Goal: Task Accomplishment & Management: Manage account settings

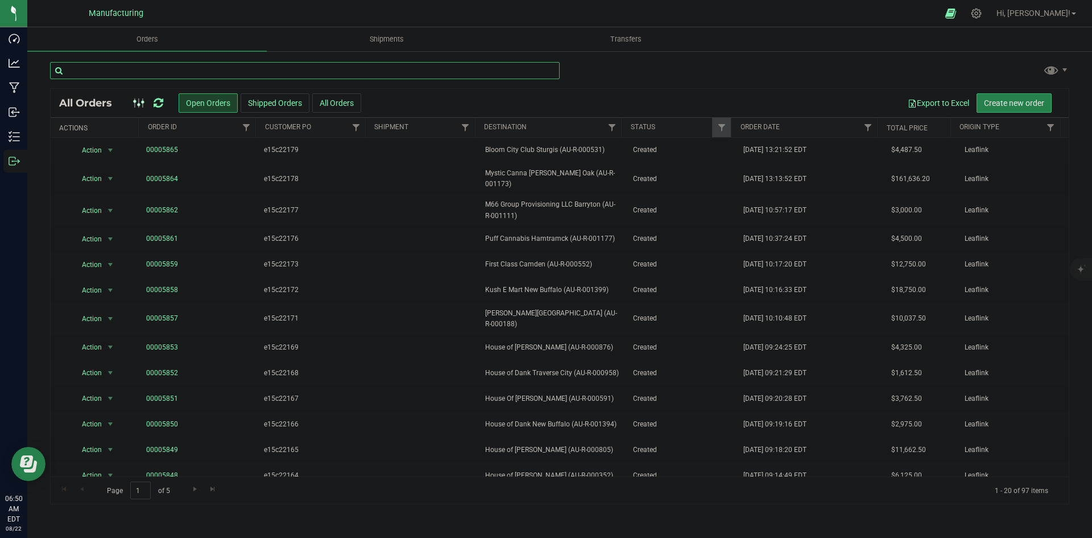
click at [76, 65] on input "text" at bounding box center [305, 70] width 510 height 17
click at [383, 73] on input "text" at bounding box center [305, 70] width 510 height 17
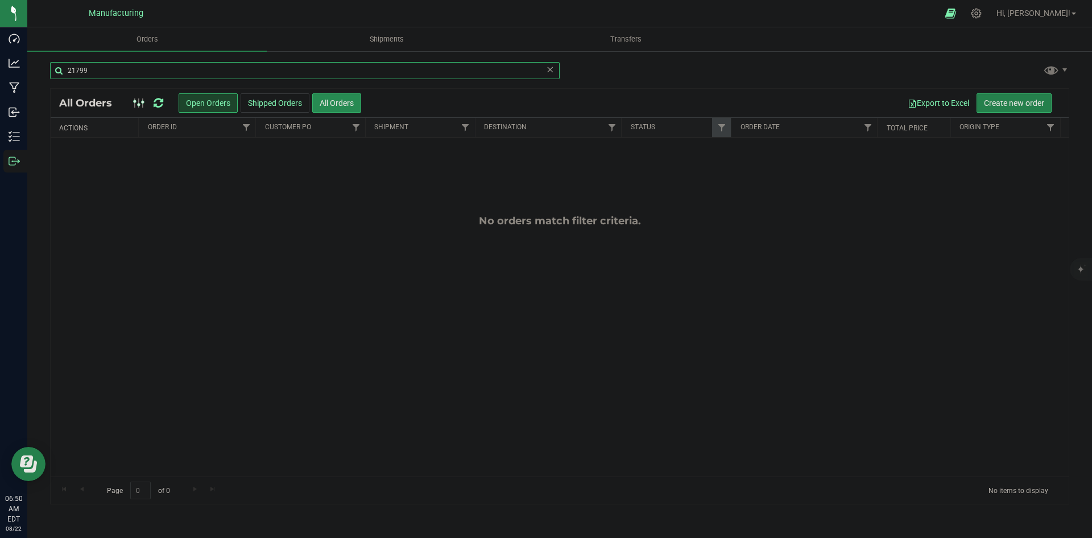
type input "21799"
click at [330, 102] on button "All Orders" at bounding box center [336, 102] width 49 height 19
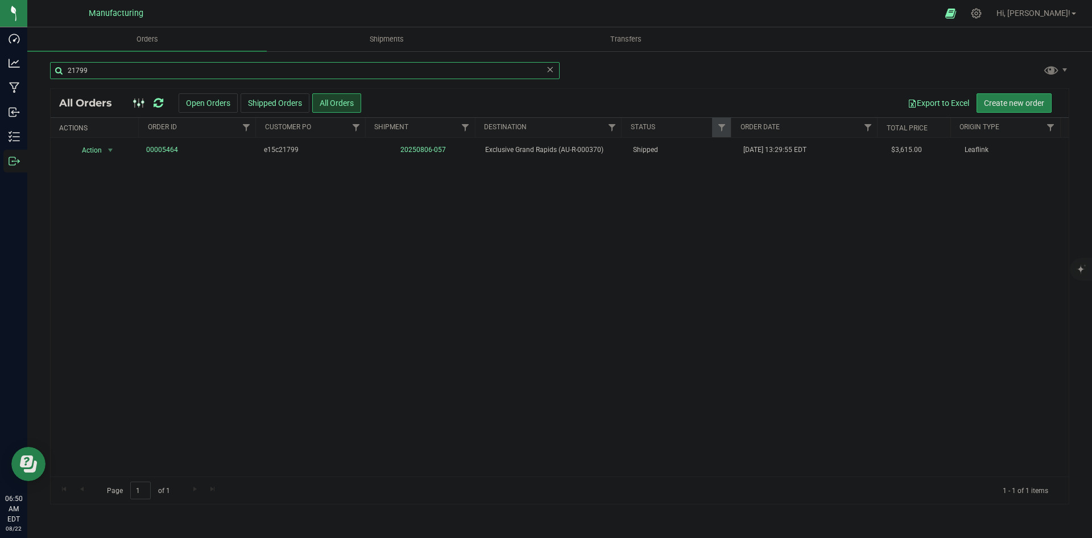
drag, startPoint x: 154, startPoint y: 69, endPoint x: 66, endPoint y: 67, distance: 87.6
click at [56, 67] on input "21799" at bounding box center [305, 70] width 510 height 17
click at [154, 79] on div "21799" at bounding box center [305, 75] width 510 height 26
drag, startPoint x: 152, startPoint y: 73, endPoint x: 38, endPoint y: 72, distance: 114.9
click at [38, 72] on div "21799 All Orders Open Orders Shipped Orders All Orders Export to Excel Create n…" at bounding box center [559, 282] width 1065 height 465
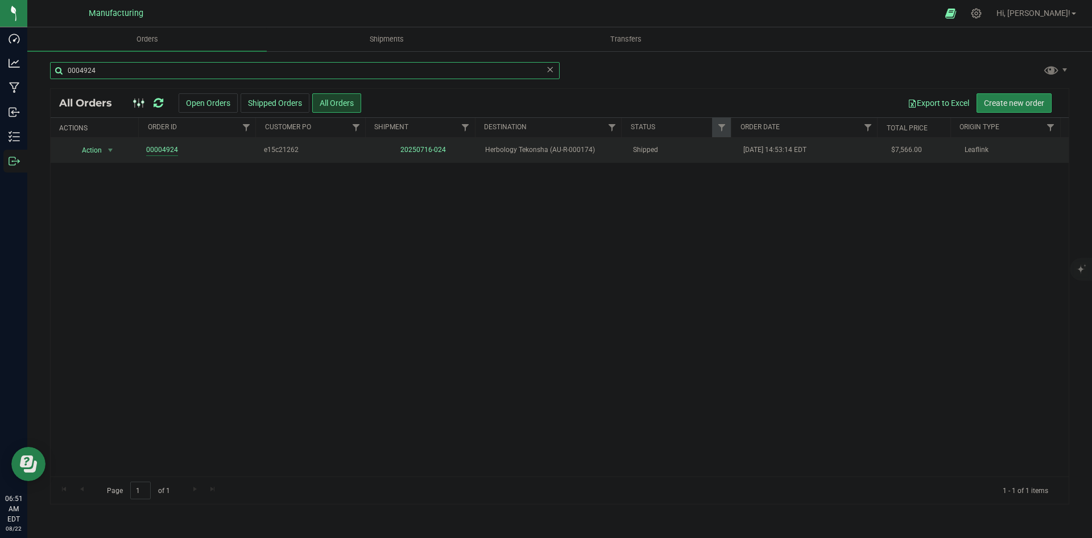
type input "0004924"
click at [169, 150] on link "00004924" at bounding box center [162, 149] width 32 height 11
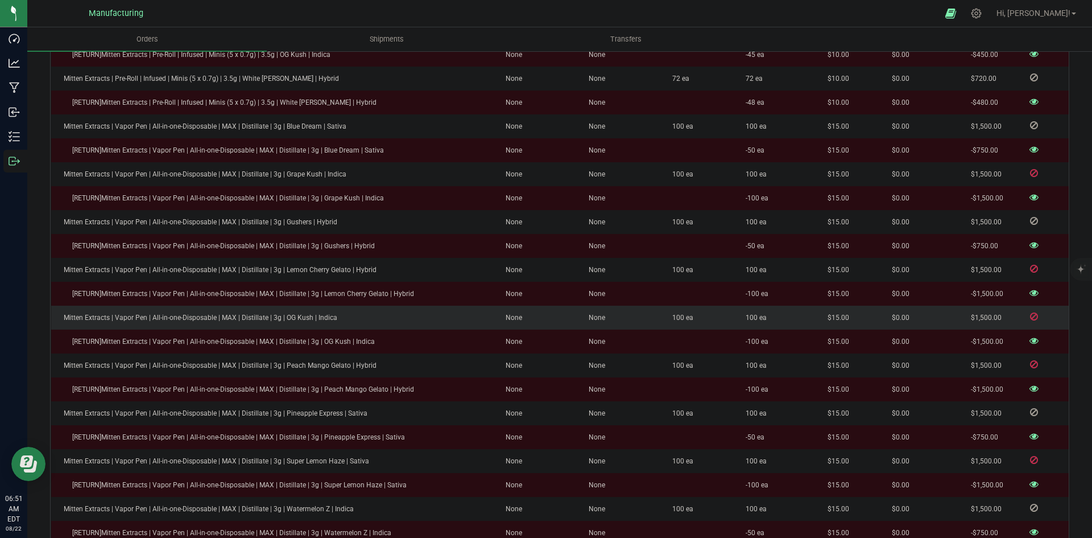
scroll to position [1194, 0]
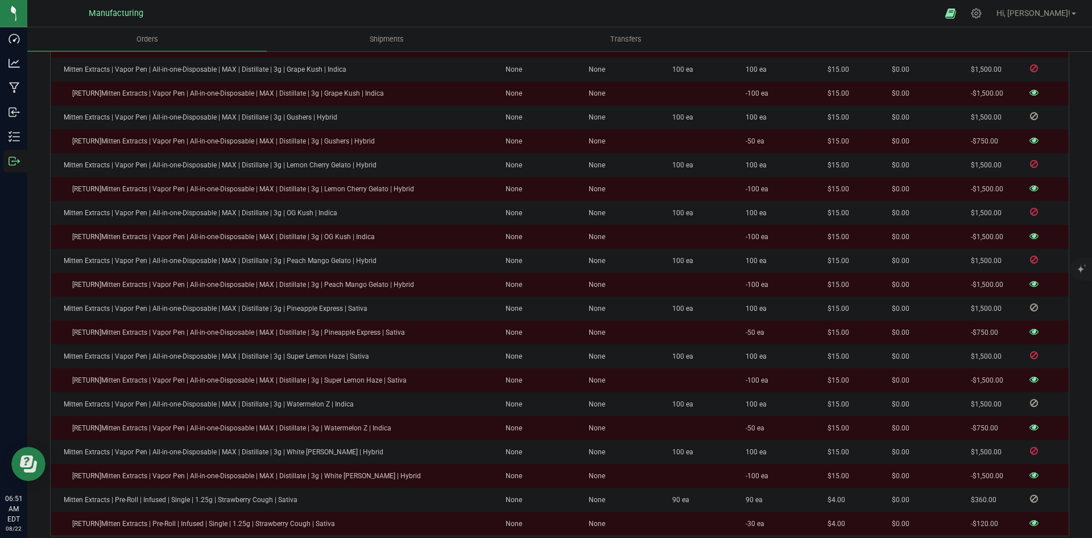
click at [1030, 328] on icon at bounding box center [1034, 331] width 9 height 7
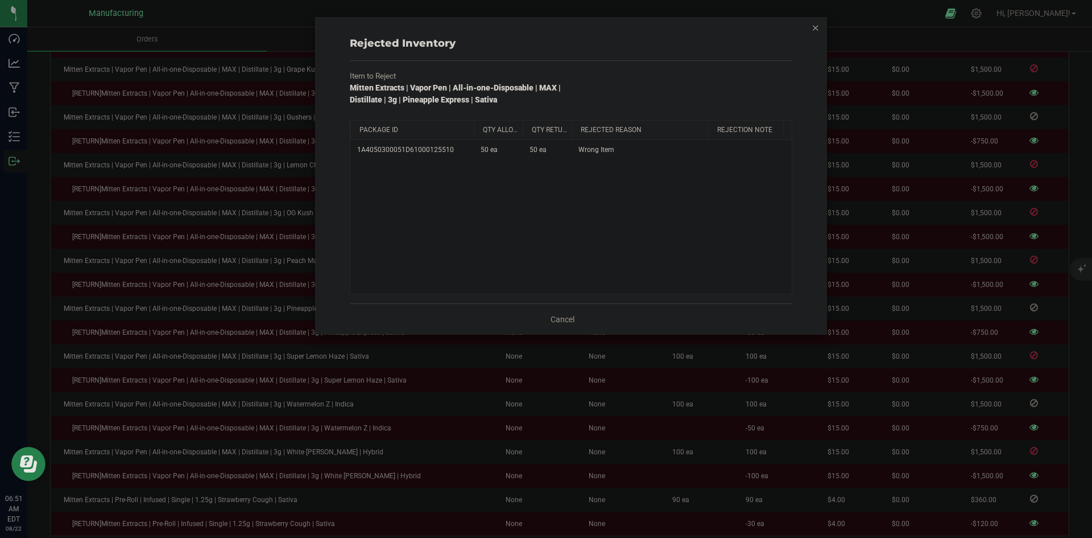
drag, startPoint x: 414, startPoint y: 126, endPoint x: 478, endPoint y: 122, distance: 63.8
click at [478, 122] on div "Package Id Qty Allocated Qty Returned Rejected Reason Rejection Note" at bounding box center [566, 130] width 433 height 19
click at [826, 29] on div "Rejected Inventory Item to Reject Mitten Extracts | Vapor Pen | All-in-one-Disp…" at bounding box center [571, 176] width 511 height 316
click at [810, 29] on div "Rejected Inventory Item to Reject Mitten Extracts | Vapor Pen | All-in-one-Disp…" at bounding box center [571, 176] width 511 height 316
drag, startPoint x: 811, startPoint y: 28, endPoint x: 819, endPoint y: 28, distance: 7.4
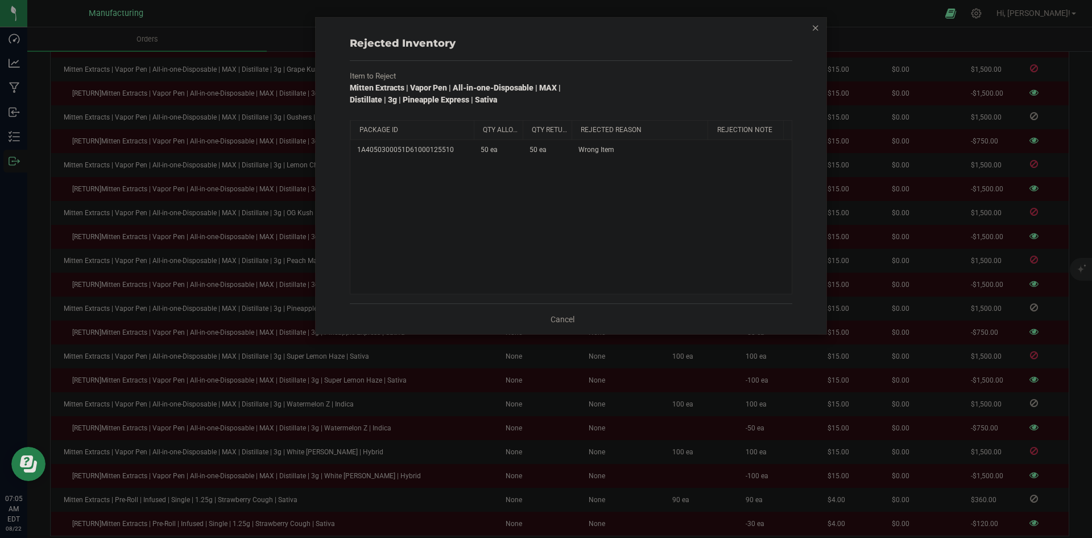
click at [812, 28] on icon "button" at bounding box center [816, 27] width 8 height 14
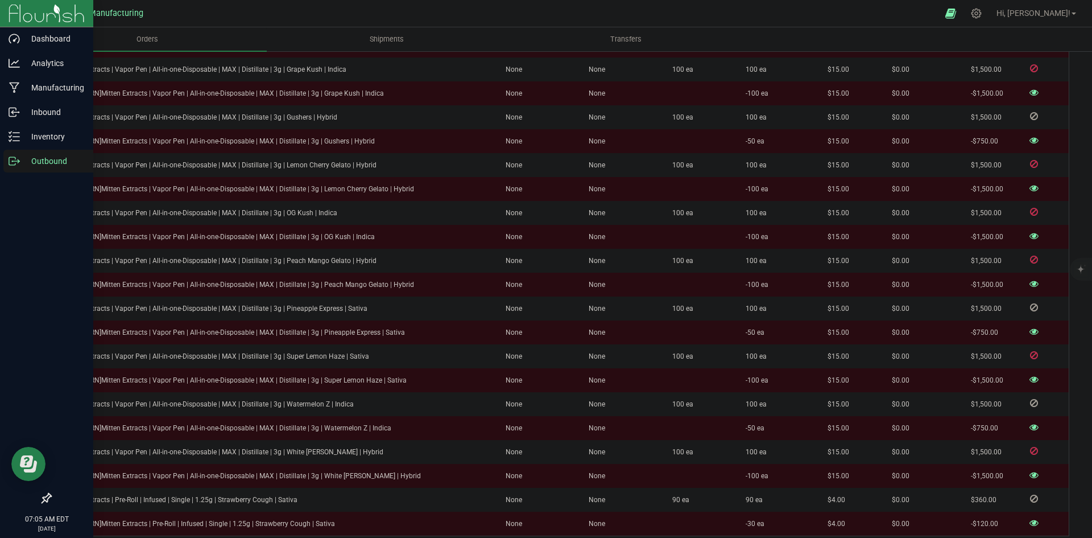
click at [22, 157] on p "Outbound" at bounding box center [54, 161] width 68 height 14
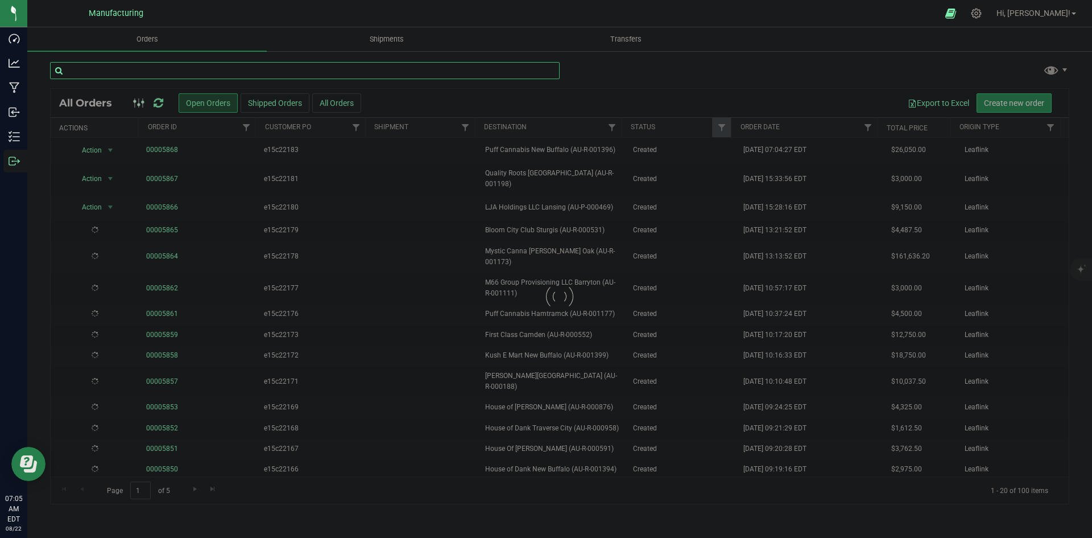
click at [201, 75] on input "text" at bounding box center [305, 70] width 510 height 17
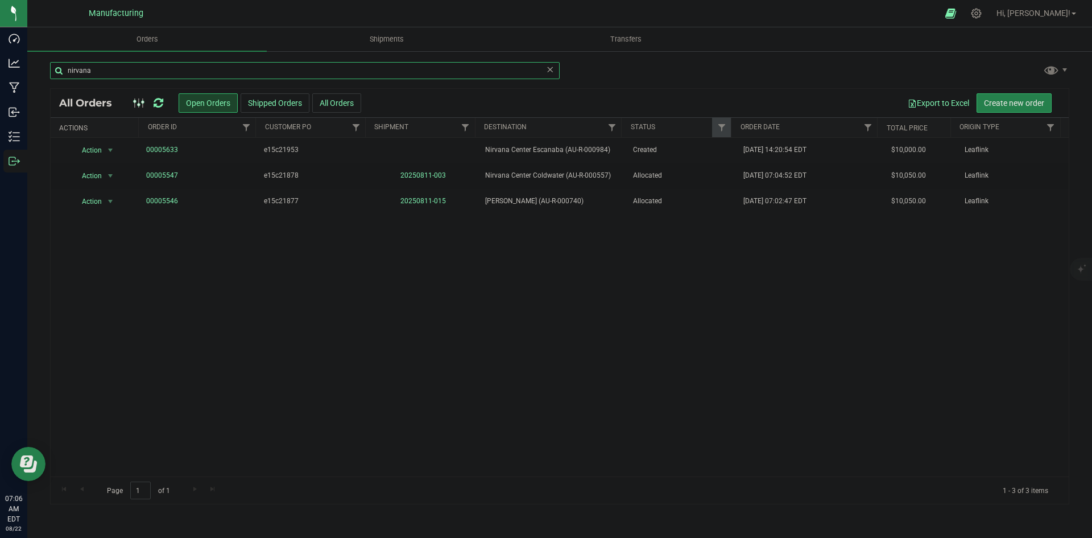
type input "nirvana"
drag, startPoint x: 51, startPoint y: 77, endPoint x: 44, endPoint y: 77, distance: 6.8
click at [44, 77] on div "nirvana All Orders Open Orders Shipped Orders All Orders Export to Excel Create…" at bounding box center [559, 282] width 1065 height 465
click at [294, 328] on div "Action Action Cancel order Change facility Clone order Edit order Mark as fully…" at bounding box center [560, 307] width 1018 height 338
click at [165, 98] on div at bounding box center [148, 103] width 38 height 14
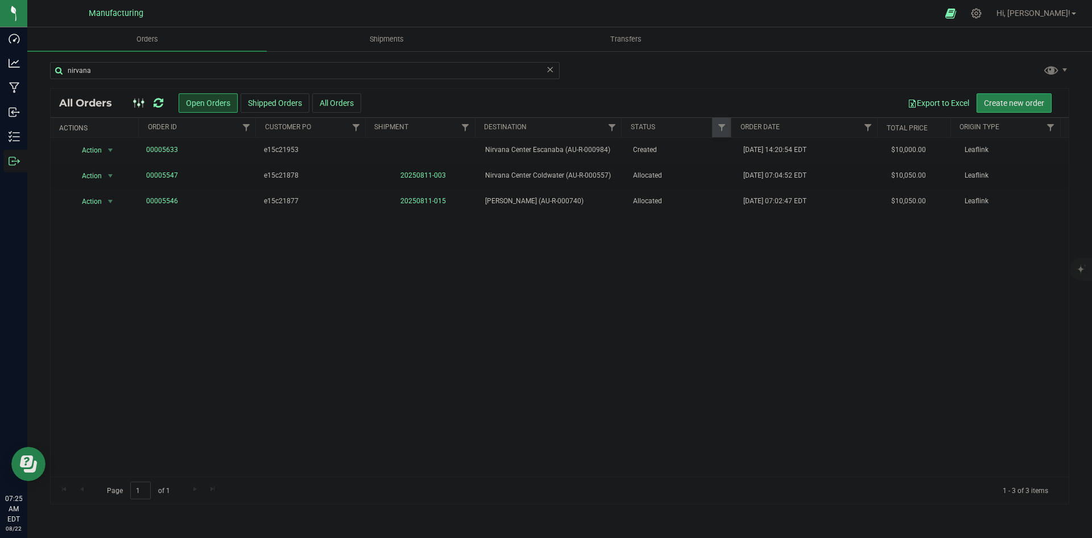
click at [156, 100] on icon at bounding box center [159, 102] width 10 height 11
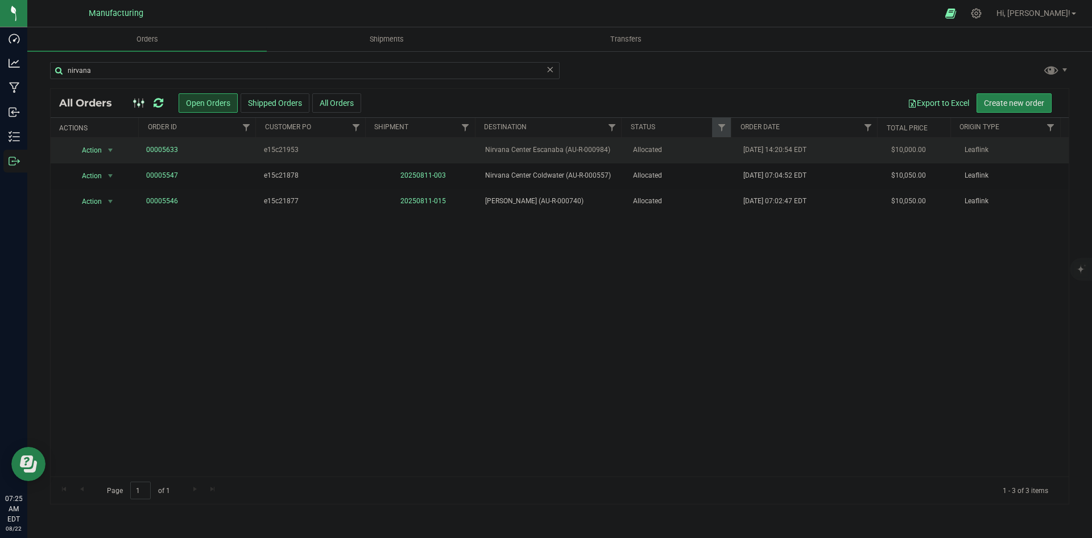
click at [608, 143] on td "Nirvana Center Escanaba (AU-R-000984)" at bounding box center [551, 151] width 147 height 26
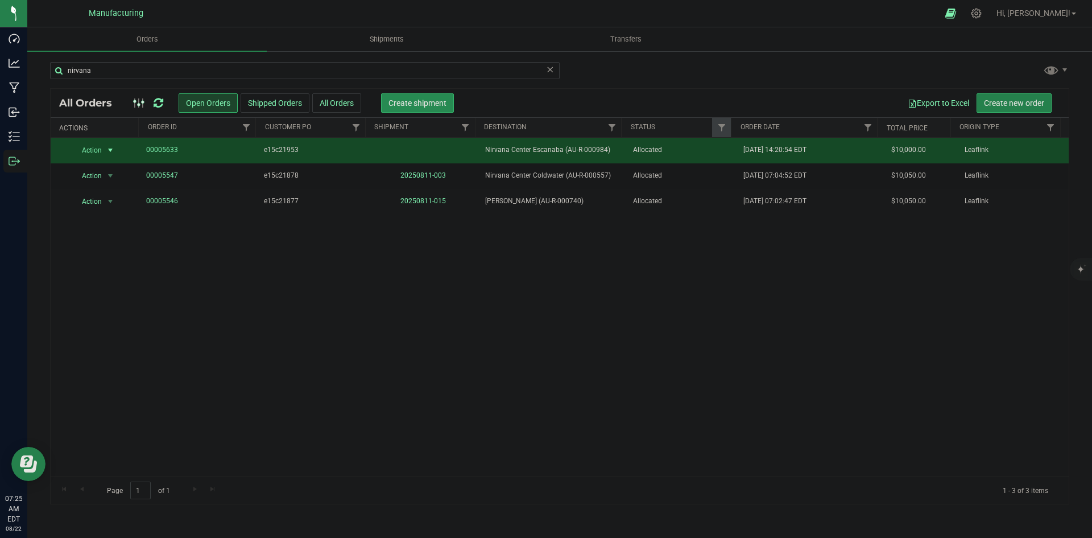
click at [429, 107] on span "Create shipment" at bounding box center [417, 102] width 58 height 9
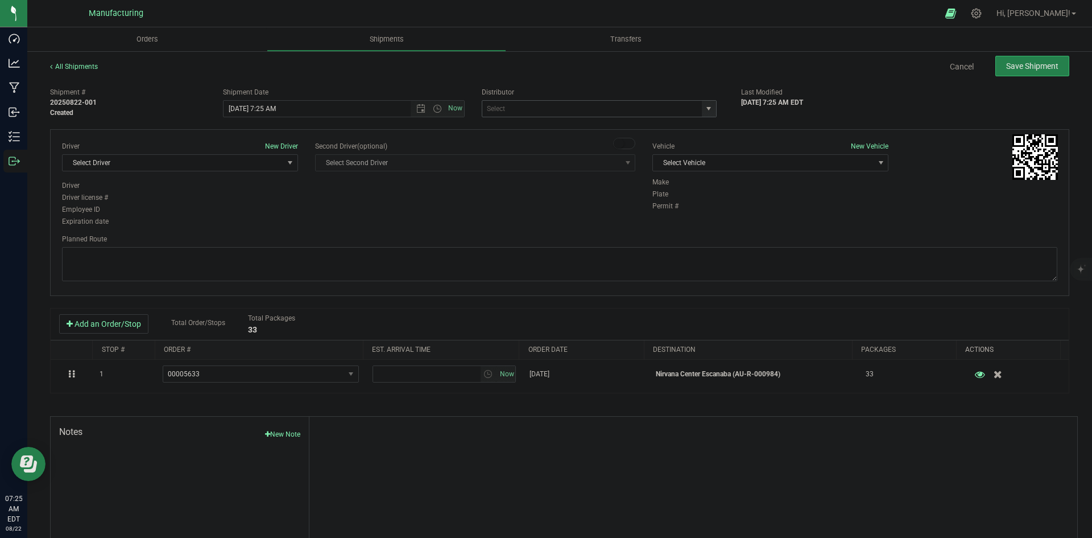
click at [704, 110] on span "select" at bounding box center [708, 108] width 9 height 9
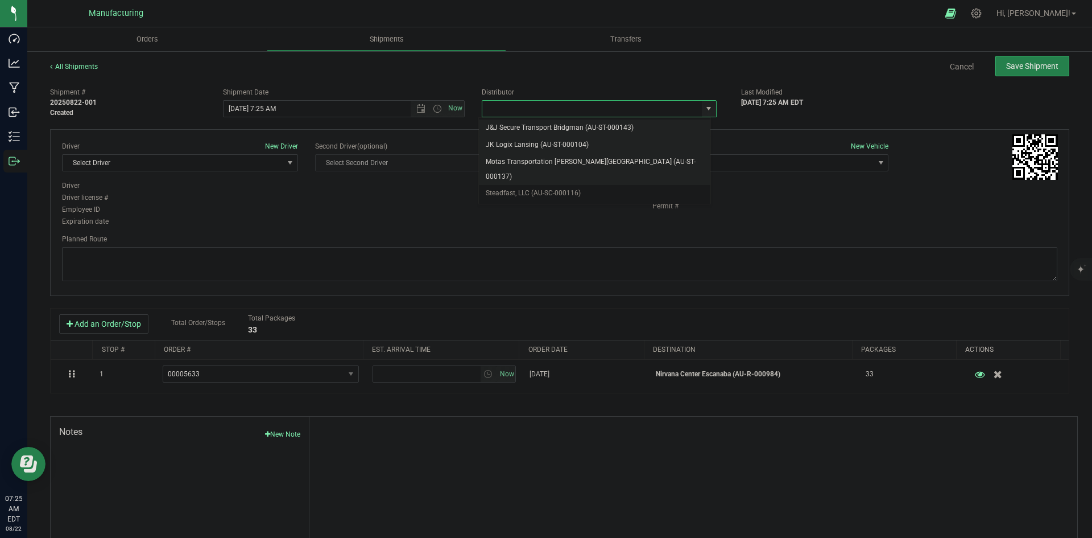
click at [534, 156] on li "Motas Transportation [PERSON_NAME][GEOGRAPHIC_DATA] (AU-ST-000137)" at bounding box center [595, 169] width 232 height 31
type input "Motas Transportation [PERSON_NAME][GEOGRAPHIC_DATA] (AU-ST-000137)"
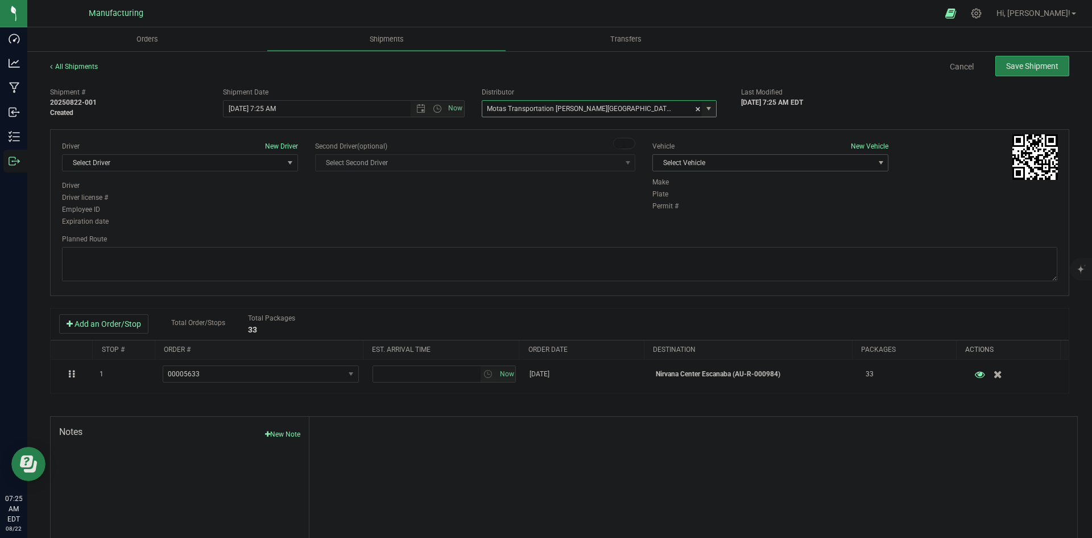
click at [743, 160] on span "Select Vehicle" at bounding box center [763, 163] width 221 height 16
click at [684, 214] on li "T3" at bounding box center [764, 216] width 233 height 17
click at [283, 158] on span "select" at bounding box center [290, 163] width 14 height 16
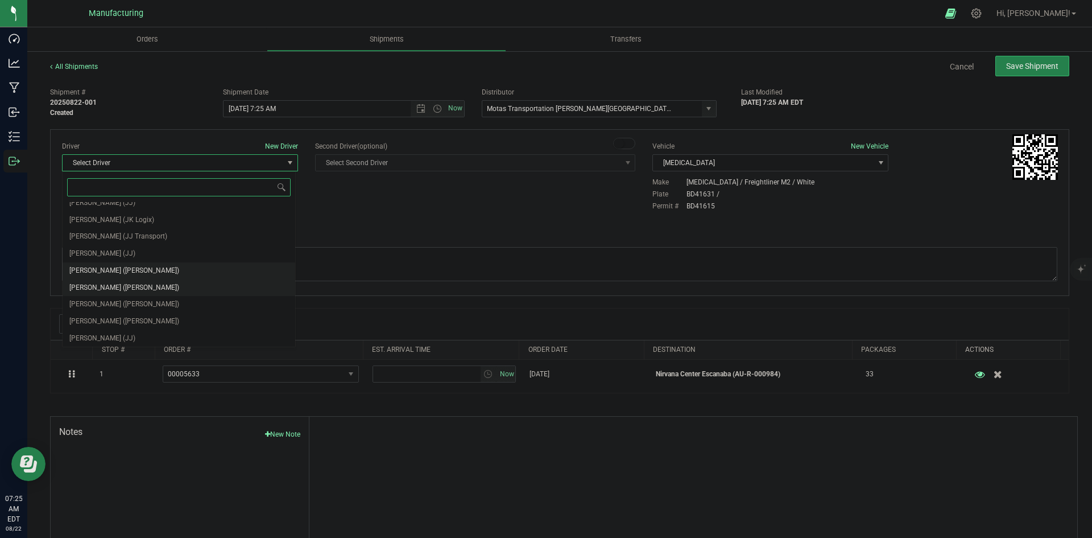
scroll to position [60, 0]
drag, startPoint x: 123, startPoint y: 269, endPoint x: 129, endPoint y: 261, distance: 9.8
click at [123, 268] on span "Lloyd Neely (Motas)" at bounding box center [124, 269] width 110 height 15
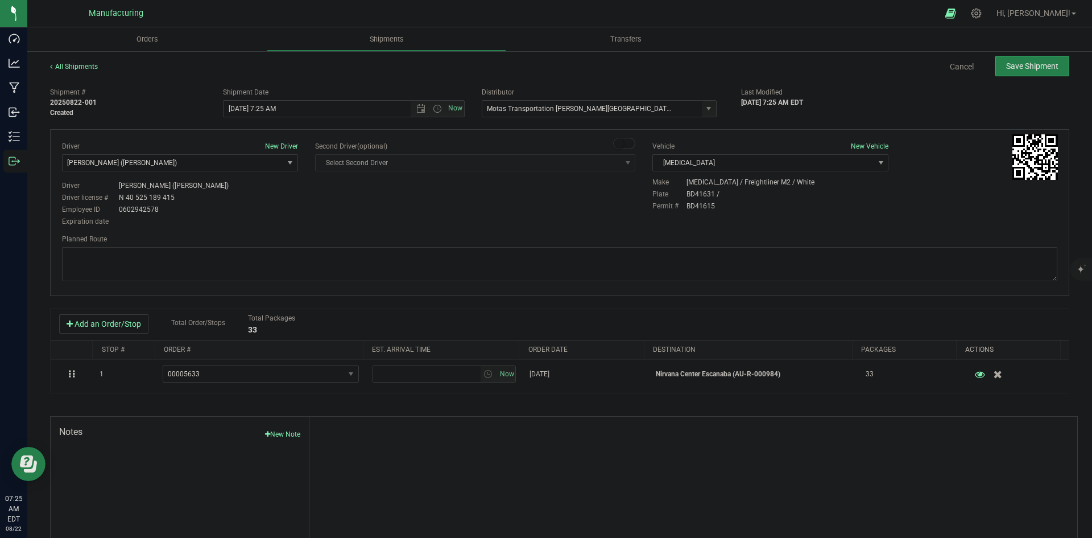
drag, startPoint x: 312, startPoint y: 219, endPoint x: 319, endPoint y: 186, distance: 33.7
click at [320, 219] on div "Driver New Driver Lloyd Neely (Motas) Select Driver Perry Black (JK Logix) Robe…" at bounding box center [559, 184] width 1012 height 87
click at [433, 108] on span "Open the time view" at bounding box center [437, 108] width 9 height 9
drag, startPoint x: 237, startPoint y: 141, endPoint x: 283, endPoint y: 180, distance: 60.1
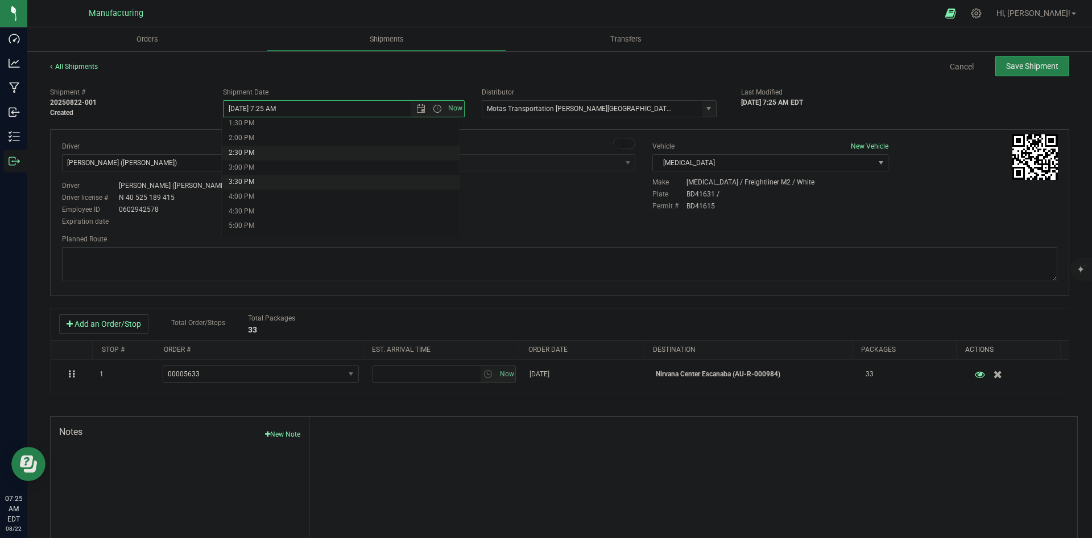
click at [239, 141] on li "2:00 PM" at bounding box center [341, 138] width 238 height 15
type input "8/22/2025 2:00 PM"
drag, startPoint x: 319, startPoint y: 205, endPoint x: 416, endPoint y: 208, distance: 97.3
click at [323, 208] on div "Driver New Driver Lloyd Neely (Motas) Select Driver Perry Black (JK Logix) Robe…" at bounding box center [559, 184] width 1012 height 87
click at [520, 267] on textarea at bounding box center [559, 264] width 995 height 34
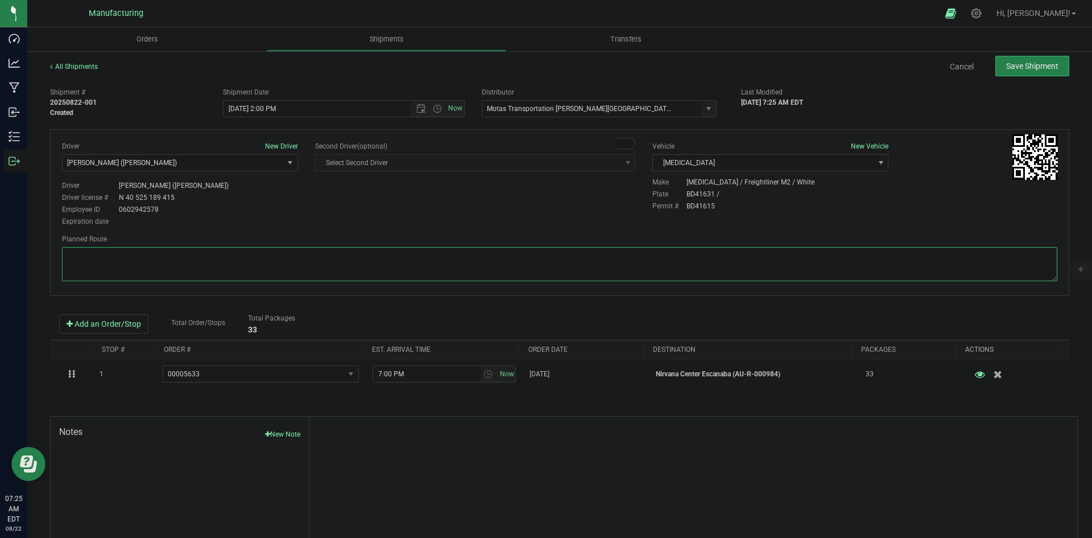
paste textarea "Head south 246 ft -- Turn right 325 ft -- Turn right 407 ft -- Turn right towar…"
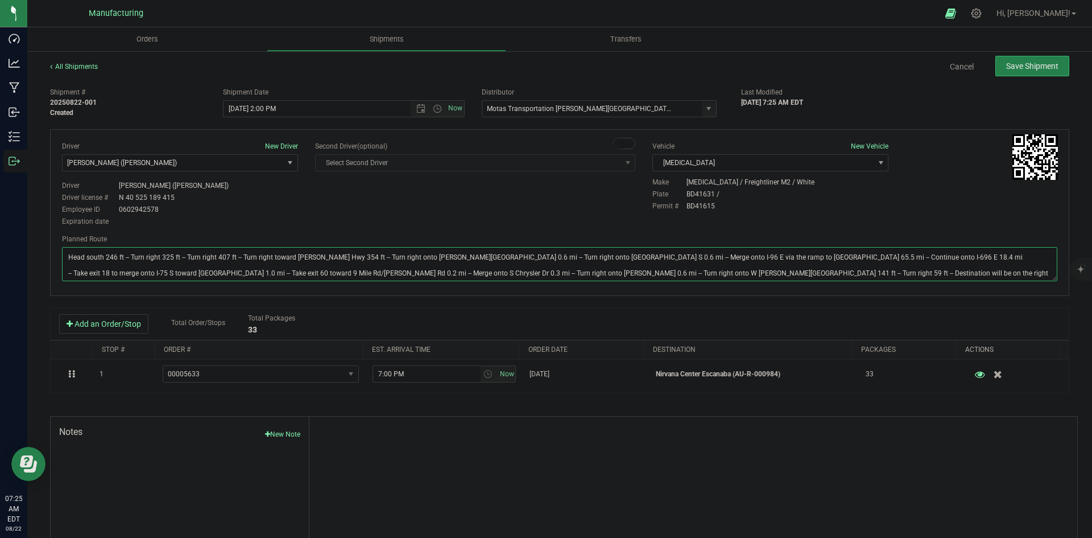
type textarea "Head south 246 ft -- Turn right 325 ft -- Turn right 407 ft -- Turn right towar…"
click at [525, 216] on div "Driver New Driver Lloyd Neely (Motas) Select Driver Perry Black (JK Logix) Robe…" at bounding box center [559, 184] width 1012 height 87
click at [1011, 73] on button "Save Shipment" at bounding box center [1032, 66] width 74 height 20
type input "8/22/2025 6:00 PM"
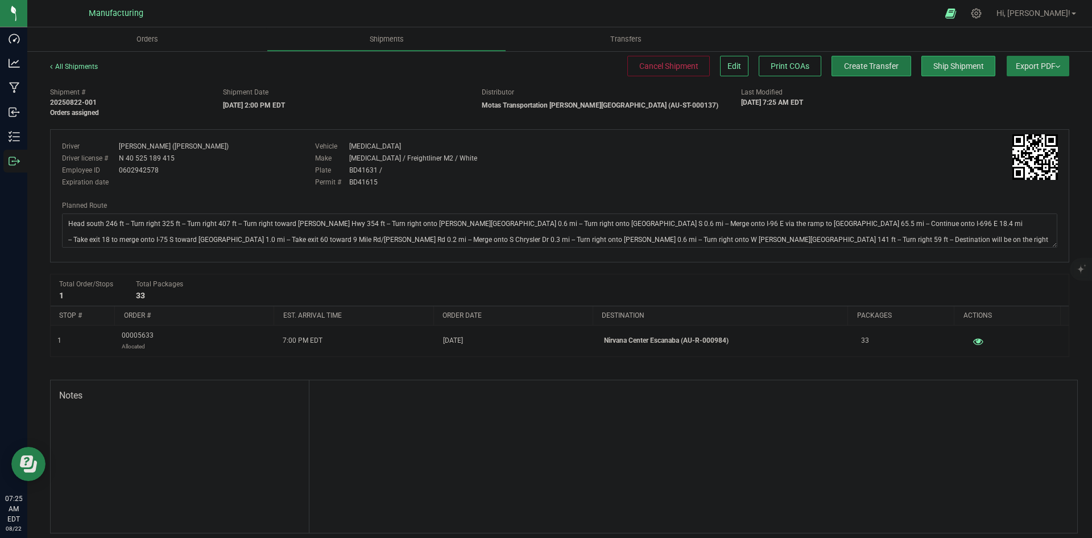
click at [870, 63] on span "Create Transfer" at bounding box center [871, 65] width 55 height 9
click at [381, 38] on span "Shipments" at bounding box center [386, 39] width 65 height 10
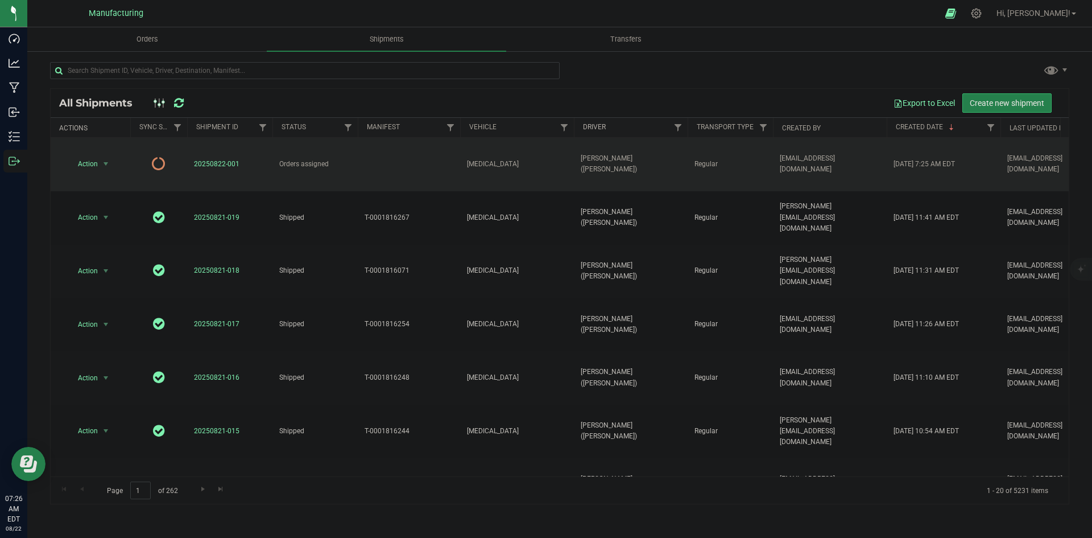
click at [162, 156] on icon at bounding box center [159, 163] width 14 height 14
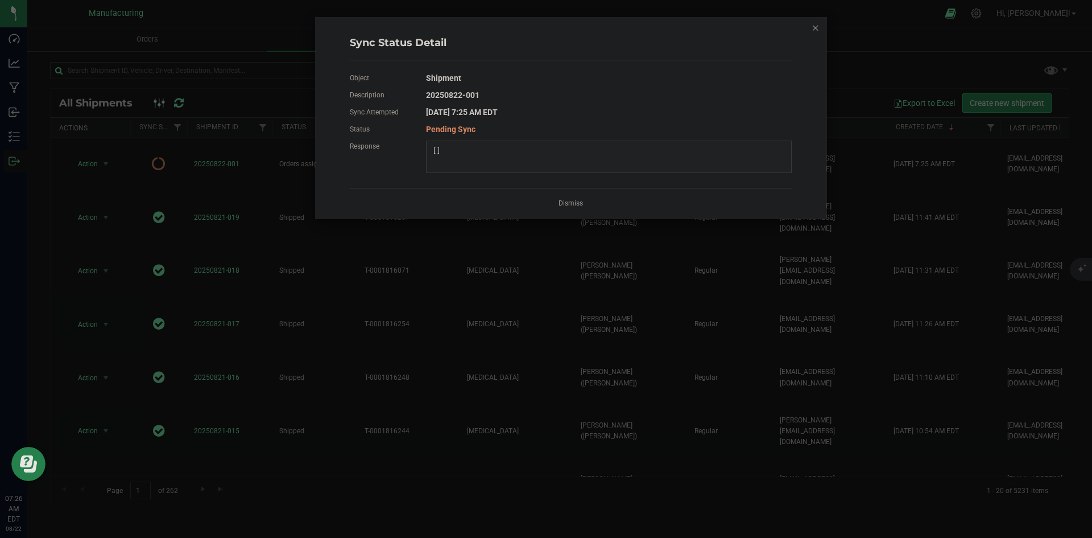
click at [813, 31] on icon "Close" at bounding box center [816, 27] width 8 height 14
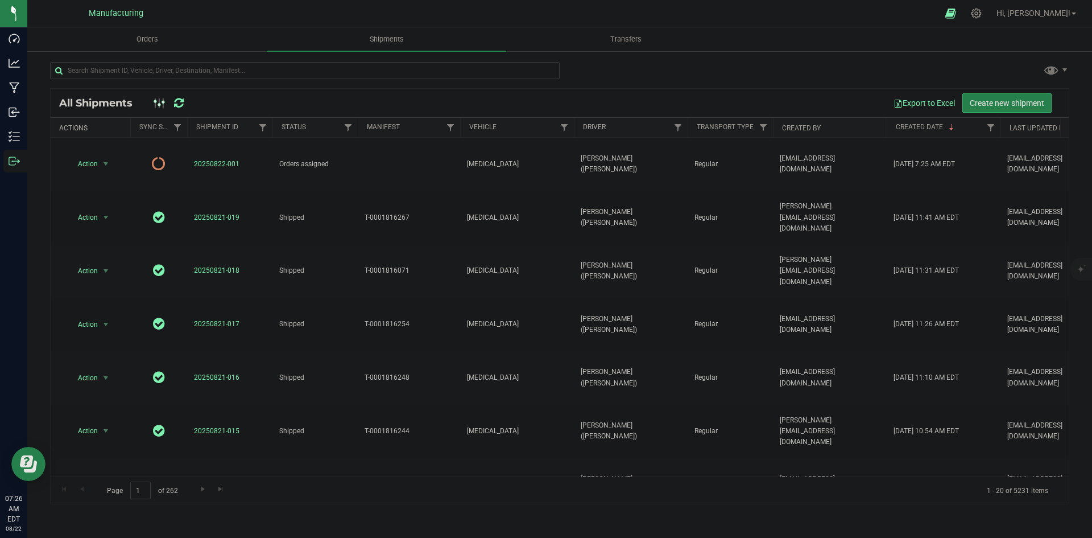
click at [179, 101] on icon at bounding box center [179, 102] width 10 height 11
click at [101, 64] on input "text" at bounding box center [305, 70] width 510 height 17
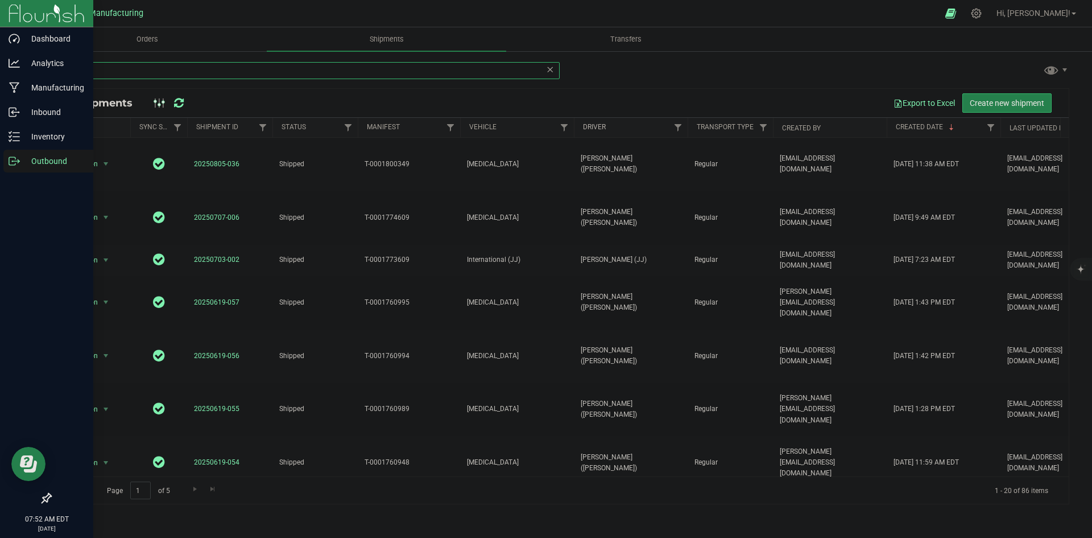
type input "609"
click at [17, 158] on icon at bounding box center [14, 160] width 11 height 11
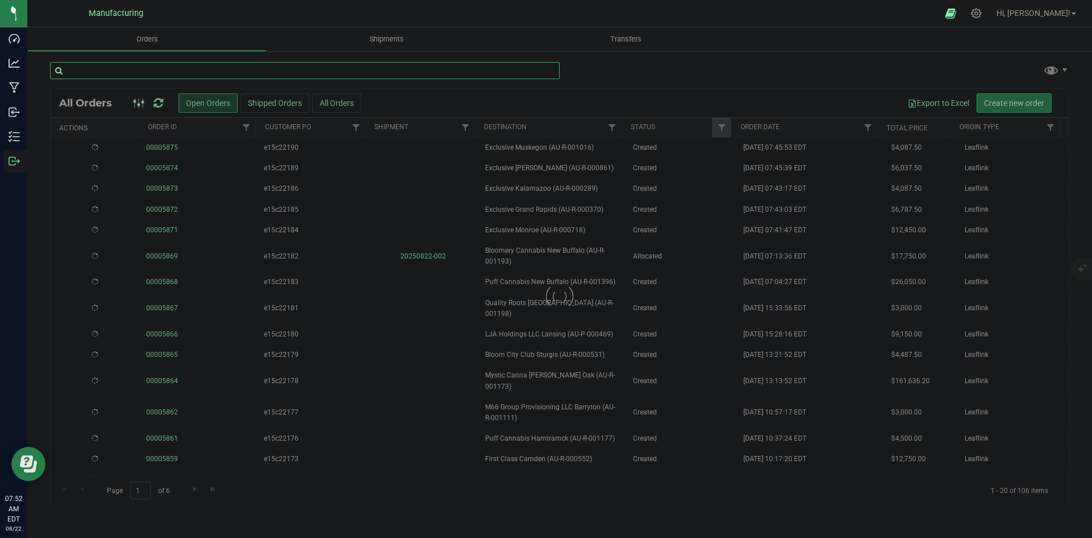
click at [148, 68] on input "text" at bounding box center [305, 70] width 510 height 17
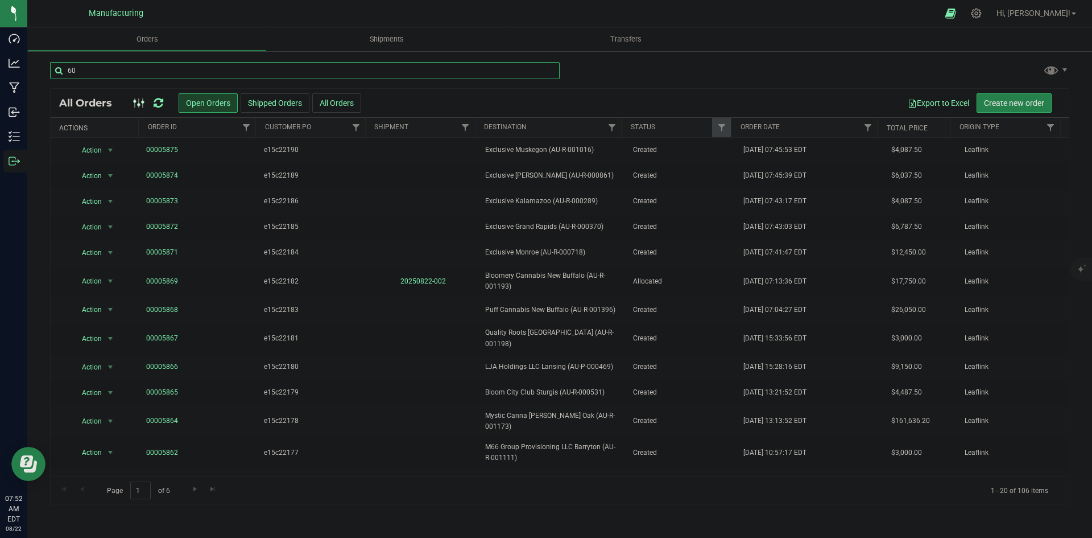
type input "609"
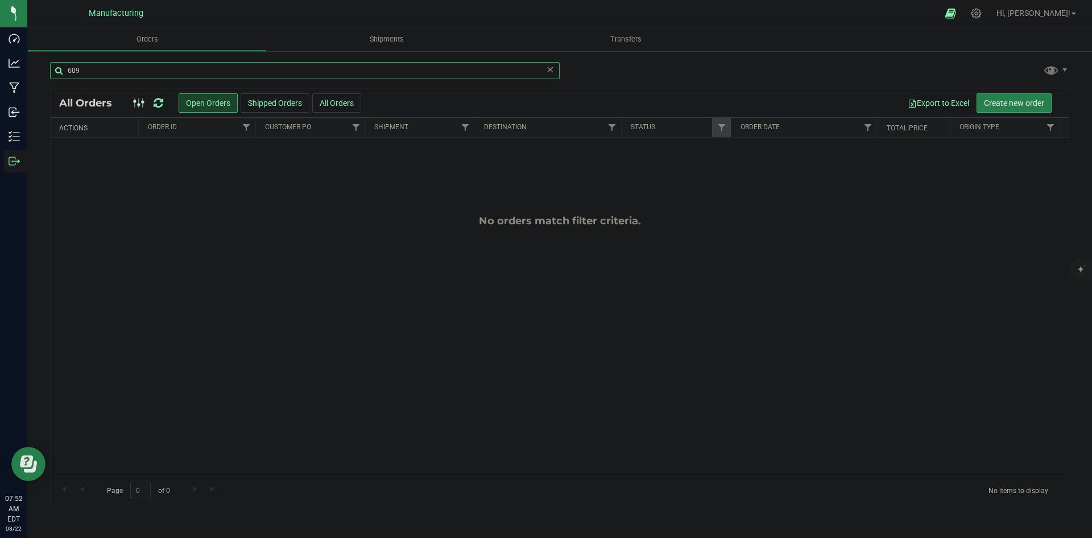
drag, startPoint x: 154, startPoint y: 68, endPoint x: 48, endPoint y: 83, distance: 107.4
click at [48, 83] on div "609 All Orders Open Orders Shipped Orders All Orders Export to Excel Create new…" at bounding box center [559, 282] width 1065 height 465
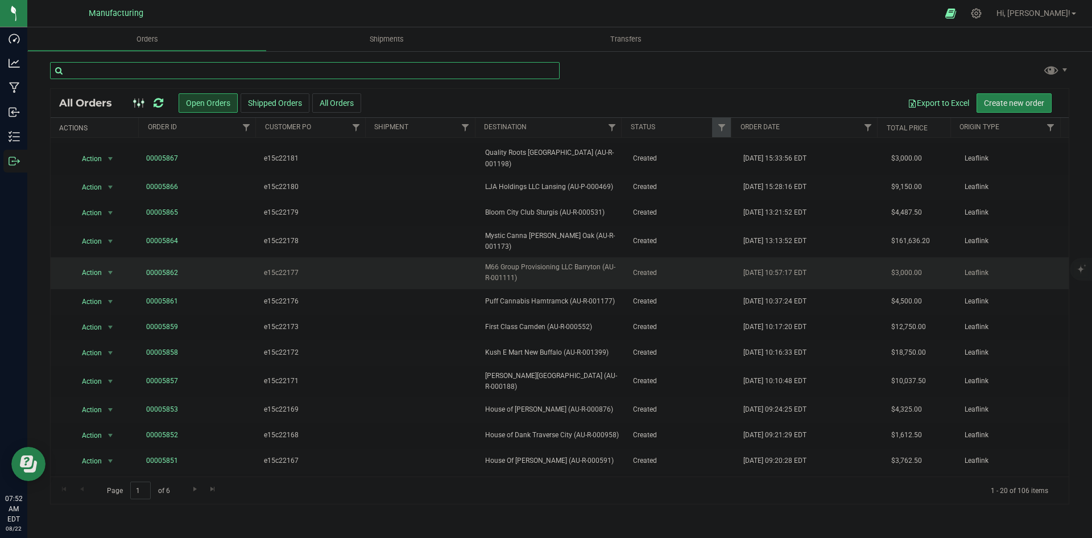
scroll to position [191, 0]
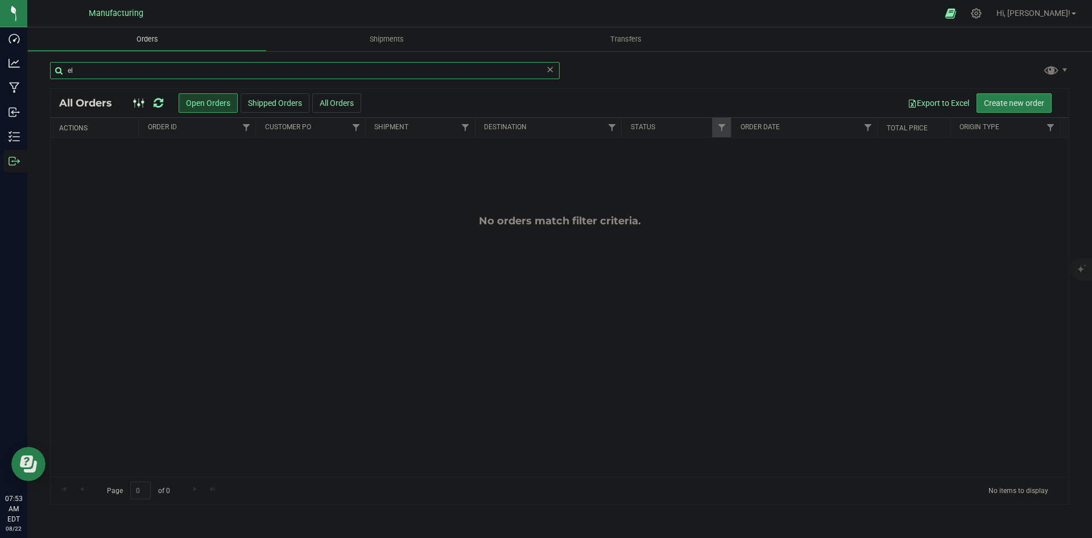
type input "e"
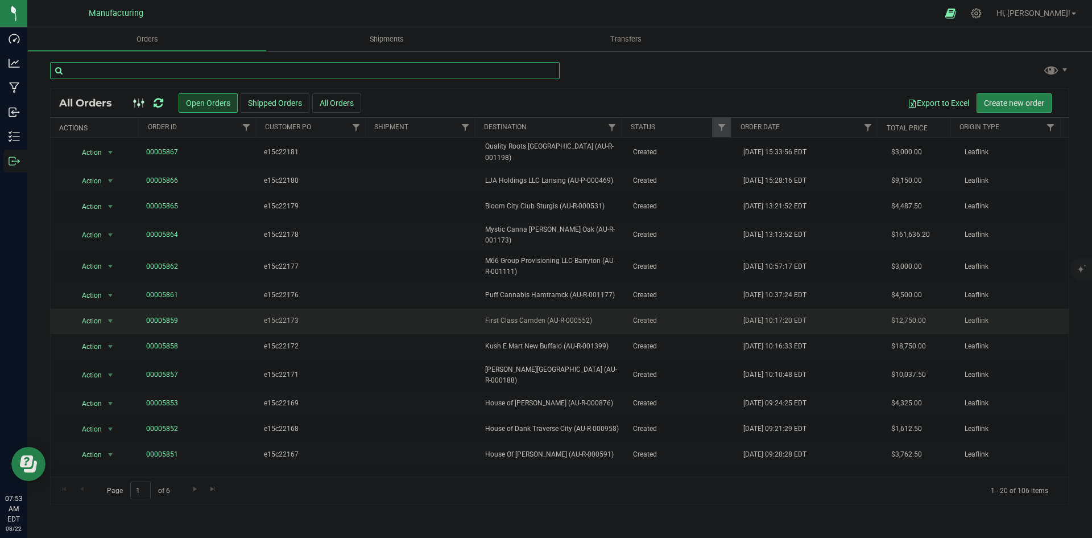
scroll to position [191, 0]
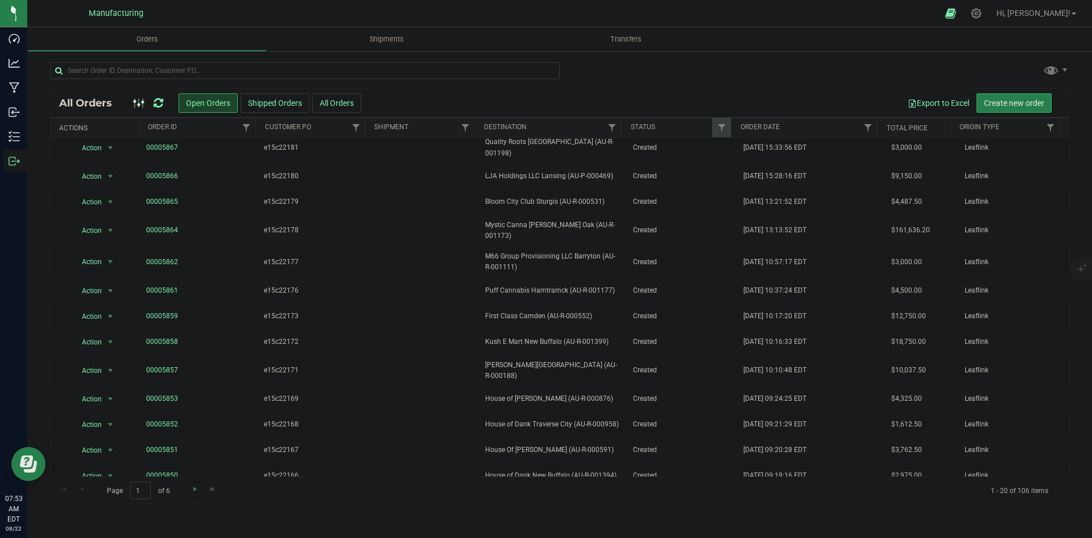
click at [188, 489] on link "Go to the next page" at bounding box center [195, 488] width 16 height 15
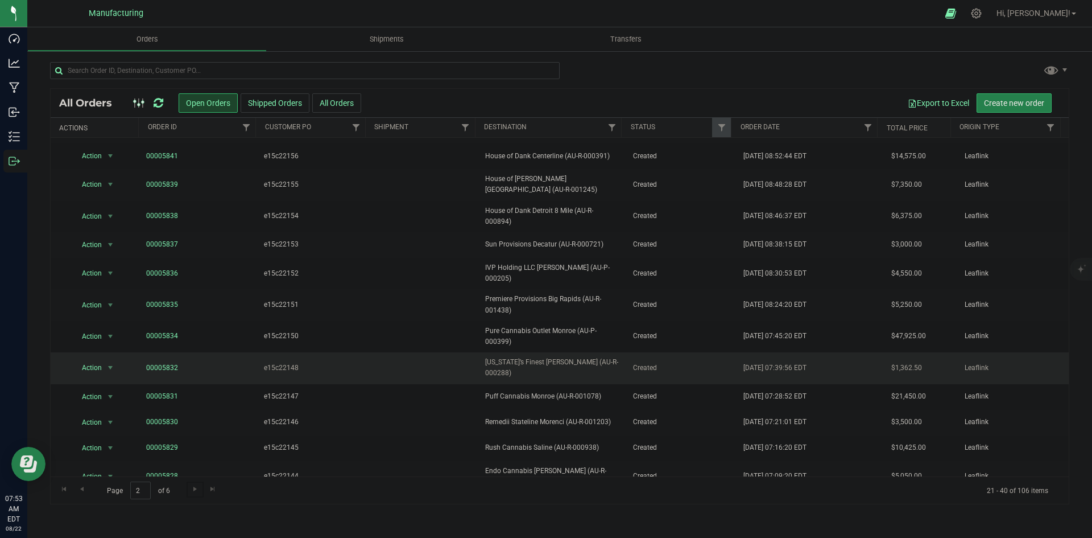
scroll to position [202, 0]
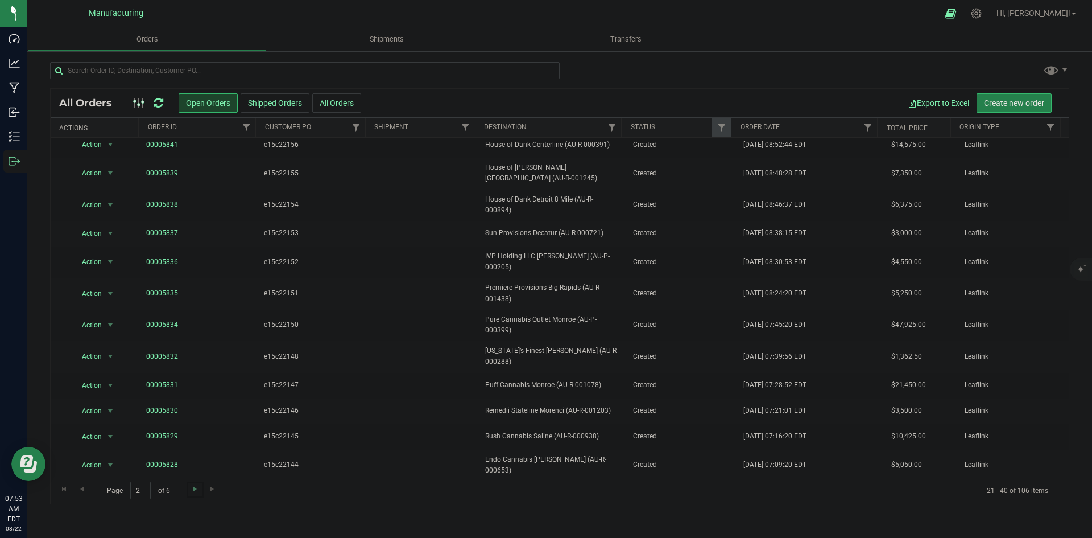
click at [195, 483] on link "Go to the next page" at bounding box center [195, 488] width 16 height 15
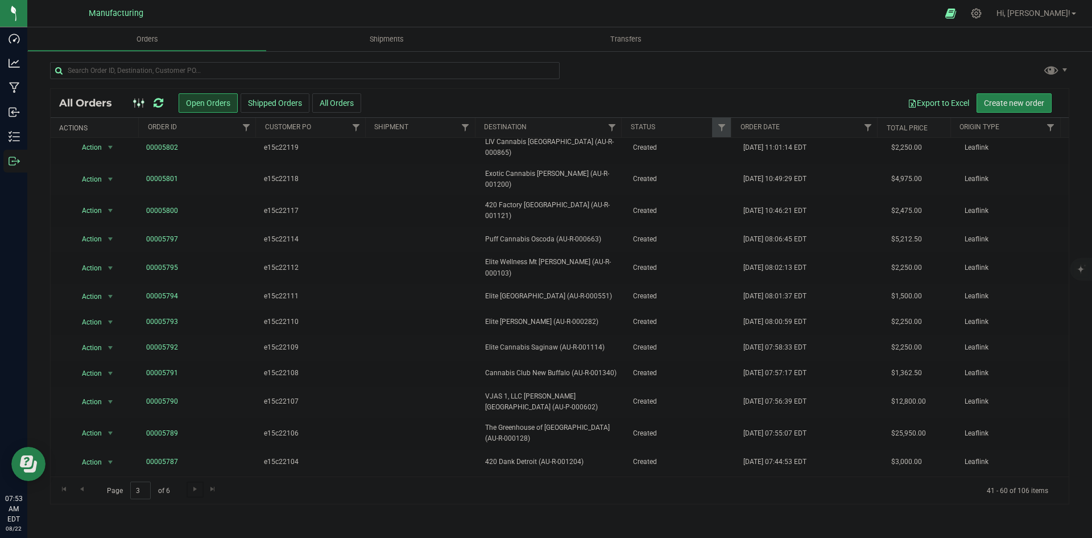
scroll to position [0, 0]
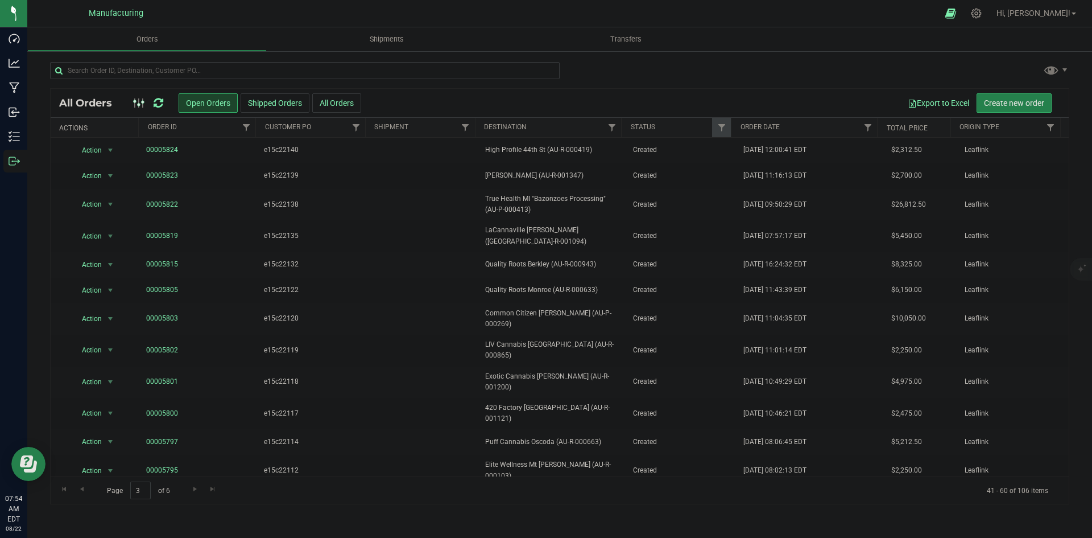
click at [159, 99] on icon at bounding box center [159, 102] width 10 height 11
click at [159, 100] on icon at bounding box center [159, 102] width 10 height 11
click at [205, 65] on input "text" at bounding box center [305, 70] width 510 height 17
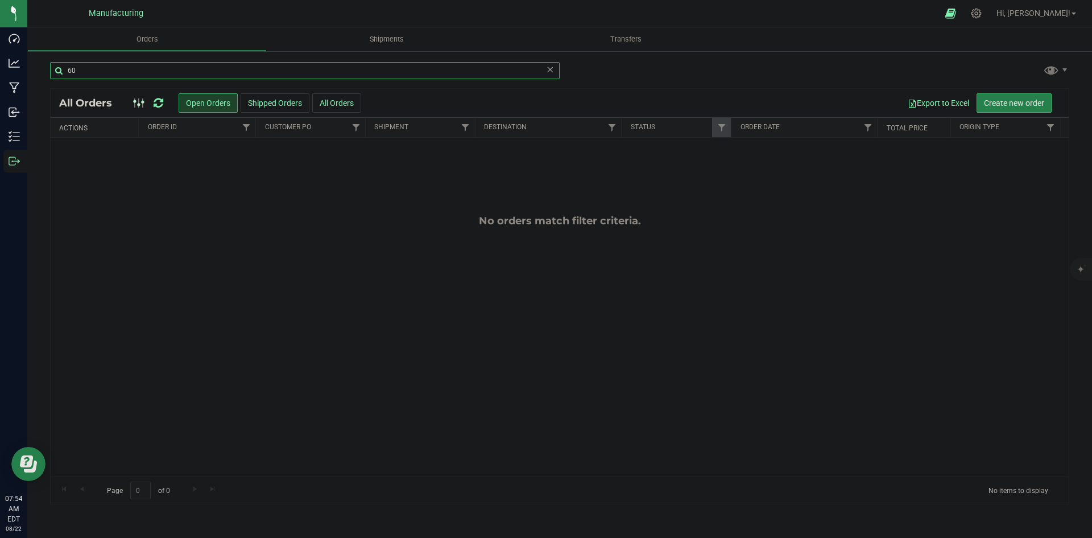
type input "6"
click at [675, 66] on div at bounding box center [559, 75] width 1019 height 26
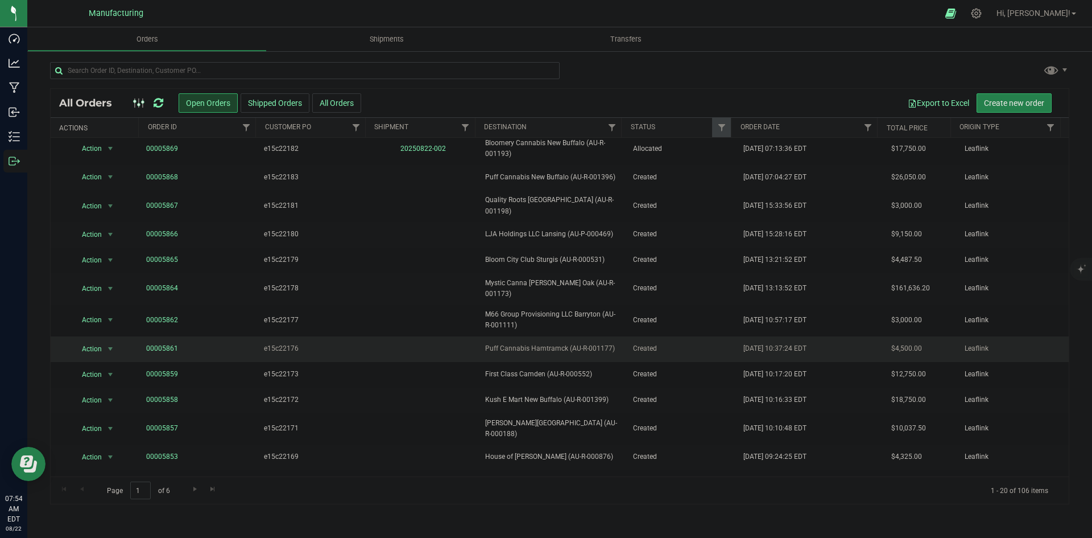
scroll to position [191, 0]
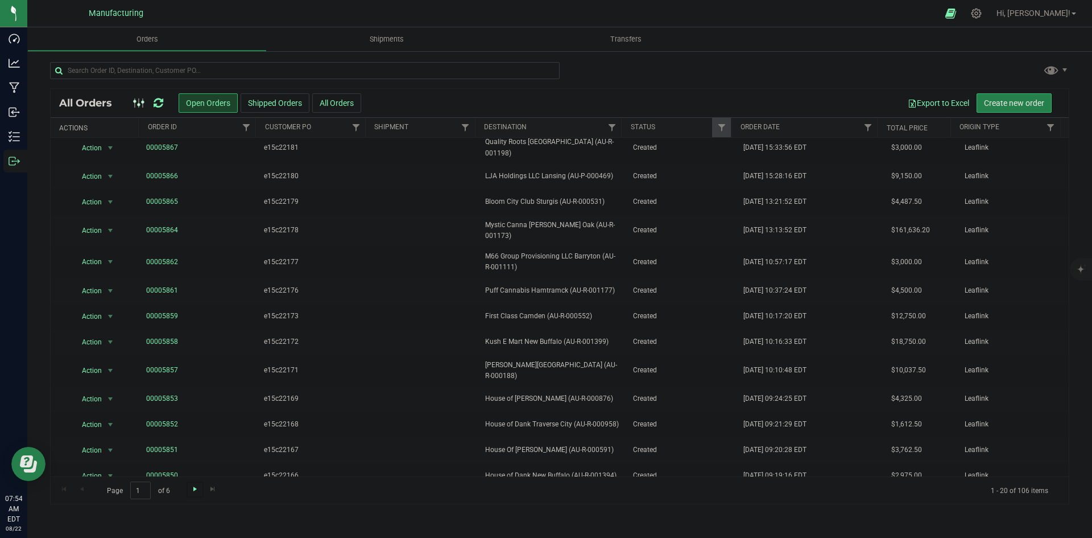
click at [196, 490] on span "Go to the next page" at bounding box center [195, 488] width 9 height 9
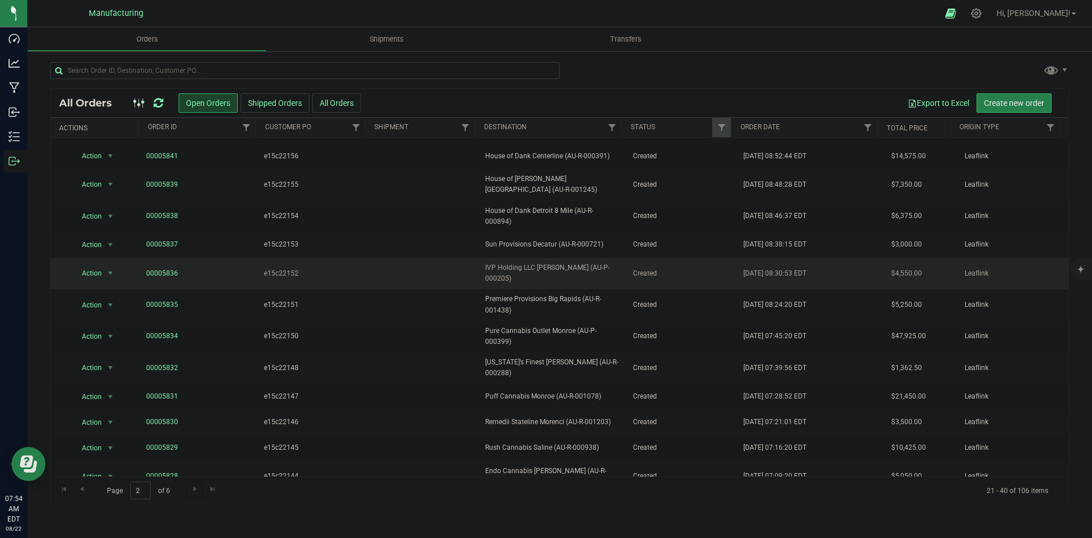
scroll to position [202, 0]
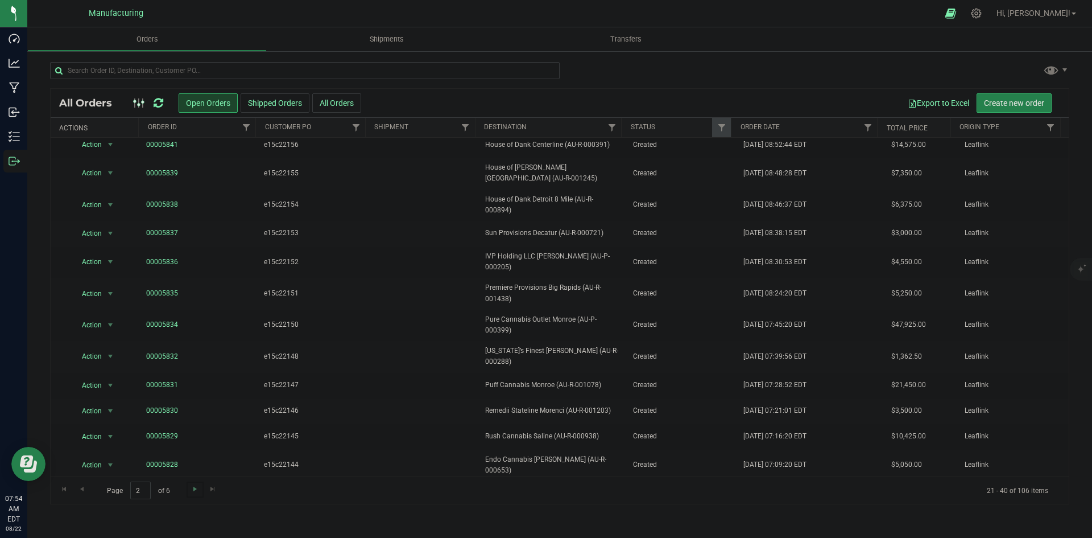
click at [189, 487] on link "Go to the next page" at bounding box center [195, 488] width 16 height 15
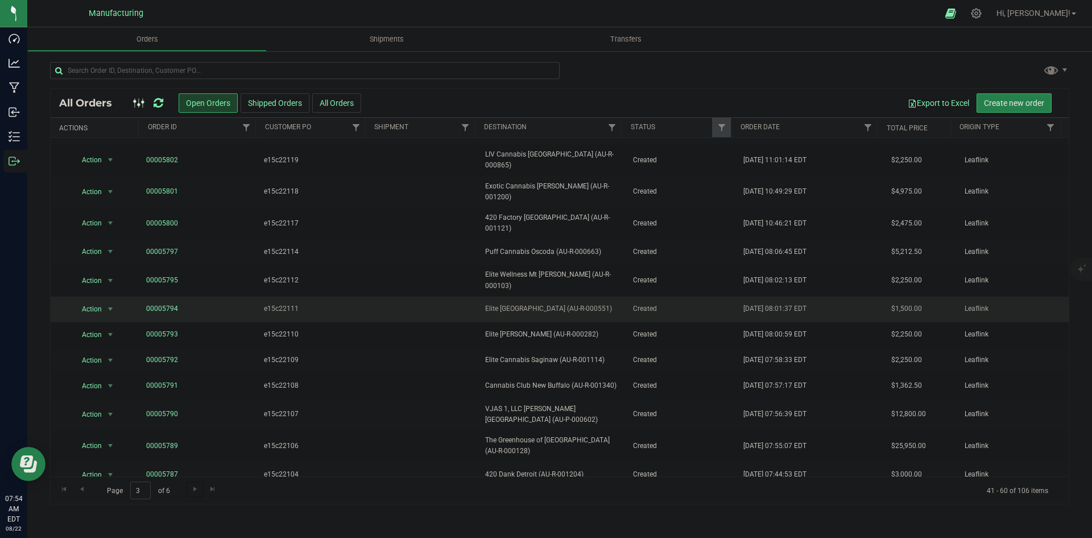
scroll to position [191, 0]
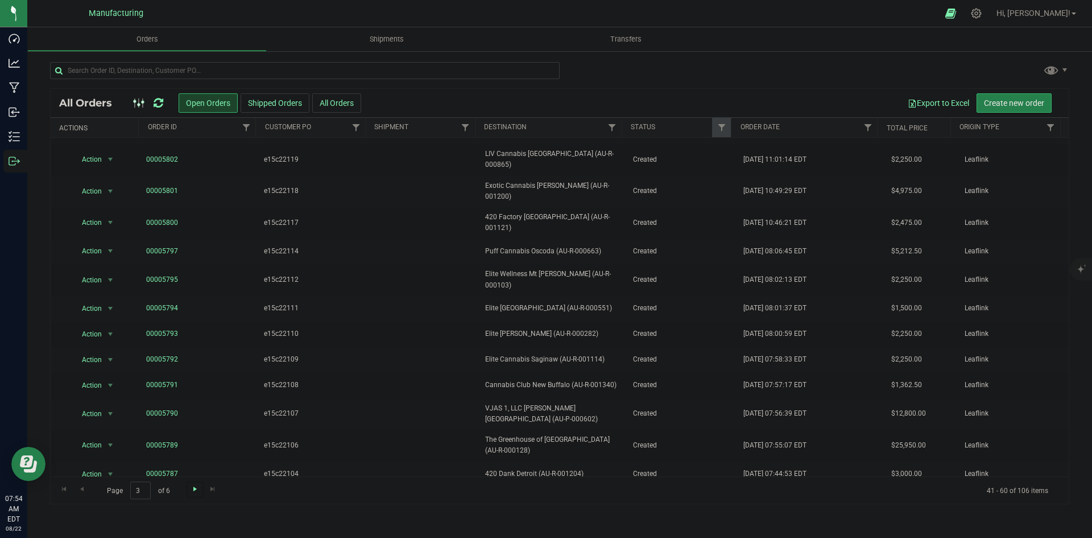
click at [195, 489] on span "Go to the next page" at bounding box center [195, 488] width 9 height 9
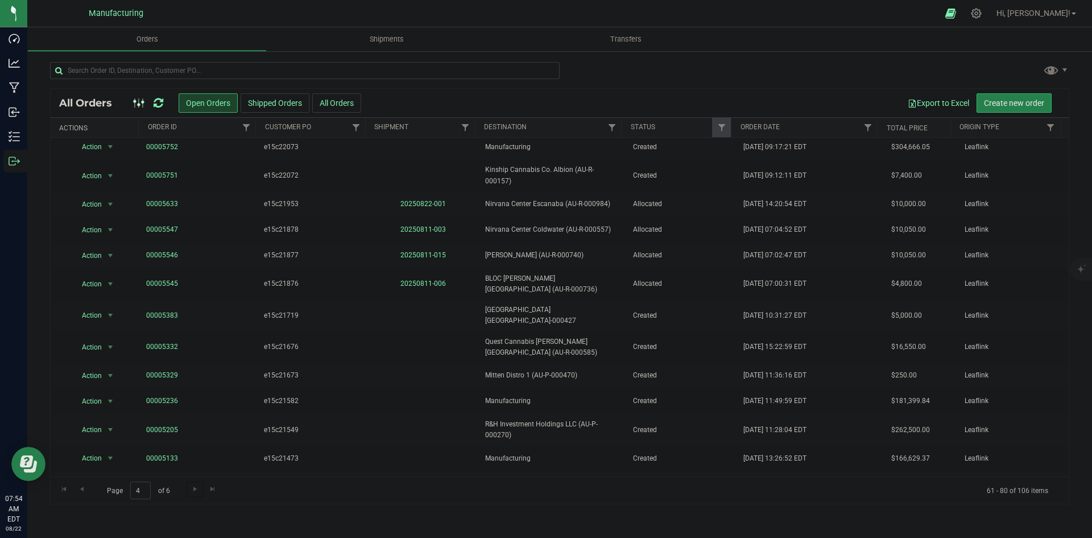
scroll to position [197, 0]
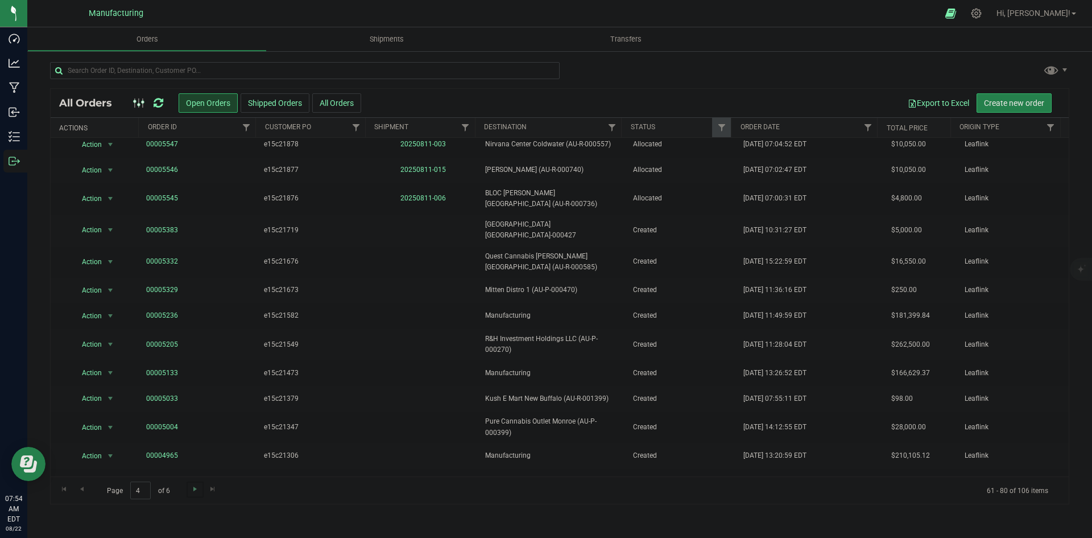
click at [196, 494] on link "Go to the next page" at bounding box center [195, 488] width 16 height 15
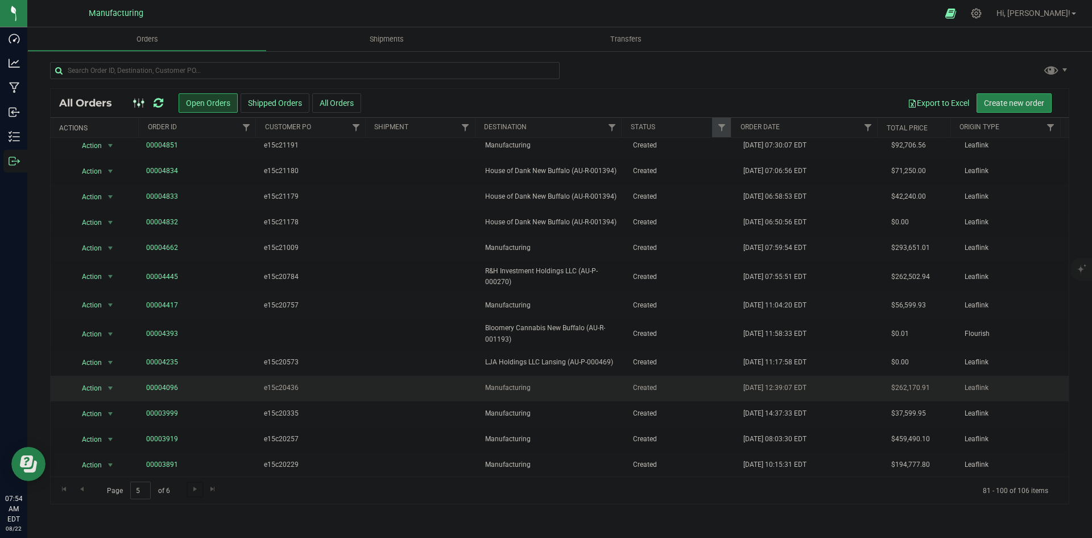
scroll to position [0, 0]
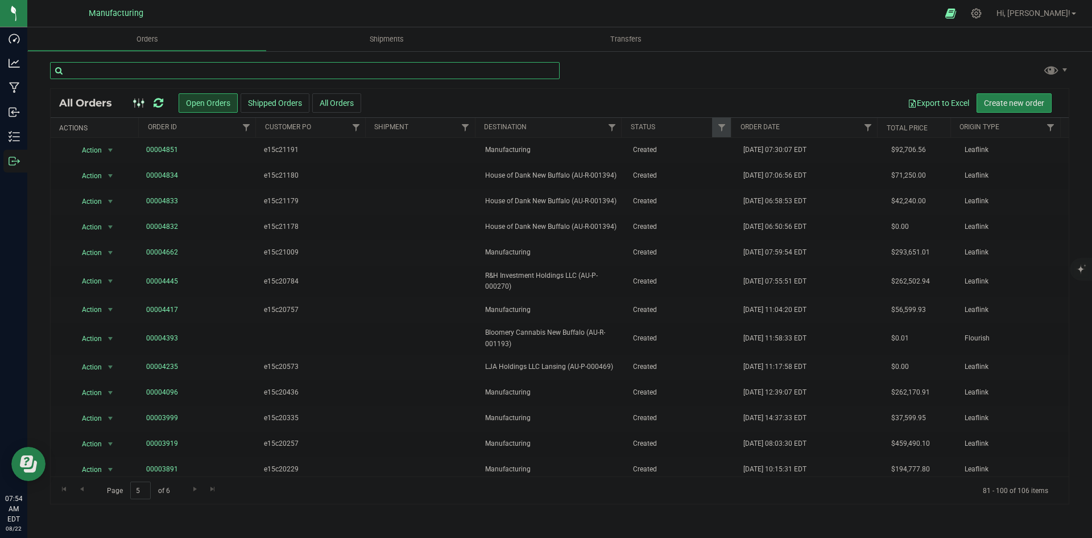
click at [175, 65] on input "text" at bounding box center [305, 70] width 510 height 17
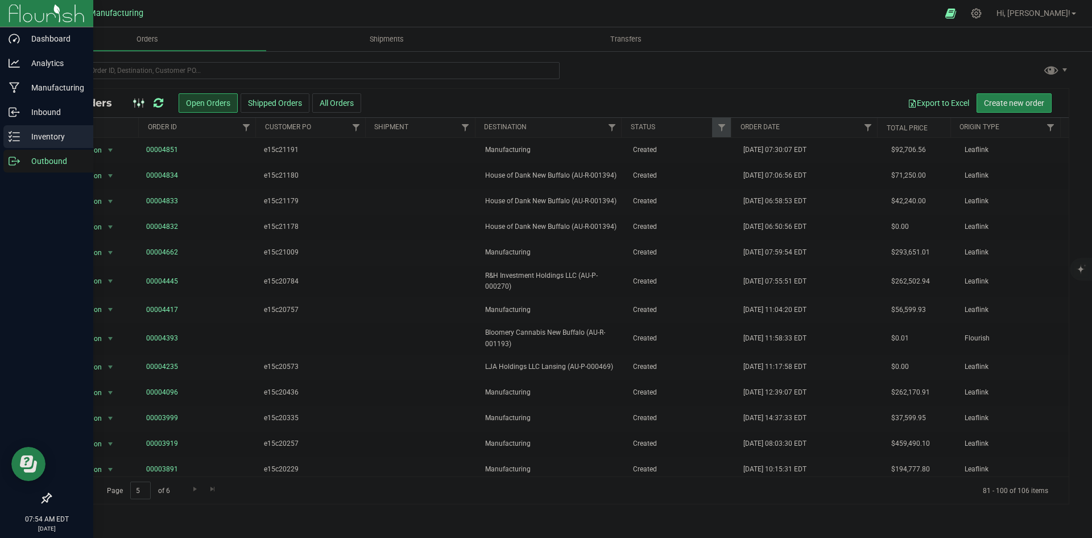
click at [14, 134] on icon at bounding box center [14, 136] width 11 height 11
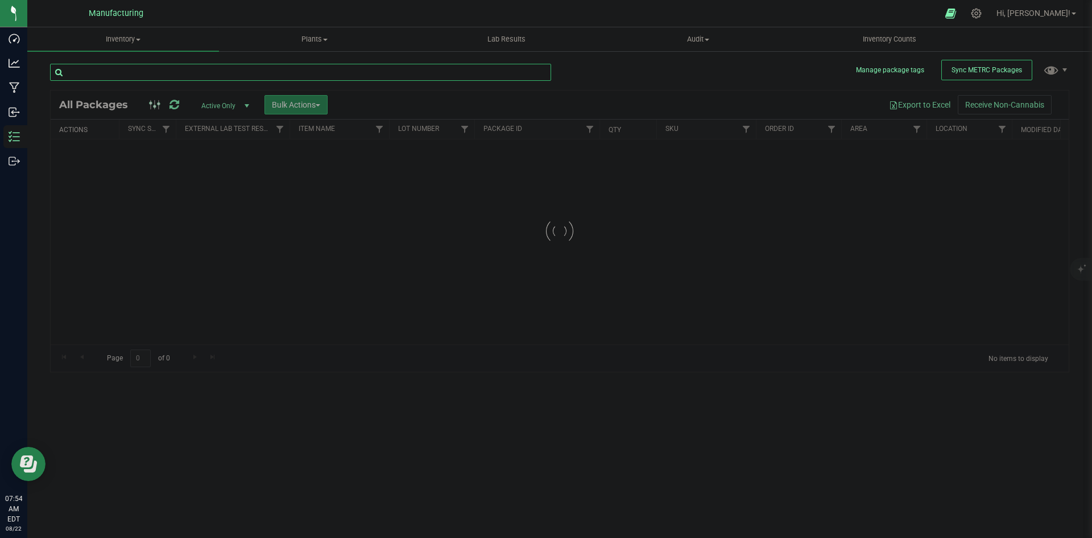
click at [288, 71] on input "text" at bounding box center [300, 72] width 501 height 17
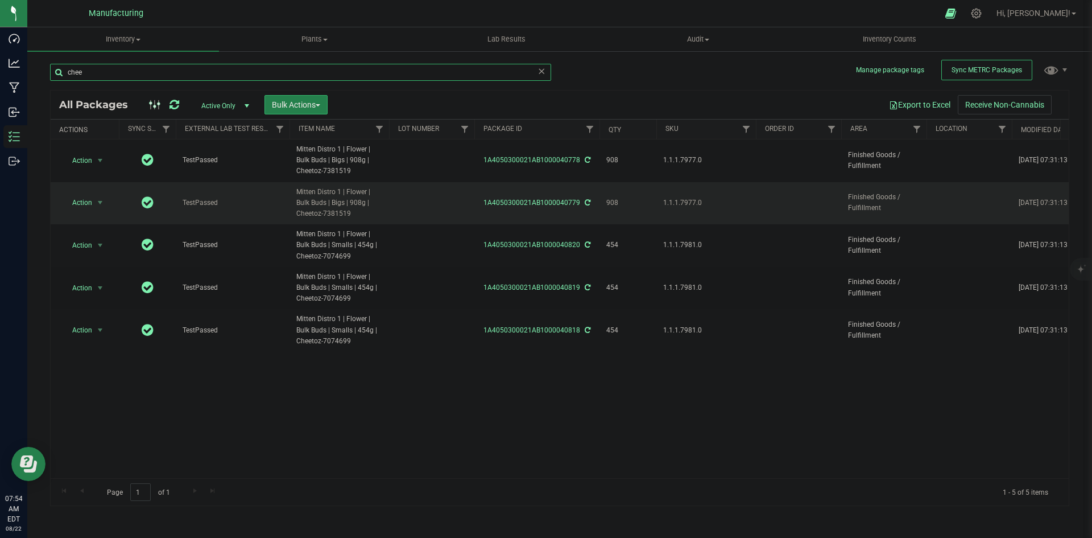
type input "chee"
click at [674, 200] on span "1.1.1.7977.0" at bounding box center [706, 202] width 86 height 11
copy span "1.1.1.7977.0"
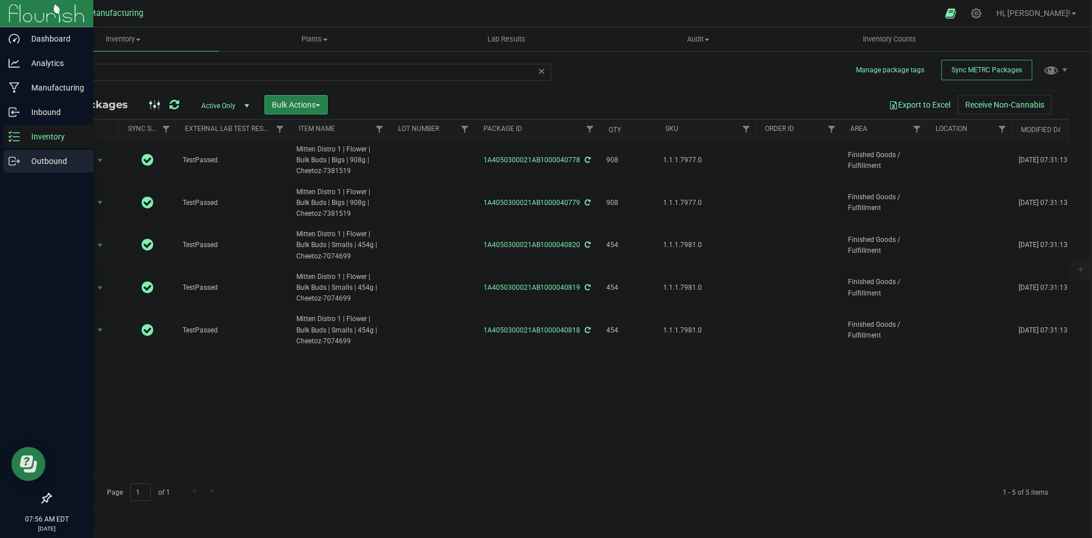
click at [9, 156] on icon at bounding box center [14, 160] width 11 height 11
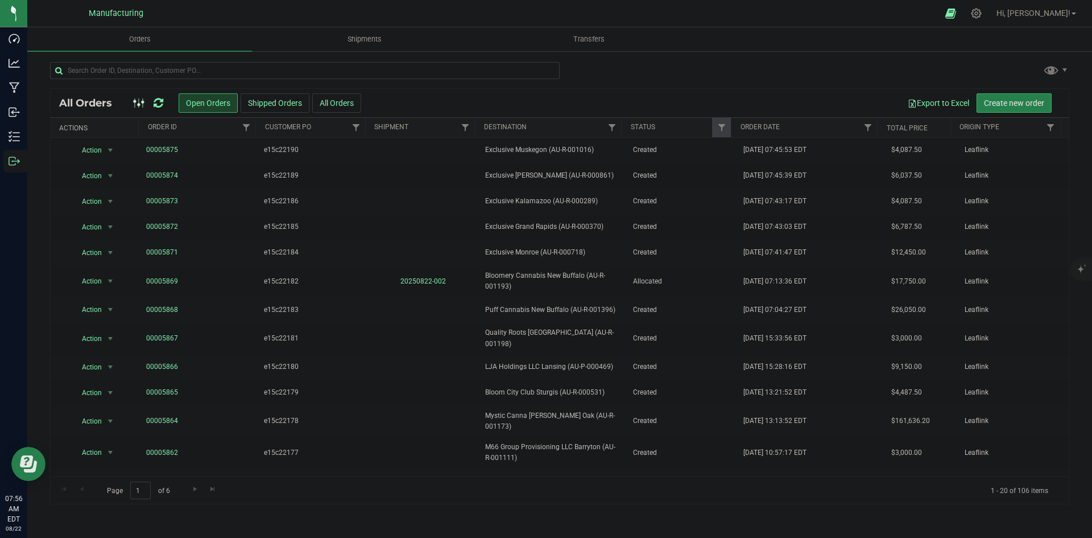
click at [162, 105] on icon at bounding box center [159, 102] width 10 height 11
click at [300, 64] on input "text" at bounding box center [305, 70] width 510 height 17
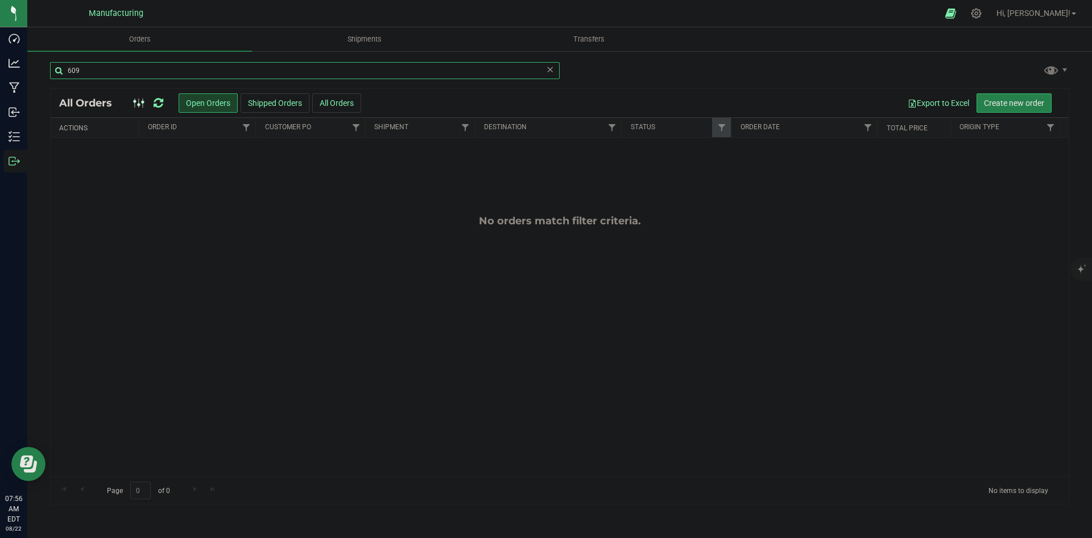
type input "609"
click at [160, 107] on icon at bounding box center [159, 102] width 10 height 11
click at [162, 105] on icon at bounding box center [159, 102] width 10 height 11
click at [163, 105] on icon at bounding box center [159, 102] width 10 height 11
click at [166, 106] on div at bounding box center [148, 103] width 38 height 14
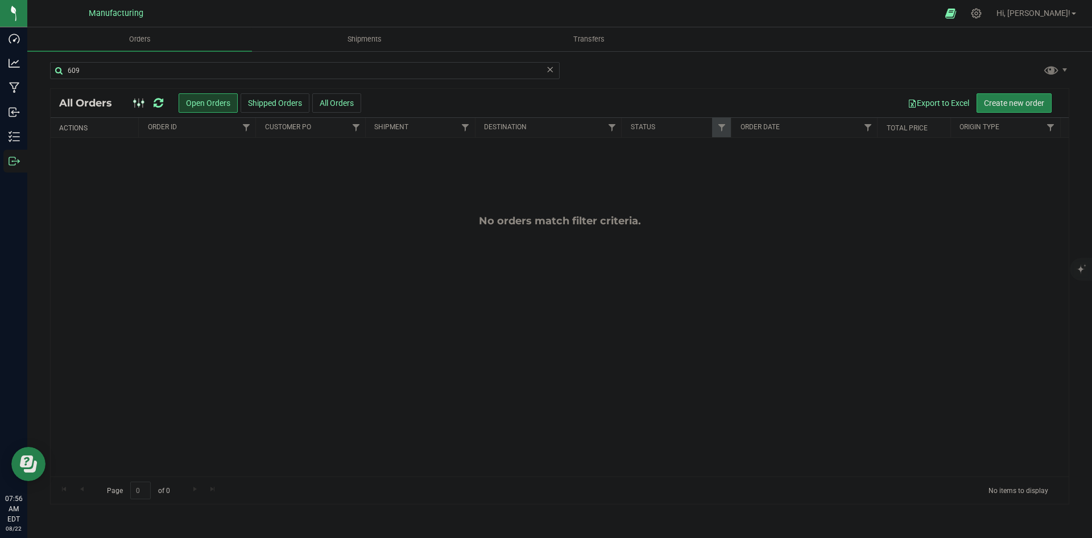
click at [158, 104] on icon at bounding box center [159, 102] width 10 height 11
click at [159, 104] on icon at bounding box center [159, 102] width 10 height 11
click at [548, 71] on icon at bounding box center [550, 69] width 8 height 14
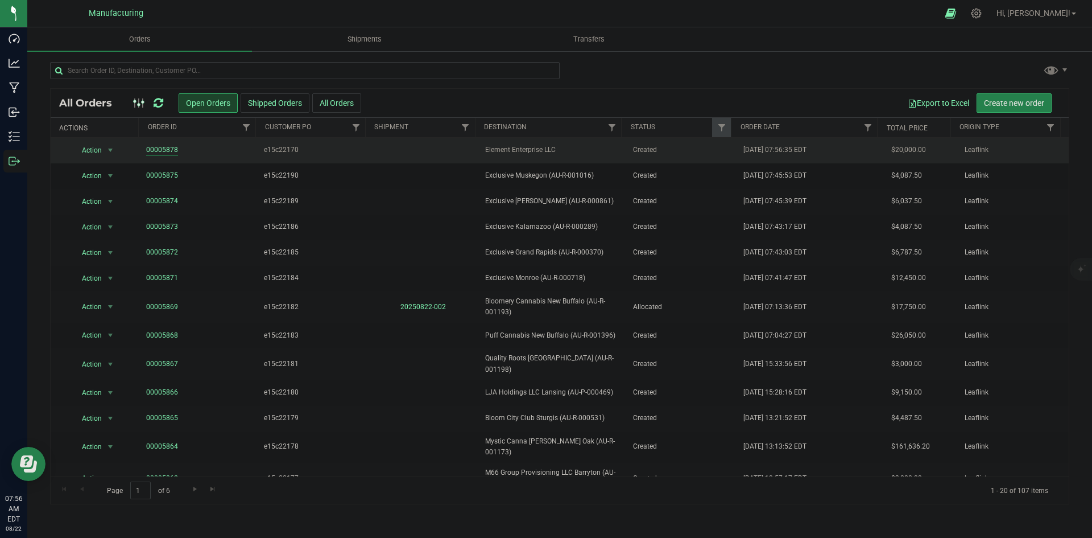
drag, startPoint x: 177, startPoint y: 150, endPoint x: 166, endPoint y: 151, distance: 11.4
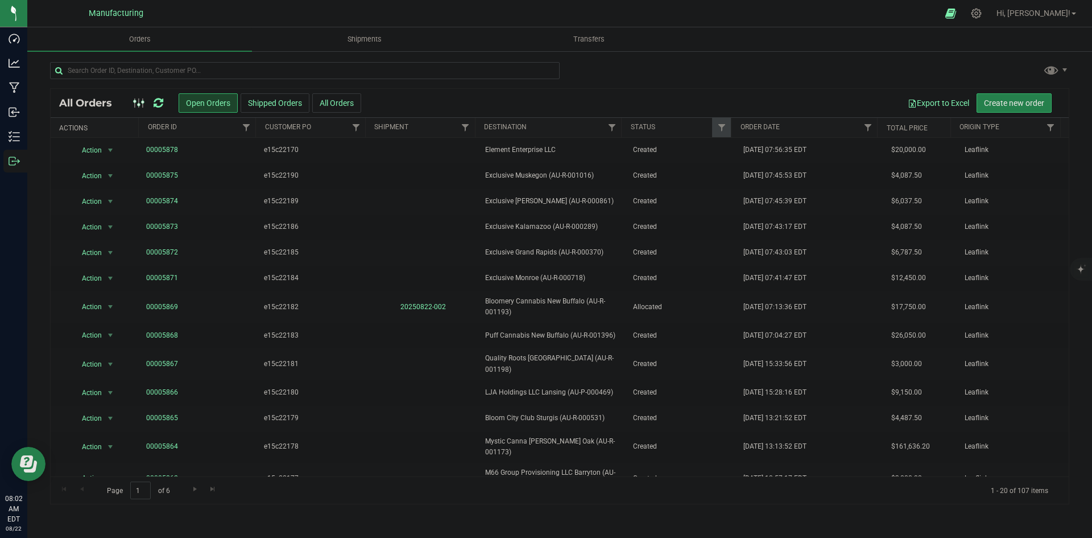
click at [159, 101] on icon at bounding box center [159, 102] width 10 height 11
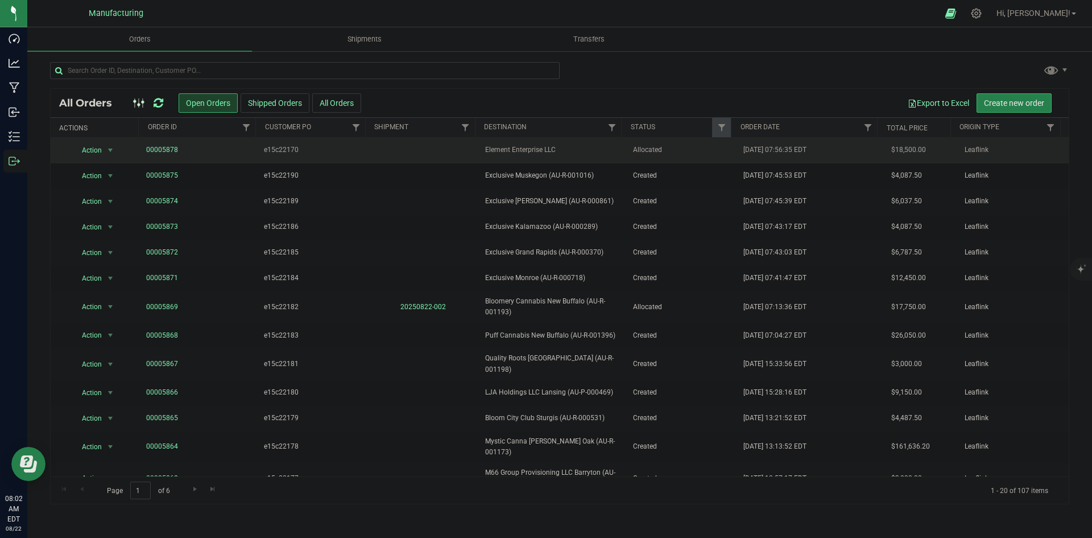
click at [659, 154] on span "Allocated" at bounding box center [681, 149] width 97 height 11
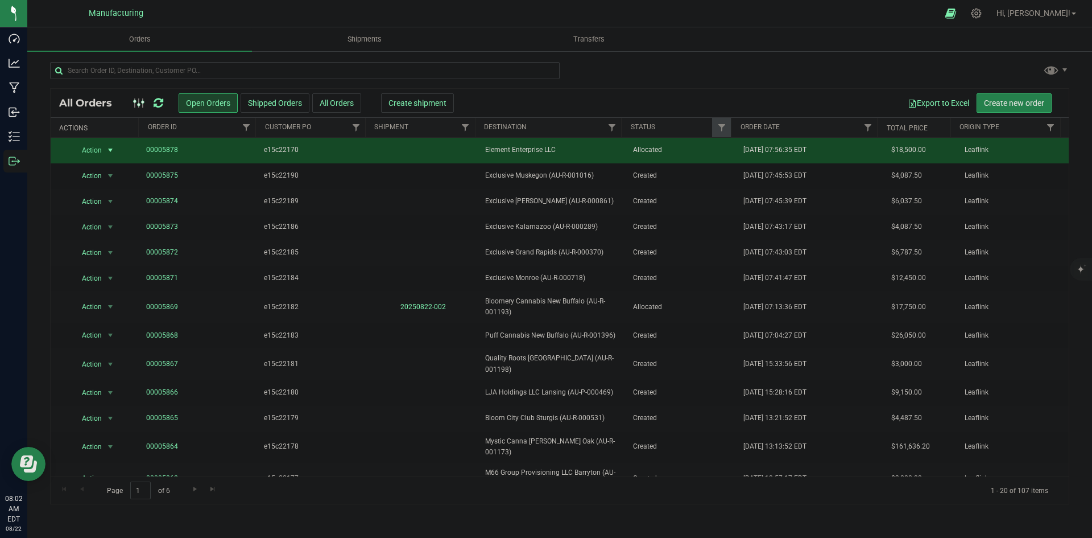
click at [450, 104] on div "Export to Excel Create new order" at bounding box center [752, 102] width 615 height 19
click at [427, 104] on span "Create shipment" at bounding box center [417, 102] width 58 height 9
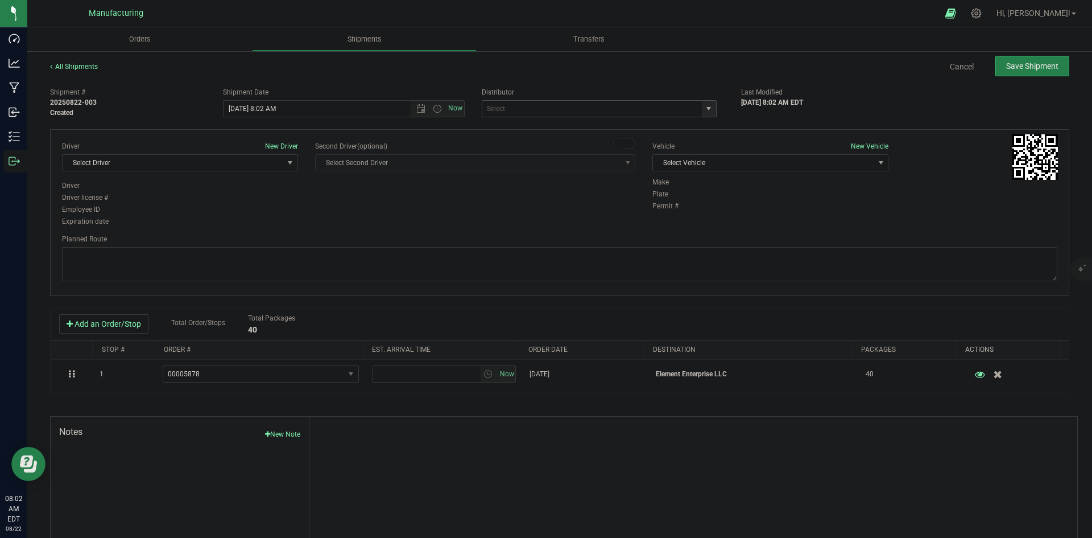
click at [706, 110] on span "select" at bounding box center [708, 108] width 9 height 9
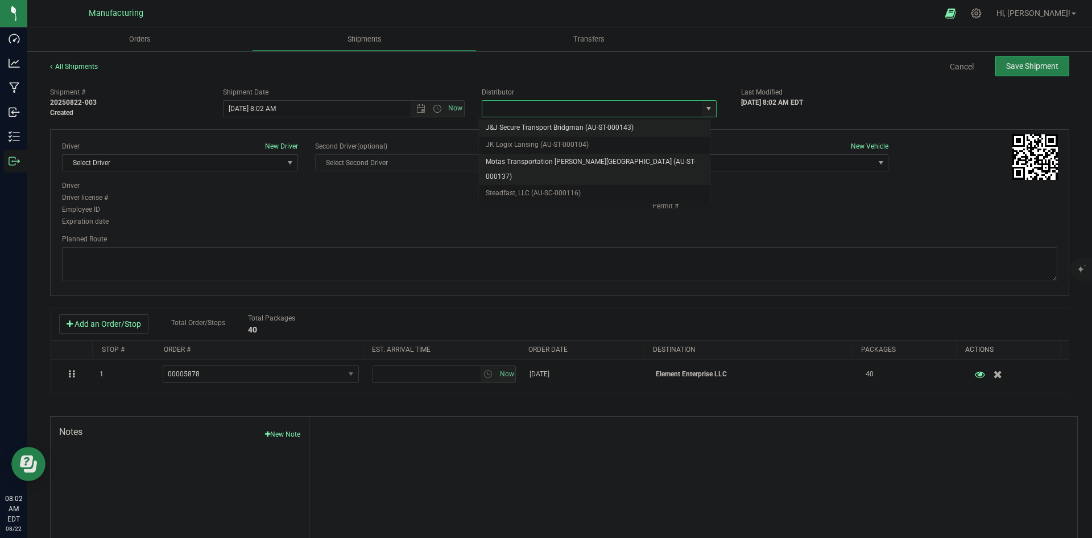
drag, startPoint x: 552, startPoint y: 159, endPoint x: 636, endPoint y: 159, distance: 84.2
click at [552, 159] on li "Motas Transportation [PERSON_NAME][GEOGRAPHIC_DATA] (AU-ST-000137)" at bounding box center [595, 169] width 232 height 31
type input "Motas Transportation [PERSON_NAME][GEOGRAPHIC_DATA] (AU-ST-000137)"
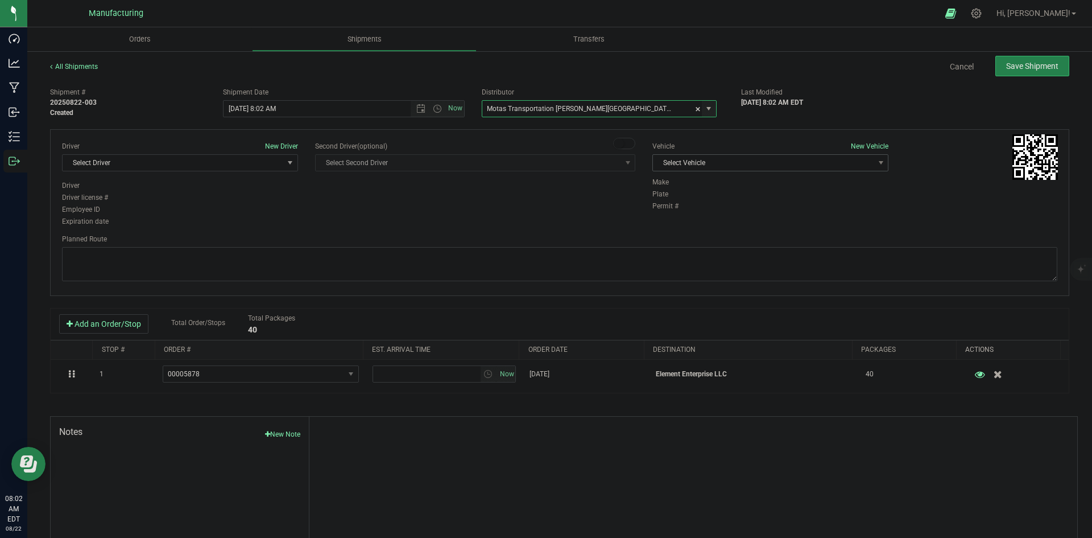
click at [734, 156] on span "Select Vehicle" at bounding box center [763, 163] width 221 height 16
click at [682, 213] on li "T3" at bounding box center [764, 216] width 233 height 17
click at [248, 156] on span "Select Driver" at bounding box center [173, 163] width 221 height 16
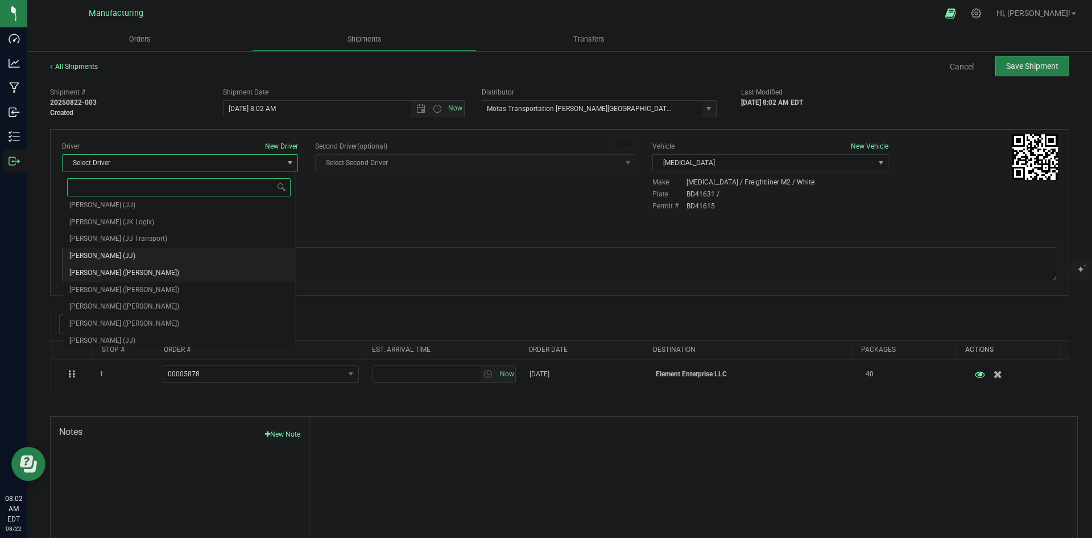
scroll to position [60, 0]
click at [147, 267] on li "Lloyd Neely (Motas)" at bounding box center [179, 269] width 233 height 17
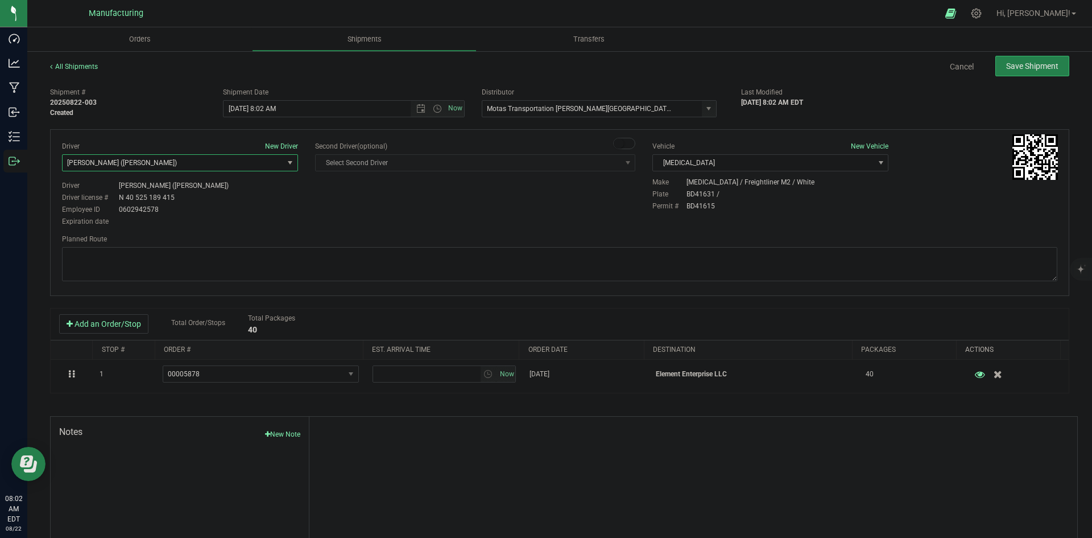
click at [317, 205] on div "Driver New Driver Lloyd Neely (Motas) Select Driver Perry Black (JK Logix) Robe…" at bounding box center [559, 184] width 1012 height 87
click at [437, 106] on span "Open the time view" at bounding box center [437, 108] width 9 height 9
click at [256, 140] on li "2:00 PM" at bounding box center [341, 138] width 238 height 15
type input "8/22/2025 2:00 PM"
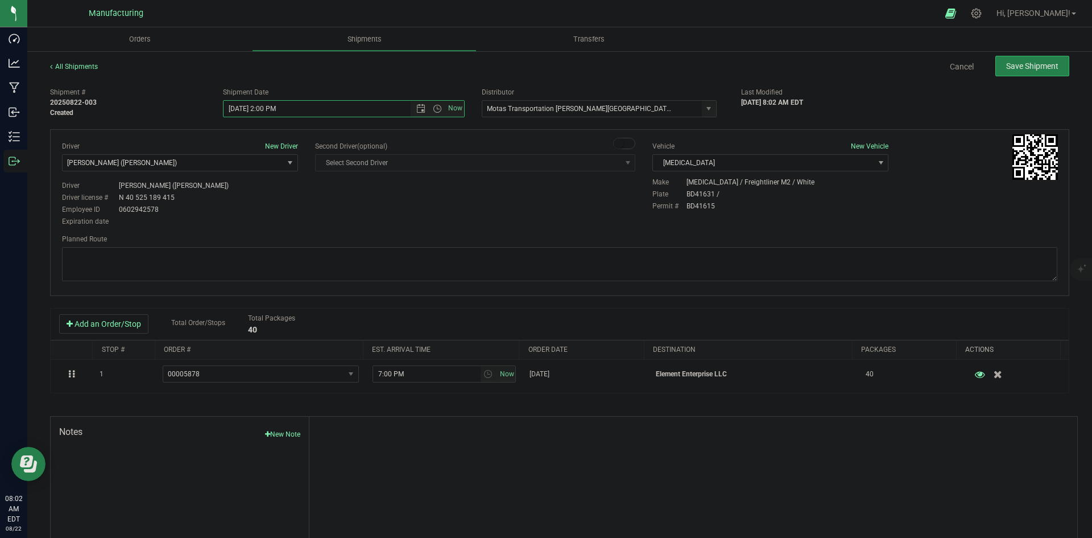
drag, startPoint x: 371, startPoint y: 214, endPoint x: 523, endPoint y: 185, distance: 154.0
click at [384, 211] on div "Driver New Driver Lloyd Neely (Motas) Select Driver Perry Black (JK Logix) Robe…" at bounding box center [559, 184] width 1012 height 87
click at [727, 257] on textarea at bounding box center [559, 264] width 995 height 34
paste textarea "Head south 246 ft -- Turn right 325 ft -- Turn right 407 ft -- Turn right towar…"
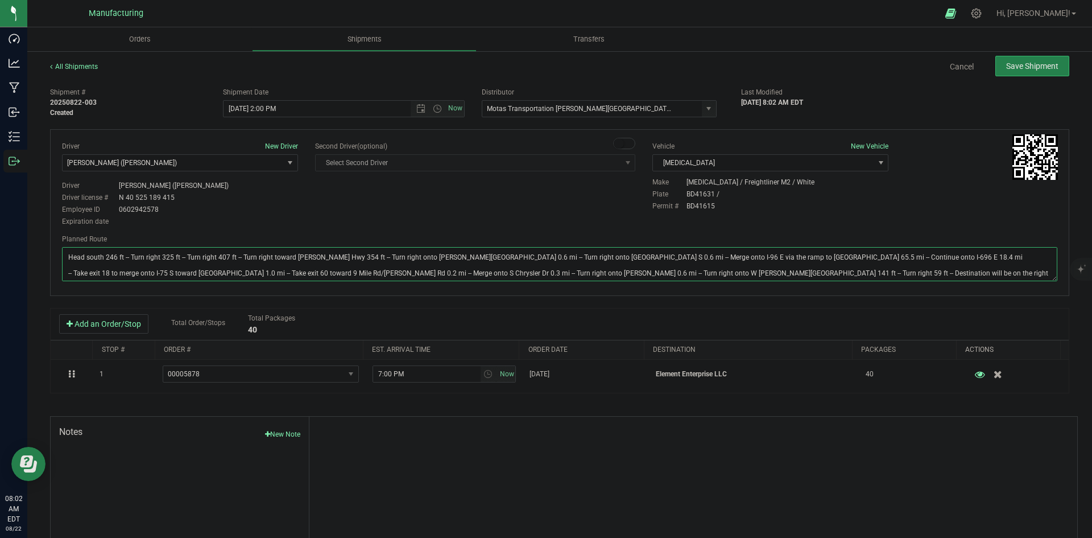
type textarea "Head south 246 ft -- Turn right 325 ft -- Turn right 407 ft -- Turn right towar…"
drag, startPoint x: 597, startPoint y: 196, endPoint x: 729, endPoint y: 159, distance: 136.7
click at [600, 196] on div "Driver New Driver Lloyd Neely (Motas) Select Driver Perry Black (JK Logix) Robe…" at bounding box center [559, 184] width 1012 height 87
click at [1015, 66] on span "Save Shipment" at bounding box center [1032, 65] width 52 height 9
type input "8/22/2025 6:00 PM"
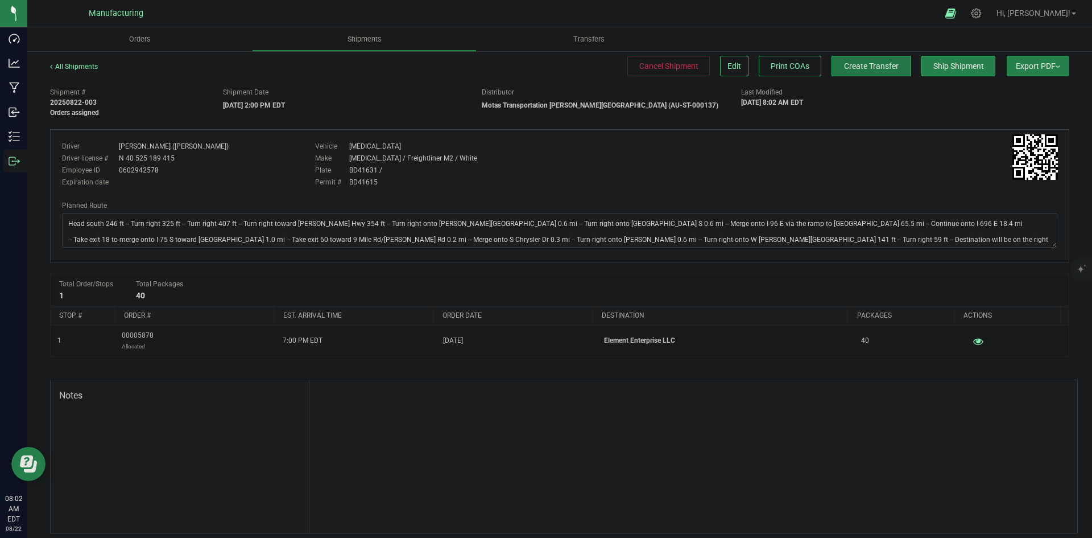
click at [879, 68] on span "Create Transfer" at bounding box center [871, 65] width 55 height 9
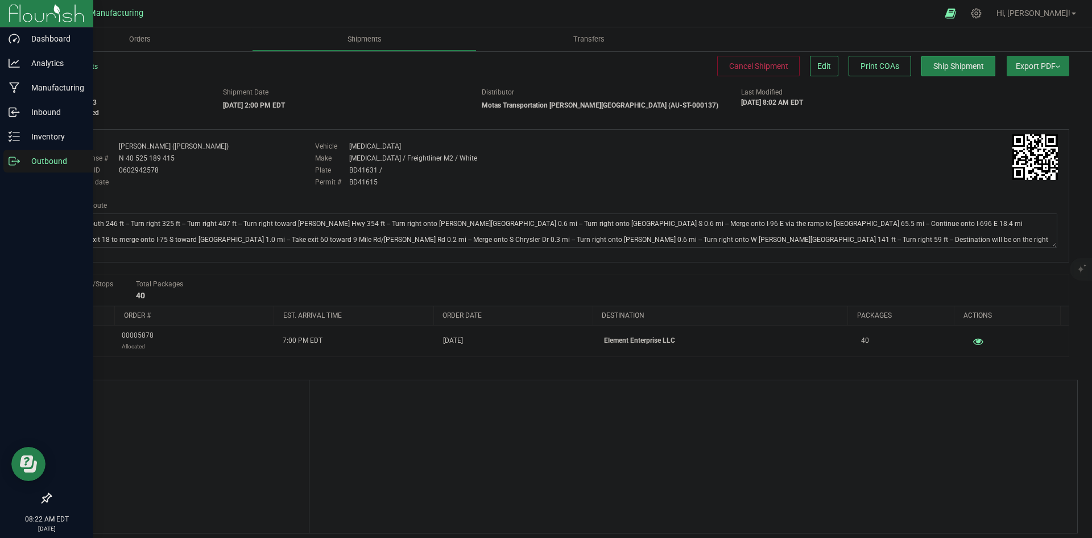
drag, startPoint x: 14, startPoint y: 160, endPoint x: 23, endPoint y: 165, distance: 10.4
click at [16, 161] on icon at bounding box center [14, 160] width 11 height 11
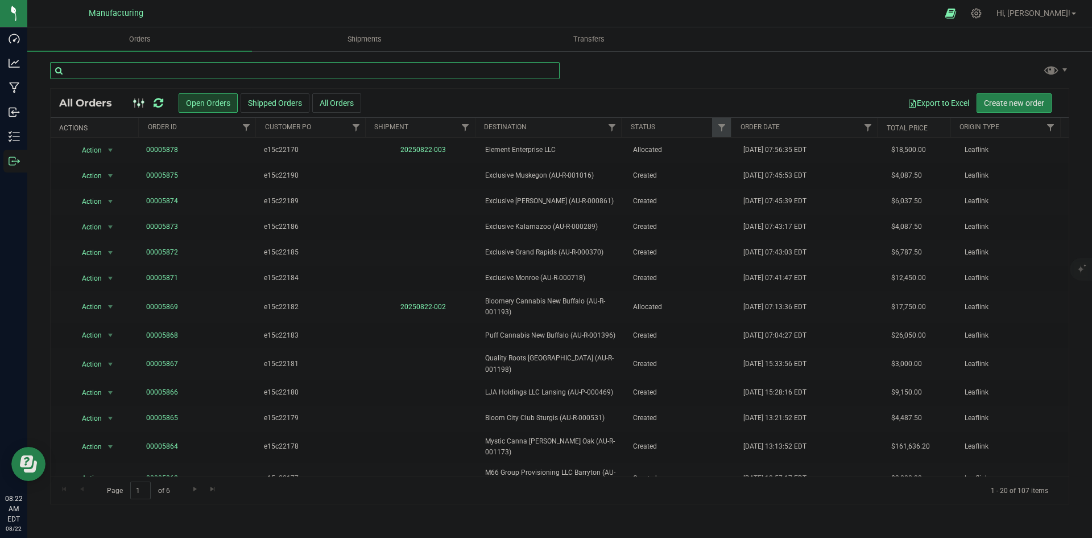
click at [203, 77] on input "text" at bounding box center [305, 70] width 510 height 17
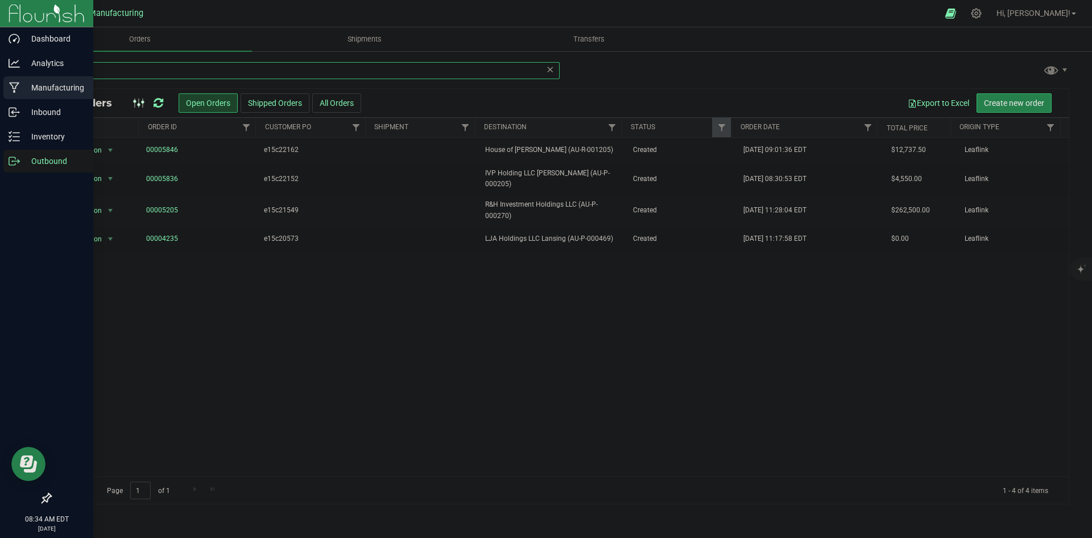
drag, startPoint x: 85, startPoint y: 78, endPoint x: 14, endPoint y: 90, distance: 72.0
click at [14, 90] on div "Dashboard Analytics Manufacturing Inbound Inventory Outbound 08:34 AM EDT 08/22…" at bounding box center [546, 269] width 1092 height 538
type input "l"
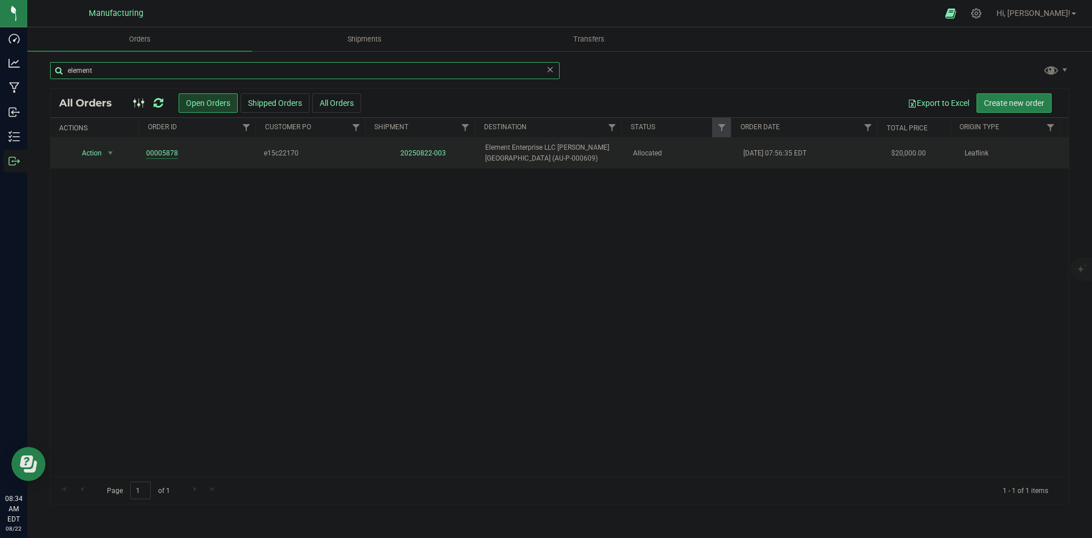
type input "element"
click at [142, 147] on td "00005878" at bounding box center [198, 153] width 118 height 31
click at [164, 154] on link "00005878" at bounding box center [162, 153] width 32 height 11
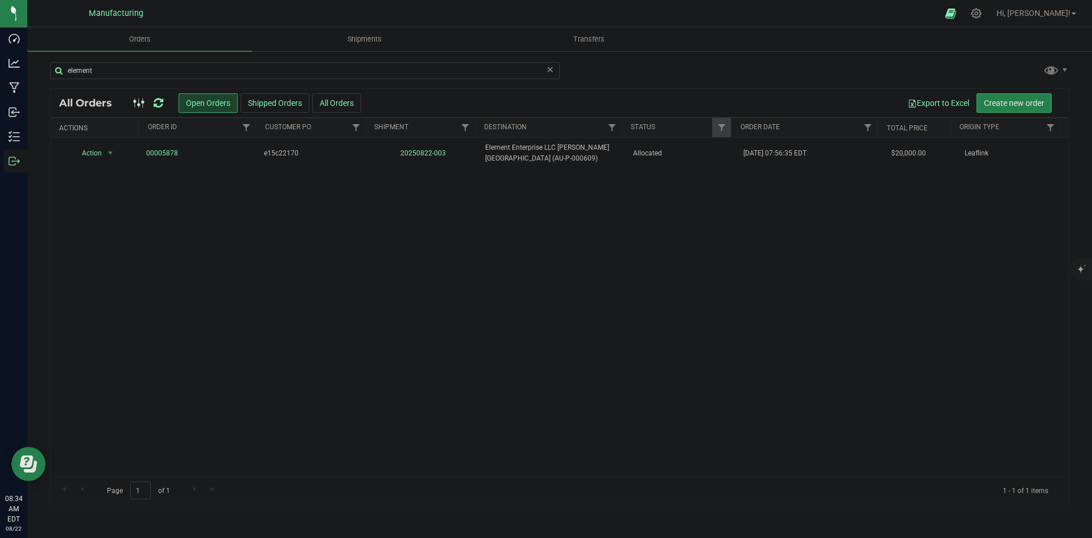
click at [547, 69] on icon at bounding box center [550, 69] width 8 height 14
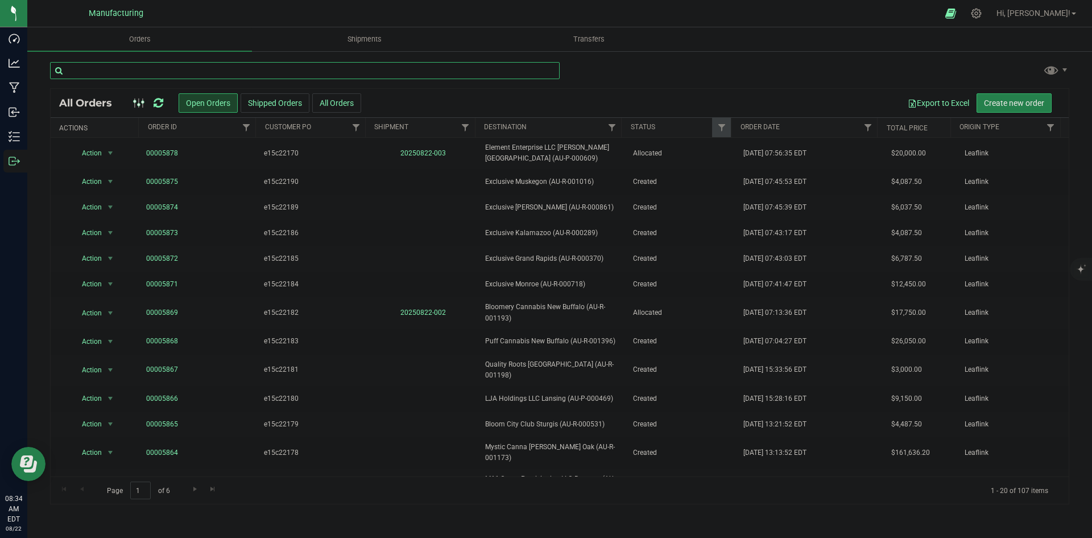
click at [153, 75] on input "text" at bounding box center [305, 70] width 510 height 17
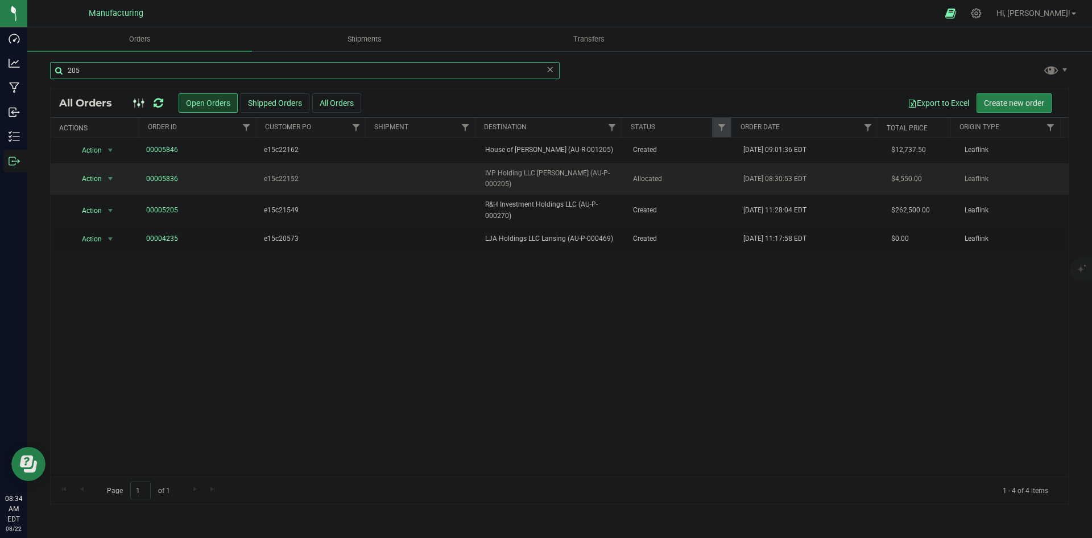
type input "205"
click at [597, 175] on span "IVP Holding LLC Warren (AU-P-000205)" at bounding box center [552, 179] width 134 height 22
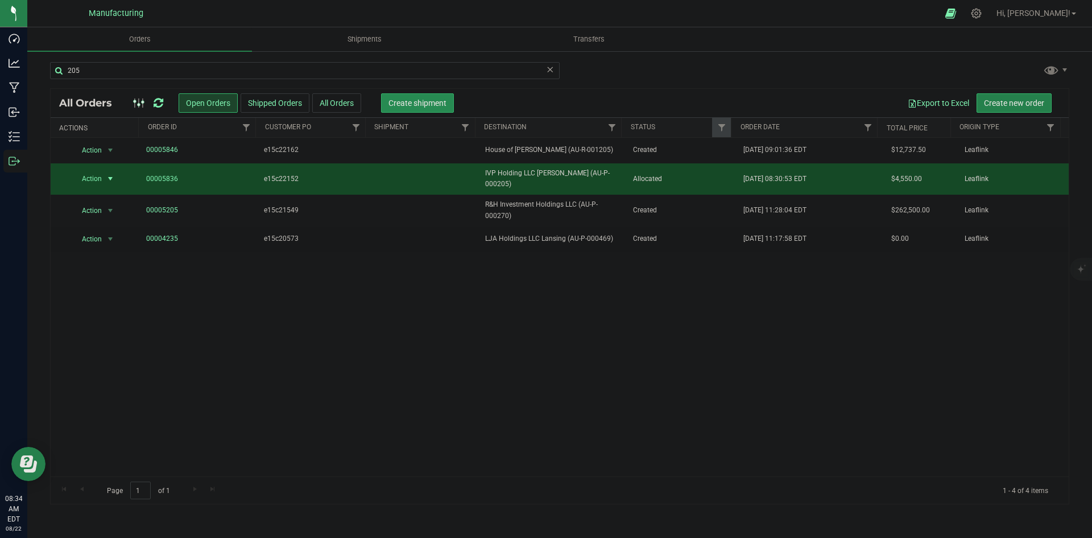
click at [435, 109] on button "Create shipment" at bounding box center [417, 102] width 73 height 19
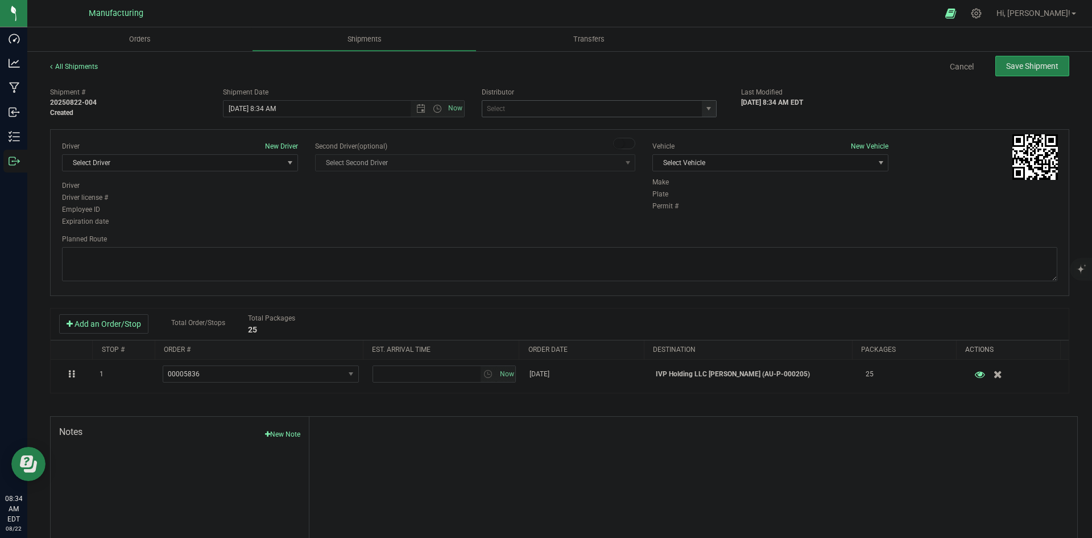
click at [709, 106] on div "J&J Secure Transport Bridgman (AU-ST-000143) JK Logix Lansing (AU-ST-000104) Mo…" at bounding box center [603, 108] width 242 height 17
click at [704, 106] on span "select" at bounding box center [708, 108] width 9 height 9
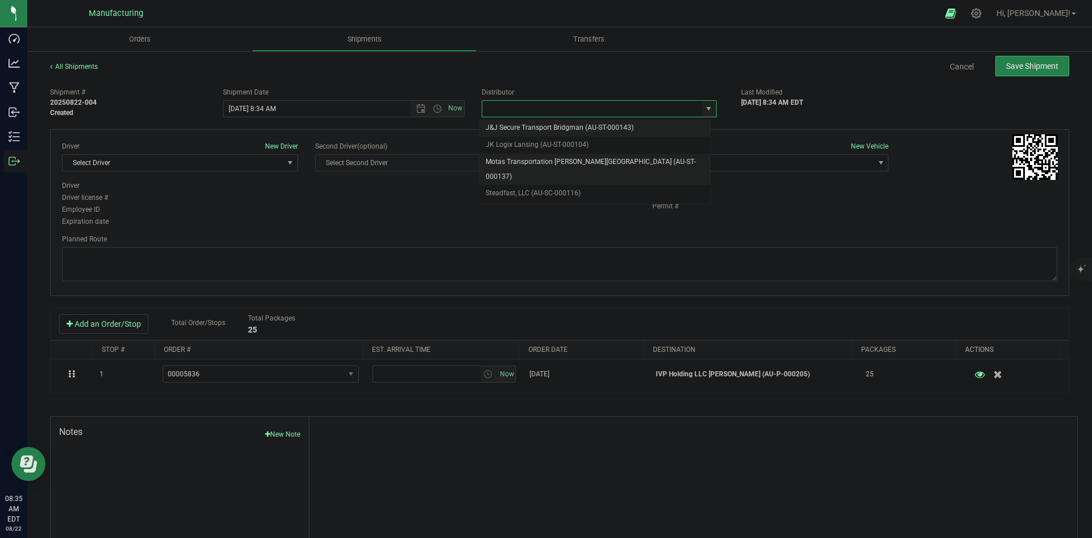
click at [569, 159] on li "Motas Transportation [PERSON_NAME][GEOGRAPHIC_DATA] (AU-ST-000137)" at bounding box center [595, 169] width 232 height 31
type input "Motas Transportation [PERSON_NAME][GEOGRAPHIC_DATA] (AU-ST-000137)"
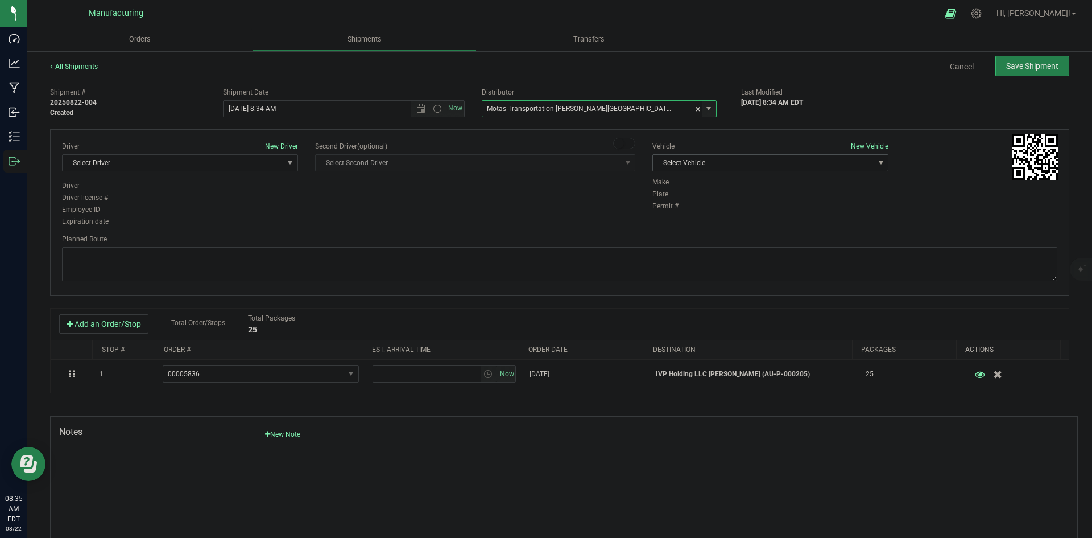
click at [778, 159] on span "Select Vehicle" at bounding box center [763, 163] width 221 height 16
click at [691, 212] on li "T3" at bounding box center [764, 216] width 233 height 17
click at [291, 160] on span "select" at bounding box center [290, 162] width 9 height 9
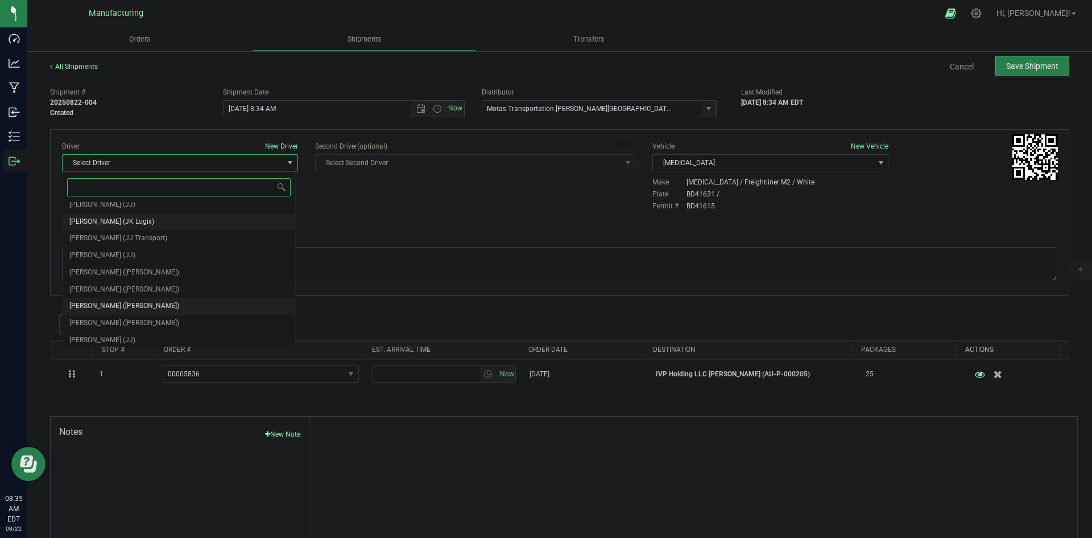
scroll to position [60, 0]
click at [164, 270] on li "Lloyd Neely (Motas)" at bounding box center [179, 269] width 233 height 17
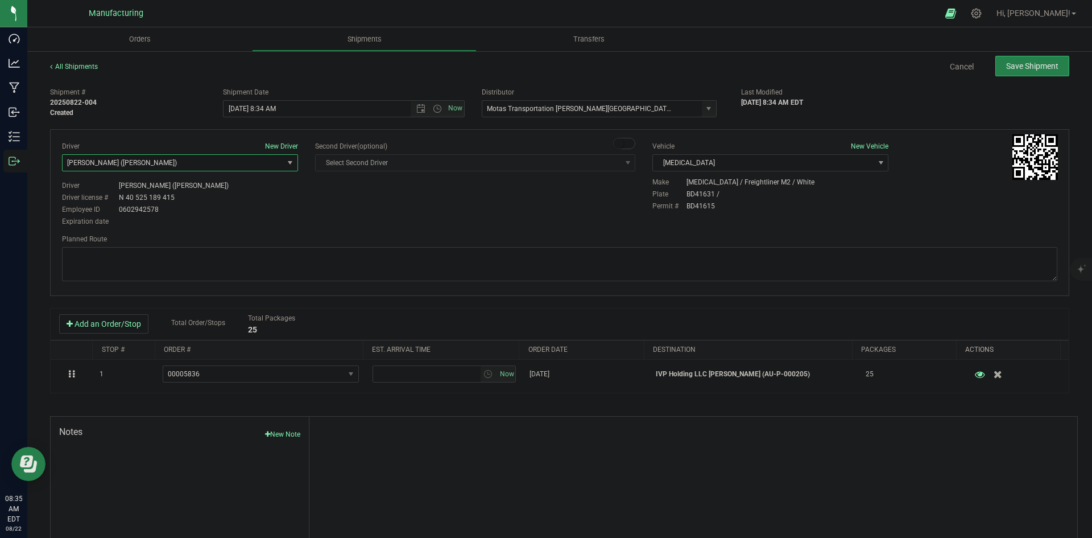
drag, startPoint x: 383, startPoint y: 220, endPoint x: 398, endPoint y: 202, distance: 23.0
click at [387, 220] on div "Driver New Driver Lloyd Neely (Motas) Select Driver Perry Black (JK Logix) Robe…" at bounding box center [559, 184] width 1012 height 87
click at [437, 108] on span "Open the time view" at bounding box center [437, 108] width 9 height 9
click at [287, 190] on li "2:00 PM" at bounding box center [341, 195] width 238 height 15
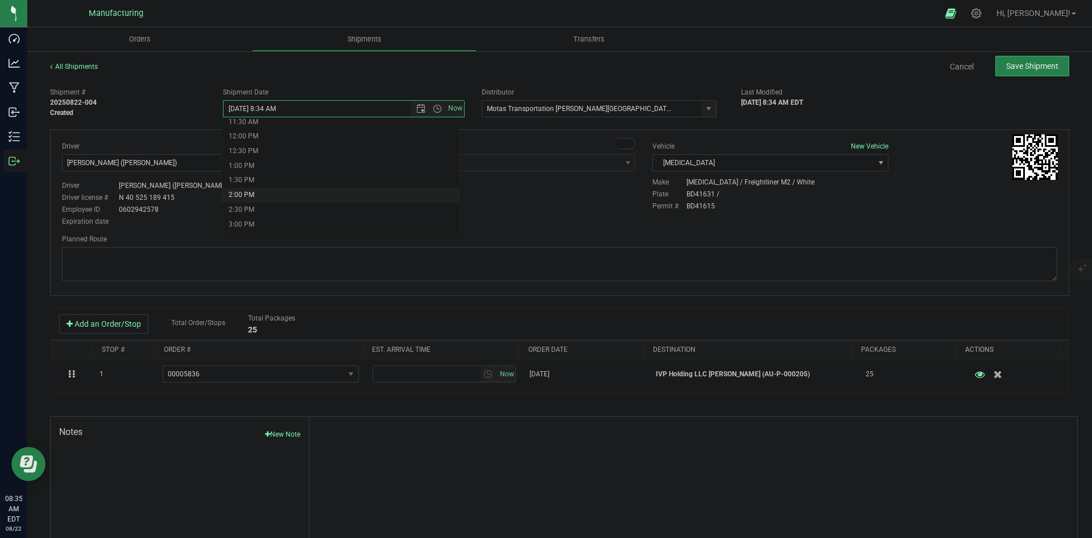
type input "8/22/2025 2:00 PM"
click at [446, 202] on div "Driver New Driver Lloyd Neely (Motas) Select Driver Perry Black (JK Logix) Robe…" at bounding box center [559, 184] width 1012 height 87
click at [481, 212] on div "Driver New Driver Lloyd Neely (Motas) Select Driver Perry Black (JK Logix) Robe…" at bounding box center [559, 184] width 1012 height 87
click at [720, 263] on textarea at bounding box center [559, 264] width 995 height 34
paste textarea "Head south 246 ft -- Turn right 325 ft -- Turn right 407 ft -- Turn right towar…"
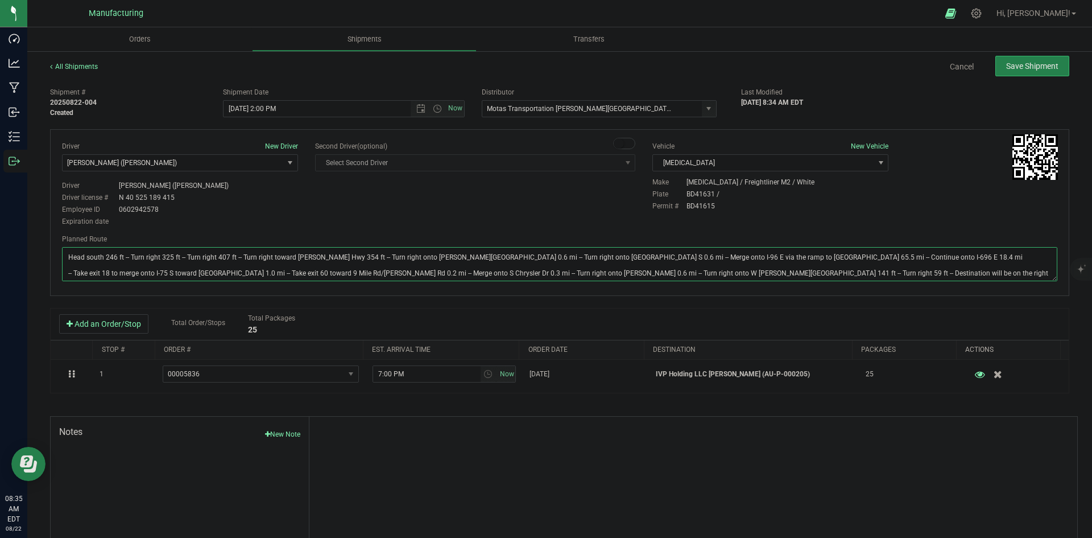
type textarea "Head south 246 ft -- Turn right 325 ft -- Turn right 407 ft -- Turn right towar…"
drag, startPoint x: 589, startPoint y: 220, endPoint x: 663, endPoint y: 199, distance: 77.4
click at [593, 218] on div "Driver New Driver Lloyd Neely (Motas) Select Driver Perry Black (JK Logix) Robe…" at bounding box center [559, 184] width 1012 height 87
click at [1022, 68] on span "Save Shipment" at bounding box center [1032, 65] width 52 height 9
type input "8/22/2025 6:00 PM"
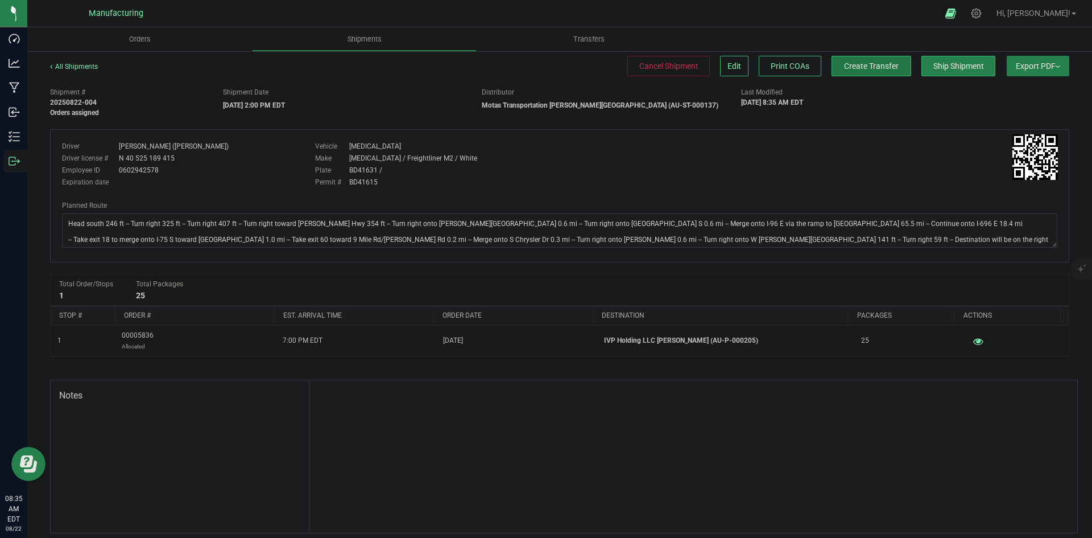
click at [861, 73] on button "Create Transfer" at bounding box center [872, 66] width 80 height 20
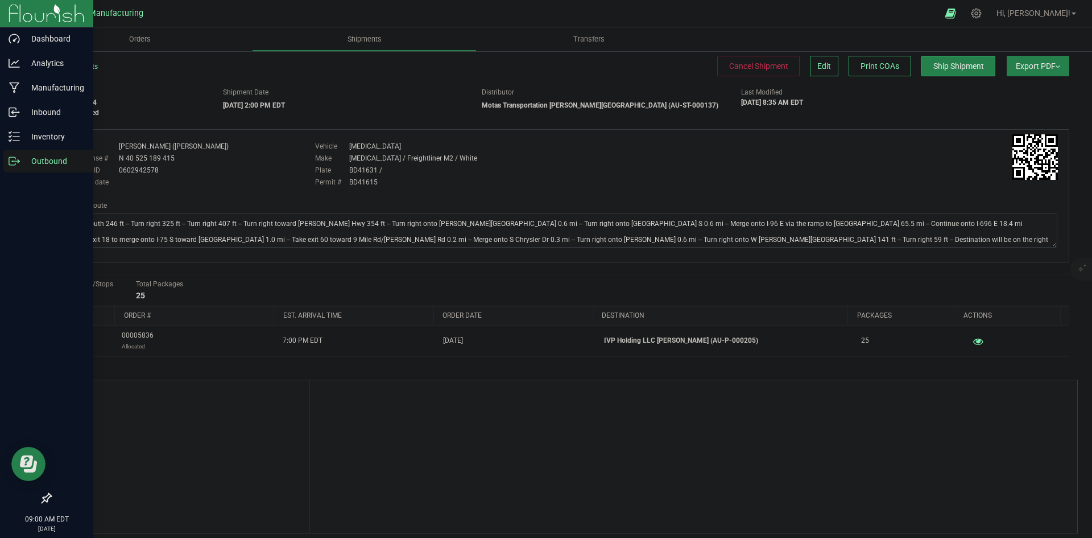
click at [20, 163] on p "Outbound" at bounding box center [54, 161] width 68 height 14
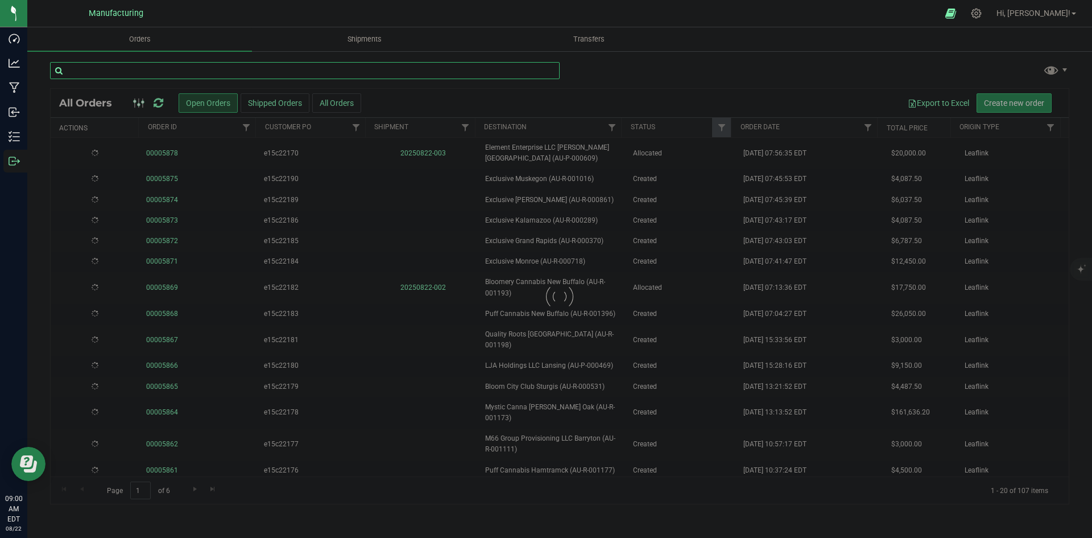
click at [185, 62] on input "text" at bounding box center [305, 70] width 510 height 17
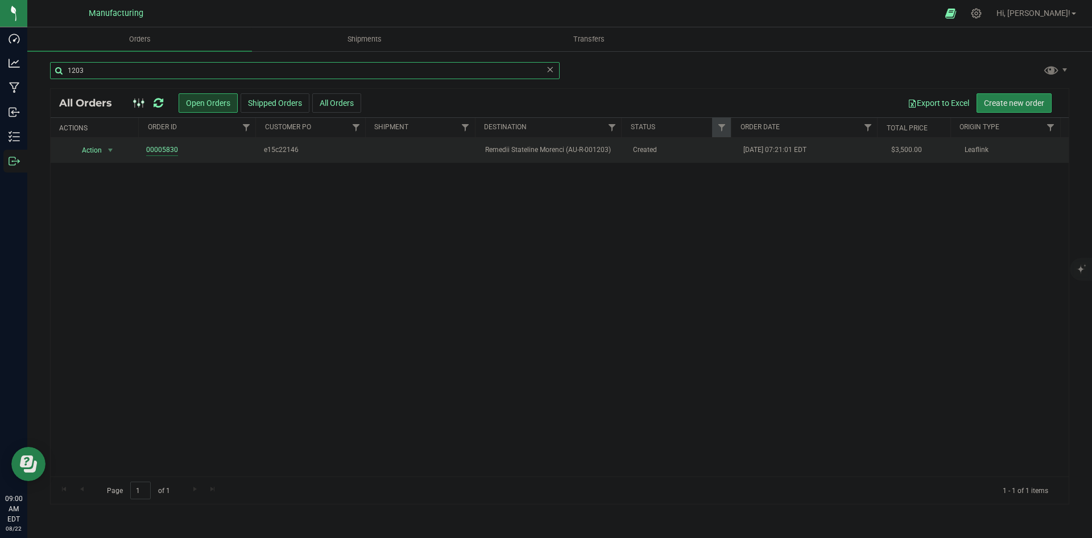
type input "1203"
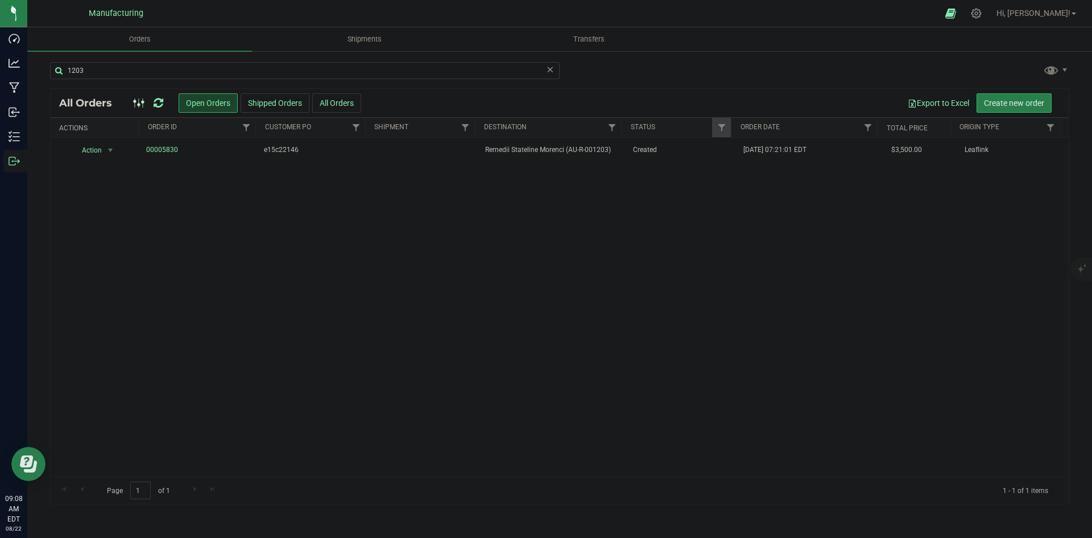
click at [161, 102] on icon at bounding box center [159, 102] width 10 height 11
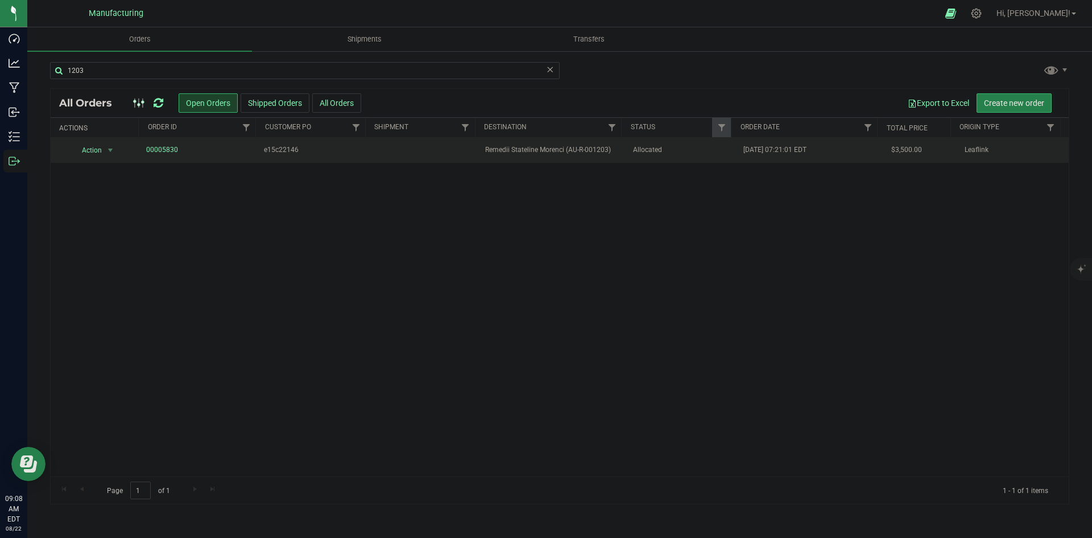
click at [574, 152] on span "Remedii Stateline Morenci (AU-R-001203)" at bounding box center [552, 149] width 134 height 11
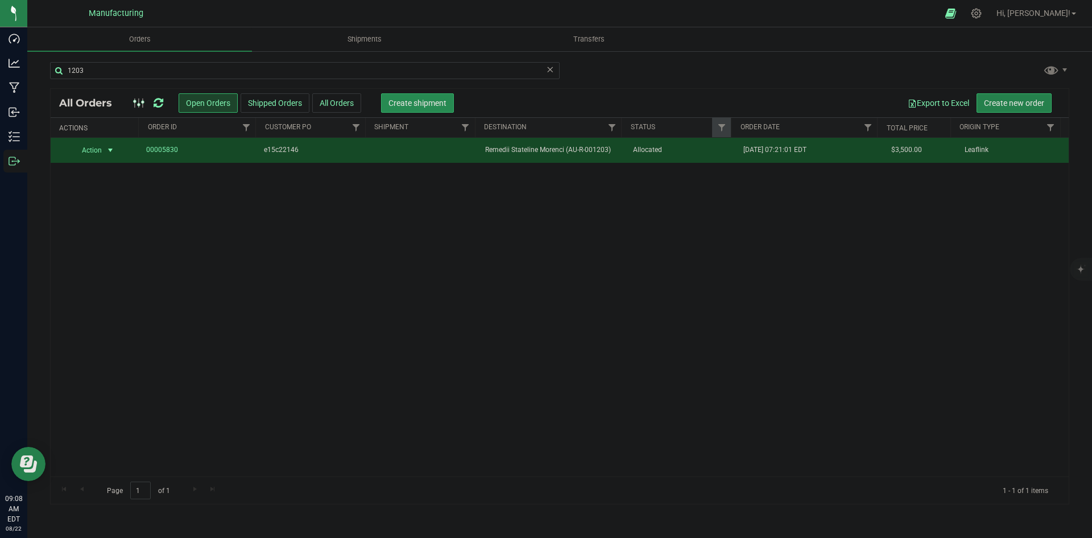
click at [441, 102] on span "Create shipment" at bounding box center [417, 102] width 58 height 9
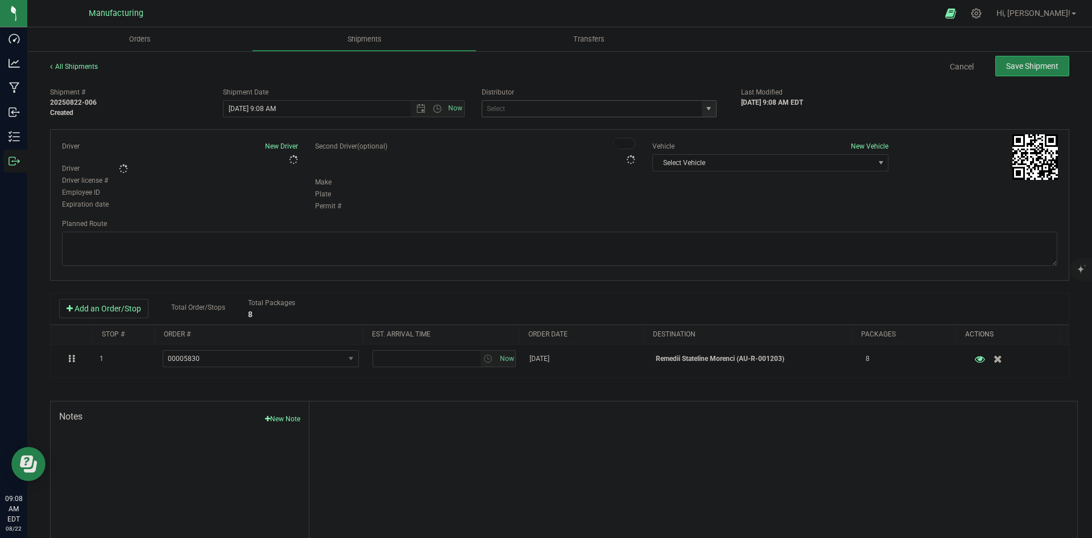
click at [707, 103] on span "select" at bounding box center [709, 109] width 14 height 16
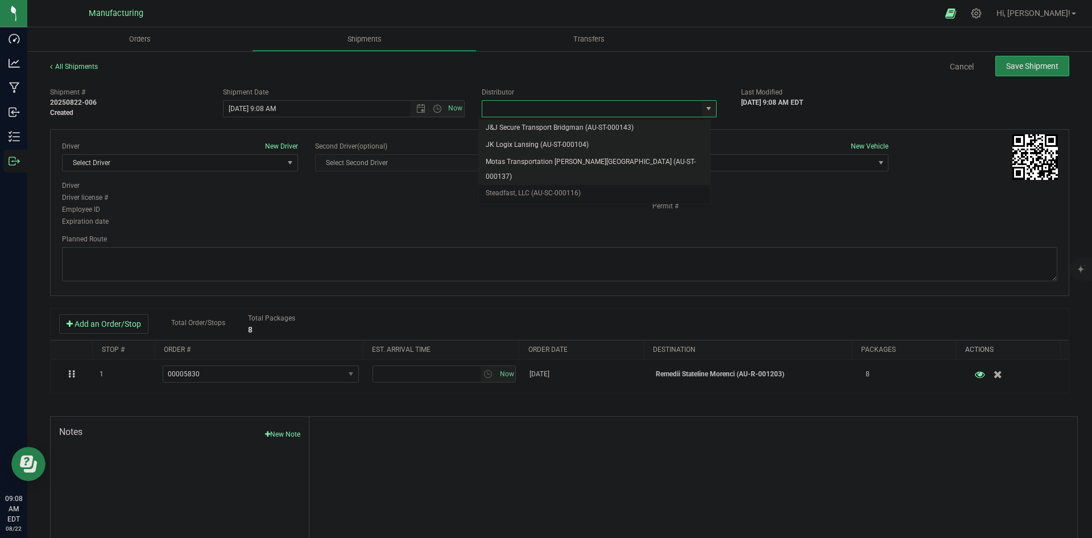
click at [556, 158] on li "Motas Transportation [PERSON_NAME][GEOGRAPHIC_DATA] (AU-ST-000137)" at bounding box center [595, 169] width 232 height 31
type input "Motas Transportation [PERSON_NAME][GEOGRAPHIC_DATA] (AU-ST-000137)"
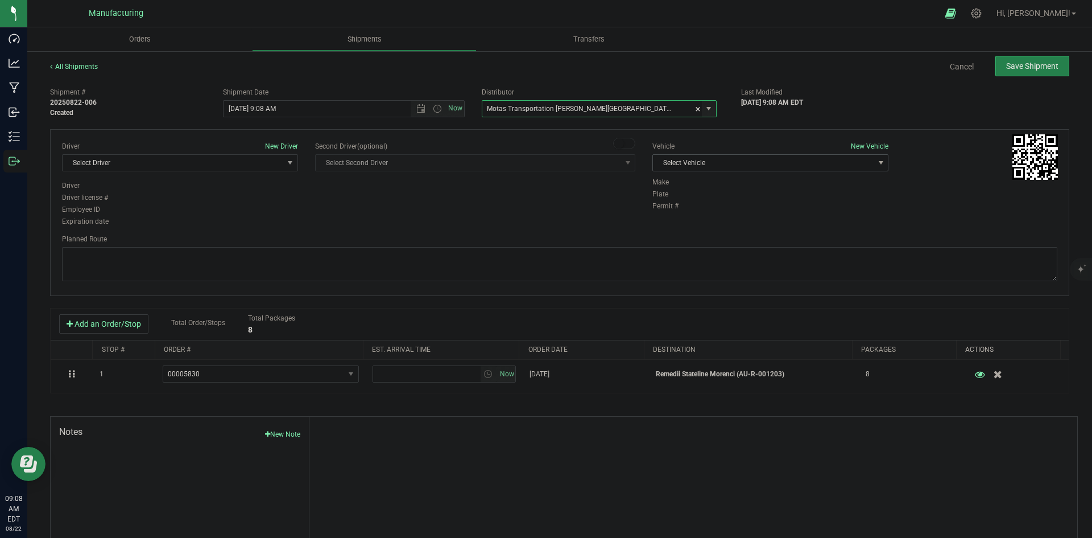
click at [737, 162] on span "Select Vehicle" at bounding box center [763, 163] width 221 height 16
click at [687, 214] on li "T3" at bounding box center [764, 216] width 233 height 17
click at [259, 166] on span "Select Driver" at bounding box center [173, 163] width 221 height 16
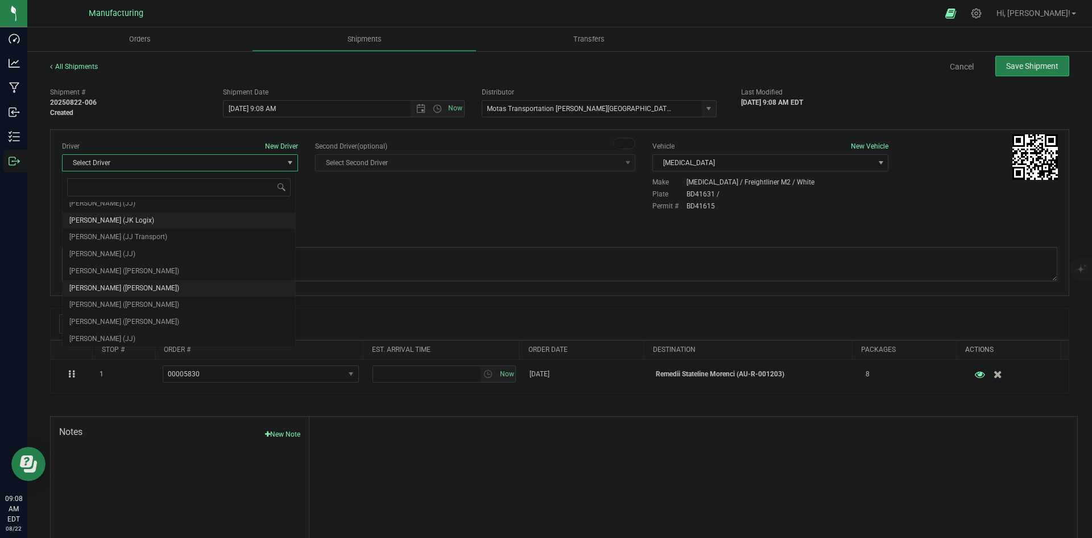
scroll to position [60, 0]
click at [121, 270] on span "Lloyd Neely (Motas)" at bounding box center [124, 269] width 110 height 15
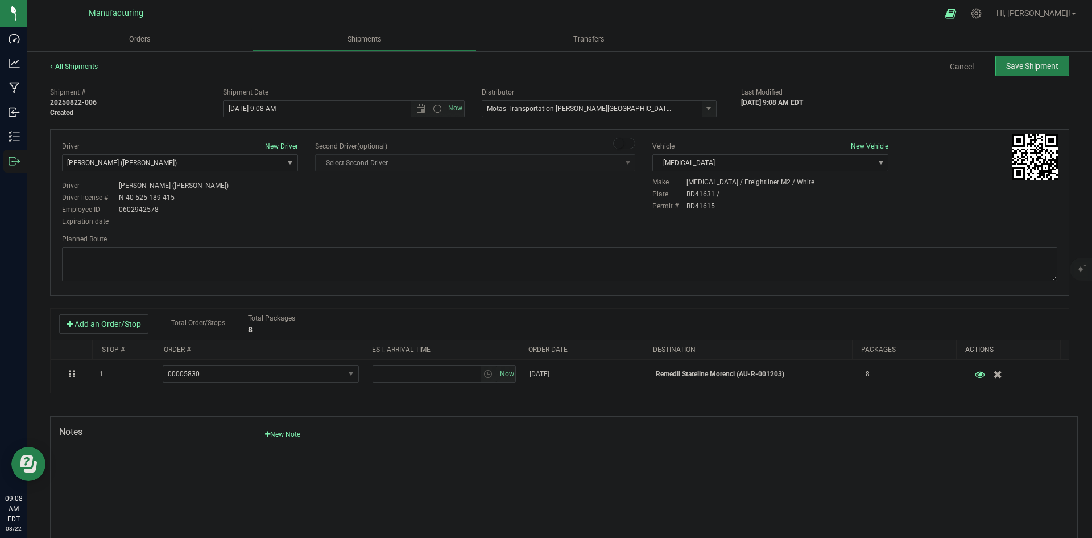
click at [340, 232] on div "Driver New Driver Lloyd Neely (Motas) Select Driver Perry Black (JK Logix) Robe…" at bounding box center [559, 212] width 1019 height 167
click at [433, 109] on span "Open the time view" at bounding box center [437, 108] width 9 height 9
click at [243, 196] on li "2:00 PM" at bounding box center [341, 195] width 238 height 15
type input "8/22/2025 2:00 PM"
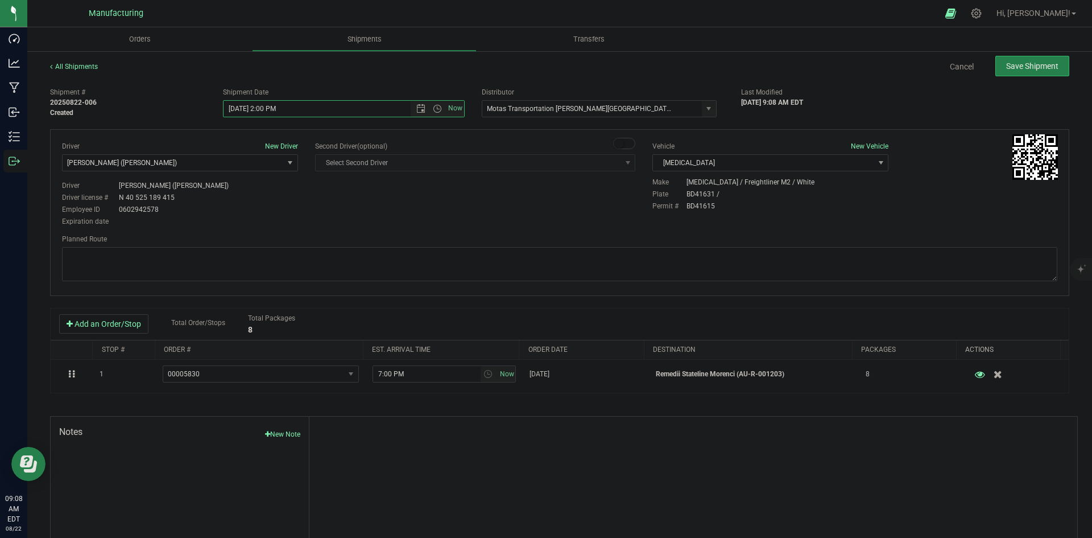
drag, startPoint x: 362, startPoint y: 205, endPoint x: 423, endPoint y: 197, distance: 61.9
click at [362, 205] on div "Driver New Driver Lloyd Neely (Motas) Select Driver Perry Black (JK Logix) Robe…" at bounding box center [559, 184] width 1012 height 87
click at [730, 252] on textarea at bounding box center [559, 264] width 995 height 34
paste textarea "Head south 246 ft -- Turn right 325 ft -- Turn right 407 ft -- Turn right towar…"
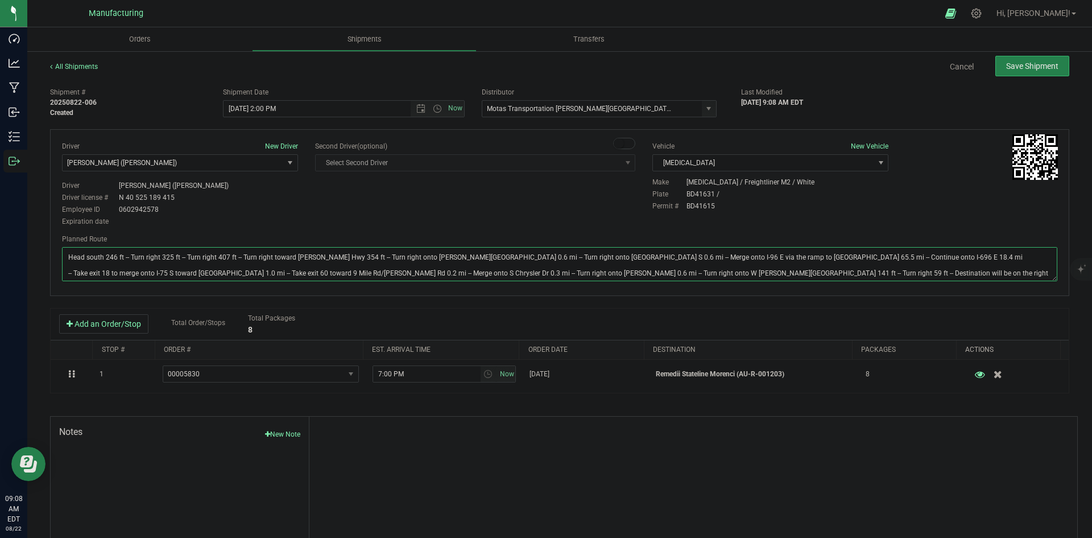
type textarea "Head south 246 ft -- Turn right 325 ft -- Turn right 407 ft -- Turn right towar…"
drag, startPoint x: 642, startPoint y: 206, endPoint x: 675, endPoint y: 185, distance: 38.7
click at [643, 204] on div "Driver New Driver Lloyd Neely (Motas) Select Driver Perry Black (JK Logix) Robe…" at bounding box center [559, 184] width 1012 height 87
click at [1024, 70] on span "Save Shipment" at bounding box center [1032, 65] width 52 height 9
type input "8/22/2025 6:00 PM"
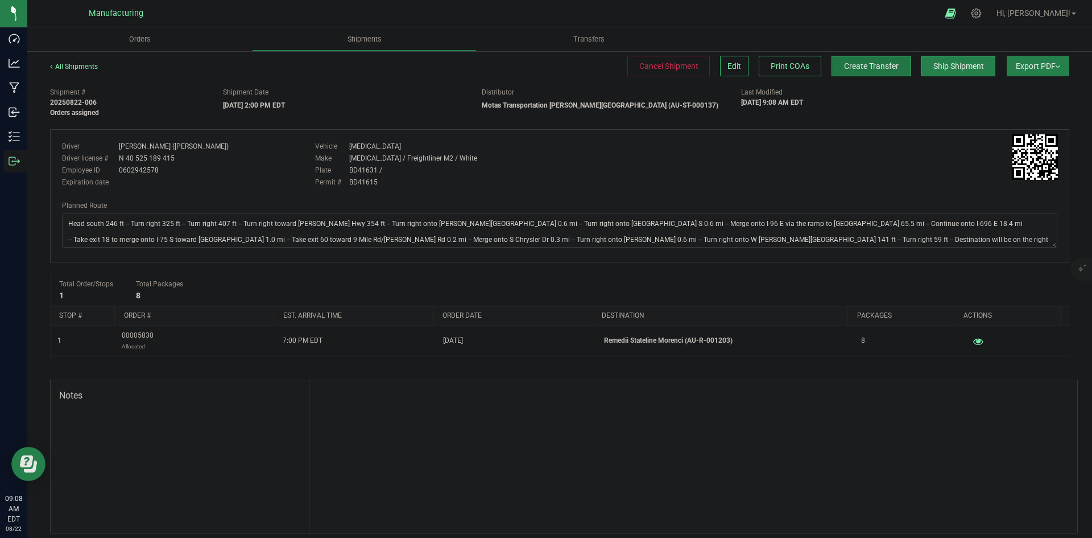
click at [884, 63] on span "Create Transfer" at bounding box center [871, 65] width 55 height 9
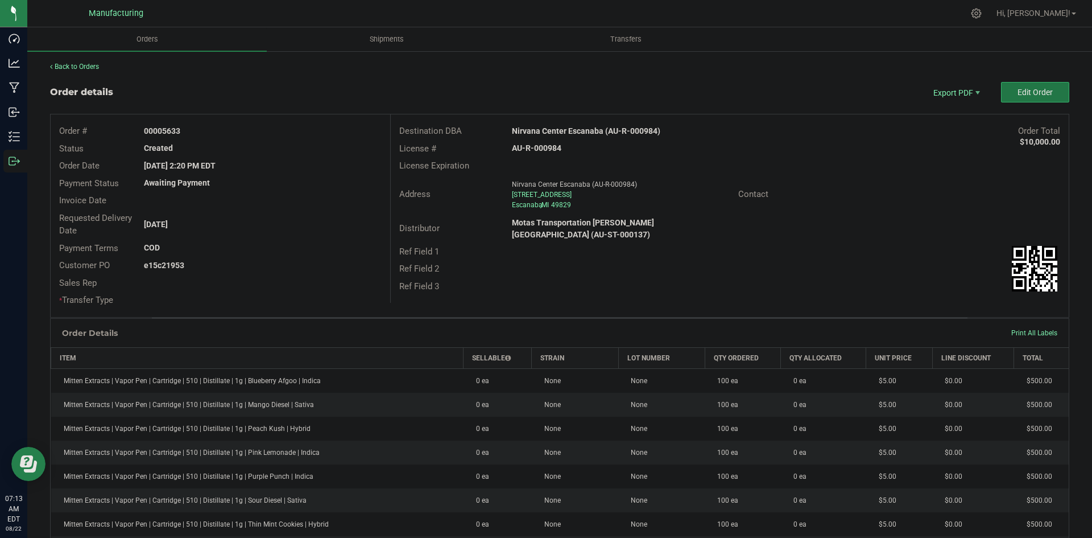
click at [1036, 86] on button "Edit Order" at bounding box center [1035, 92] width 68 height 20
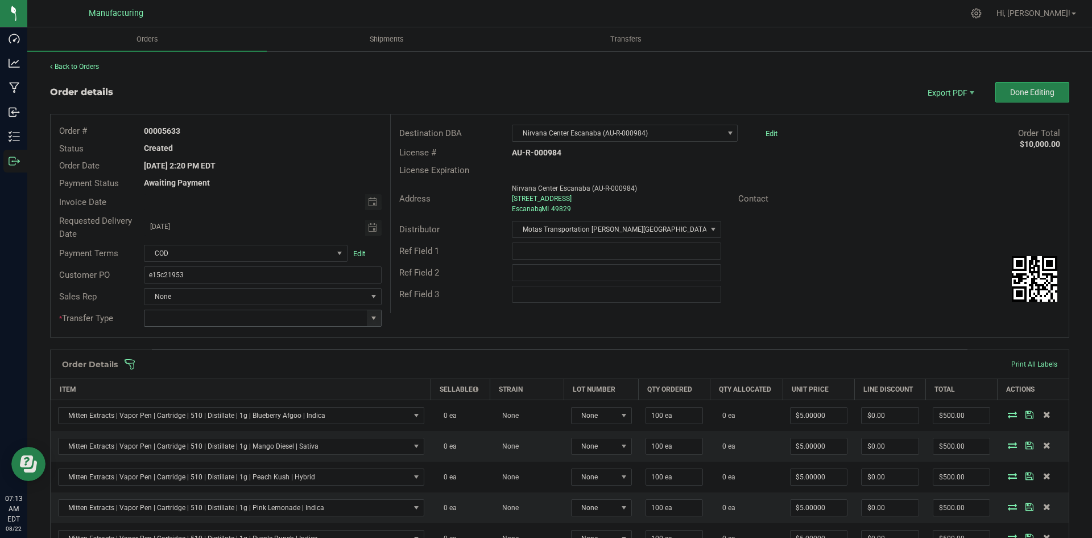
click at [369, 315] on span at bounding box center [373, 317] width 9 height 9
click at [199, 411] on li "Wholesale Transfer" at bounding box center [261, 413] width 234 height 19
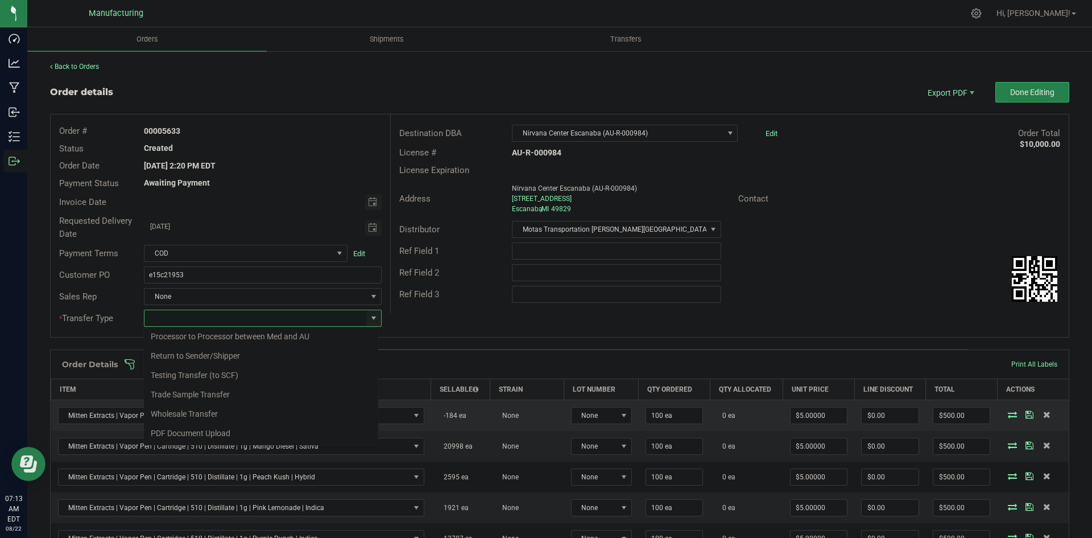
type input "Wholesale Transfer"
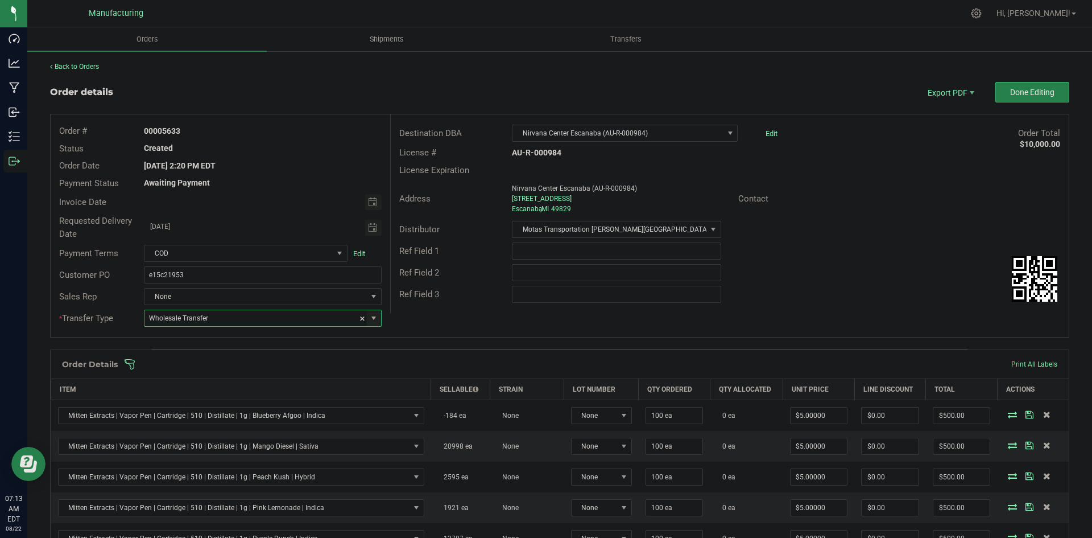
click at [422, 314] on div "Order # 00005633 Status Created Order Date Aug 11, 2025 2:20 PM EDT Payment Sta…" at bounding box center [560, 225] width 1018 height 222
click at [486, 369] on span at bounding box center [633, 363] width 1019 height 11
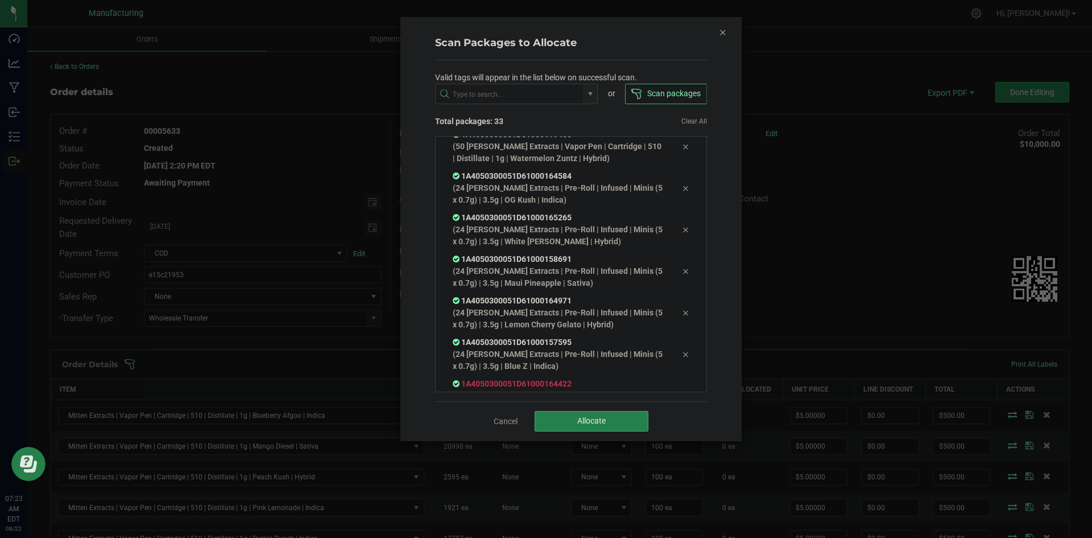
scroll to position [1126, 0]
drag, startPoint x: 602, startPoint y: 408, endPoint x: 597, endPoint y: 414, distance: 8.1
click at [601, 408] on div "Cancel Allocate" at bounding box center [571, 420] width 272 height 39
click at [597, 414] on button "Allocate" at bounding box center [592, 421] width 114 height 20
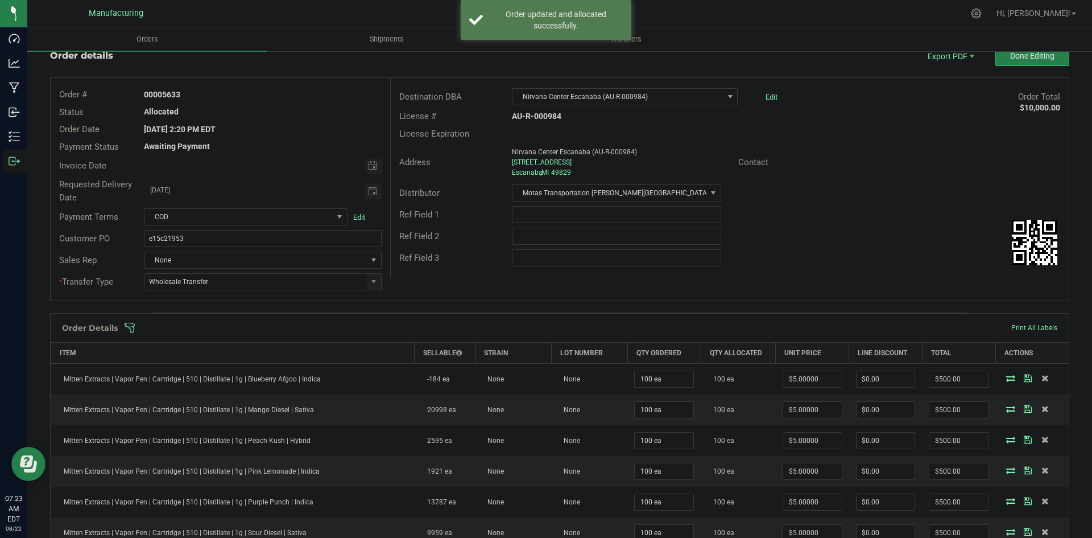
scroll to position [0, 0]
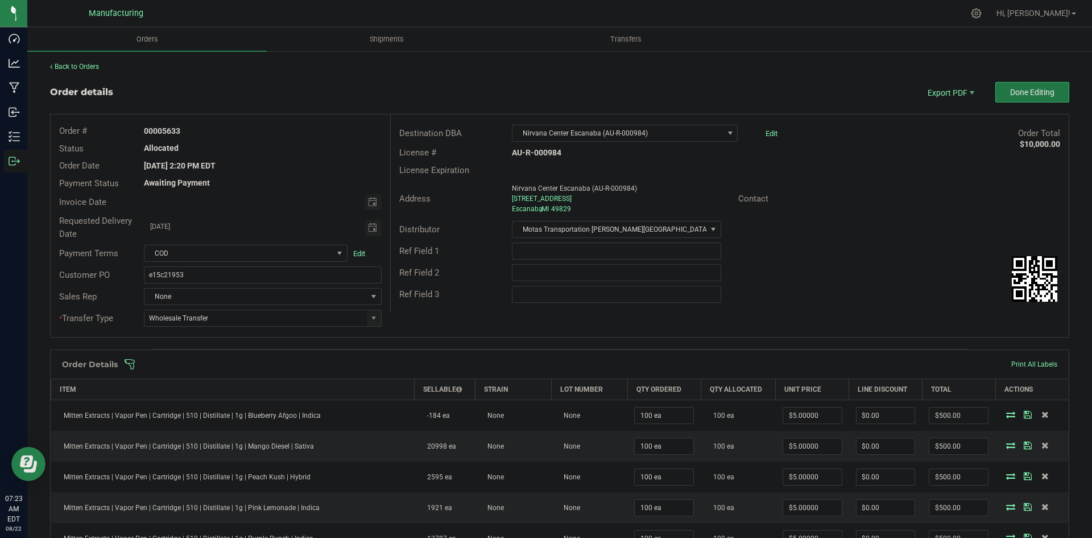
click at [1010, 100] on button "Done Editing" at bounding box center [1032, 92] width 74 height 20
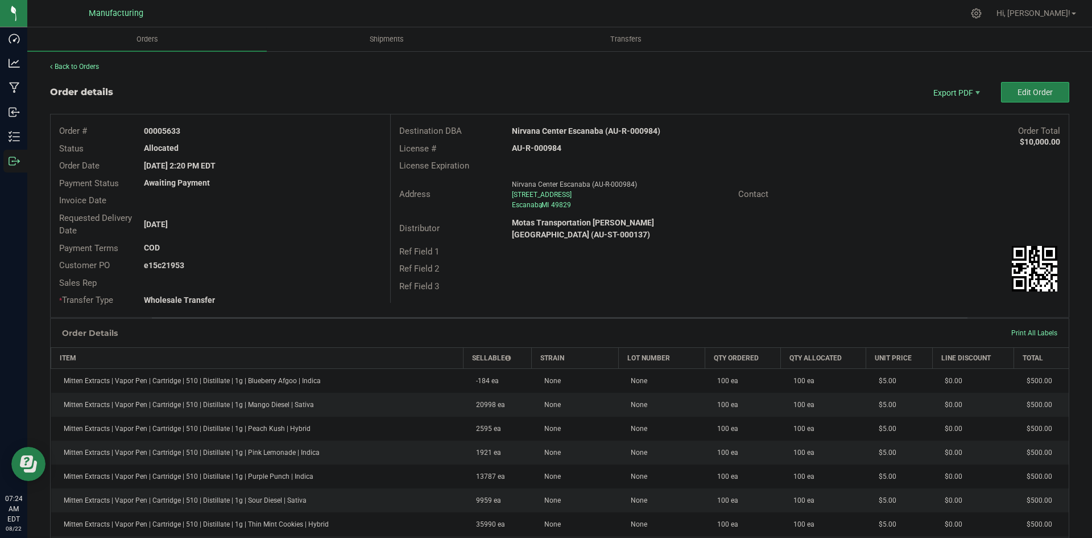
click at [585, 130] on strong "Nirvana Center Escanaba (AU-R-000984)" at bounding box center [586, 130] width 148 height 9
copy strong "Nirvana Center Escanaba (AU-R-000984)"
click at [547, 150] on strong "AU-R-000984" at bounding box center [536, 147] width 49 height 9
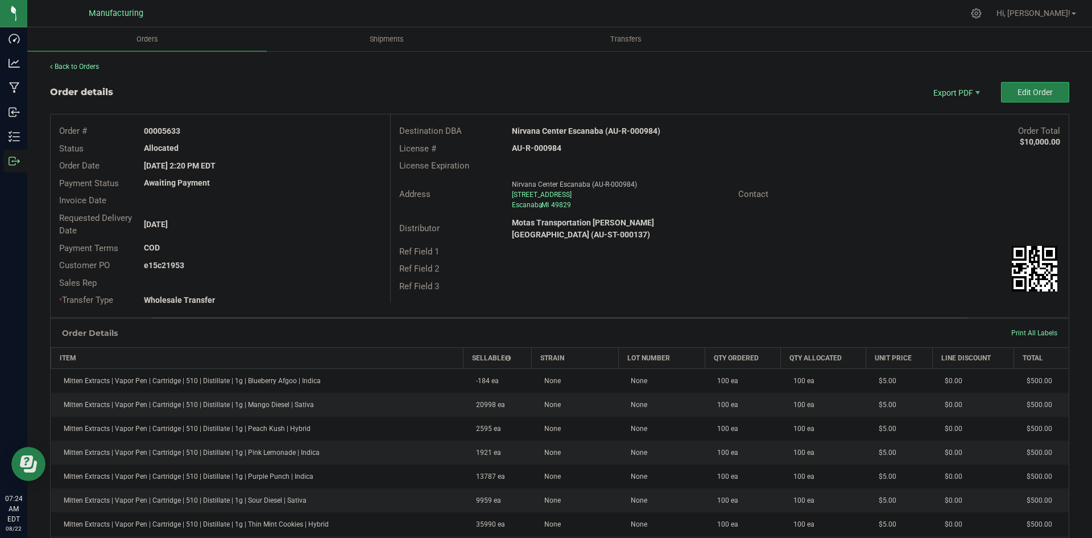
click at [548, 150] on strong "AU-R-000984" at bounding box center [536, 147] width 49 height 9
click at [548, 149] on strong "AU-R-000984" at bounding box center [536, 147] width 49 height 9
copy strong "AU-R-000984"
drag, startPoint x: 158, startPoint y: 129, endPoint x: 272, endPoint y: 126, distance: 114.4
click at [271, 126] on div "00005633" at bounding box center [262, 131] width 254 height 12
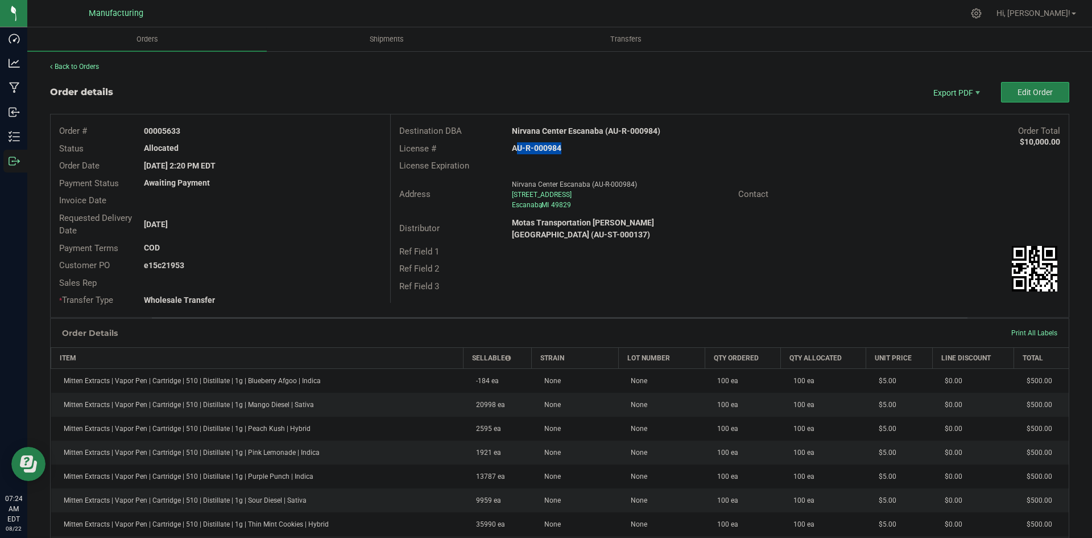
copy strong "05633"
drag, startPoint x: 160, startPoint y: 263, endPoint x: 406, endPoint y: 259, distance: 245.8
click at [365, 259] on div "e15c21953" at bounding box center [262, 265] width 254 height 12
copy strong "21953"
click at [931, 105] on span "Packing List PDF" at bounding box center [949, 111] width 71 height 16
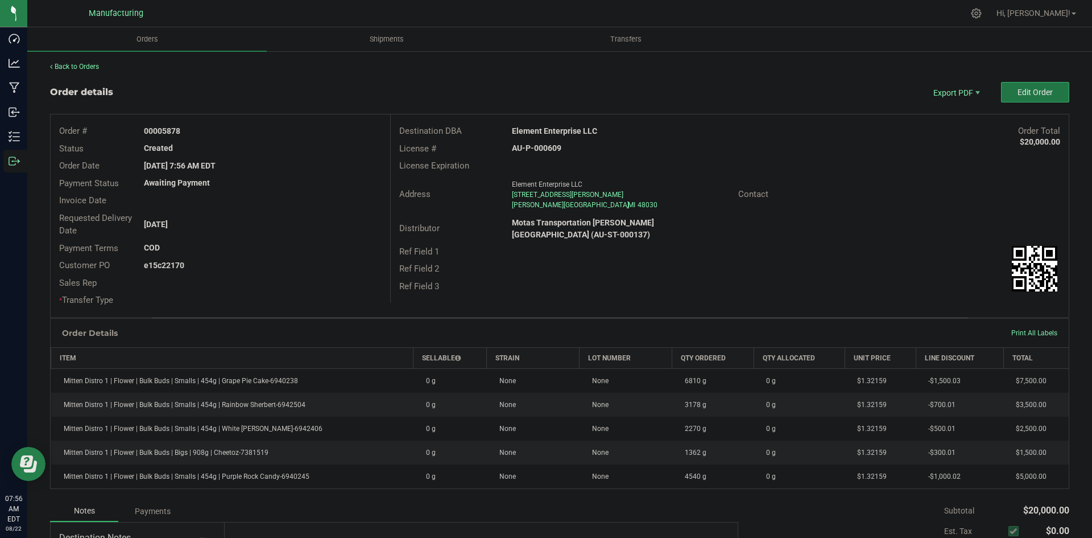
click at [1009, 93] on button "Edit Order" at bounding box center [1035, 92] width 68 height 20
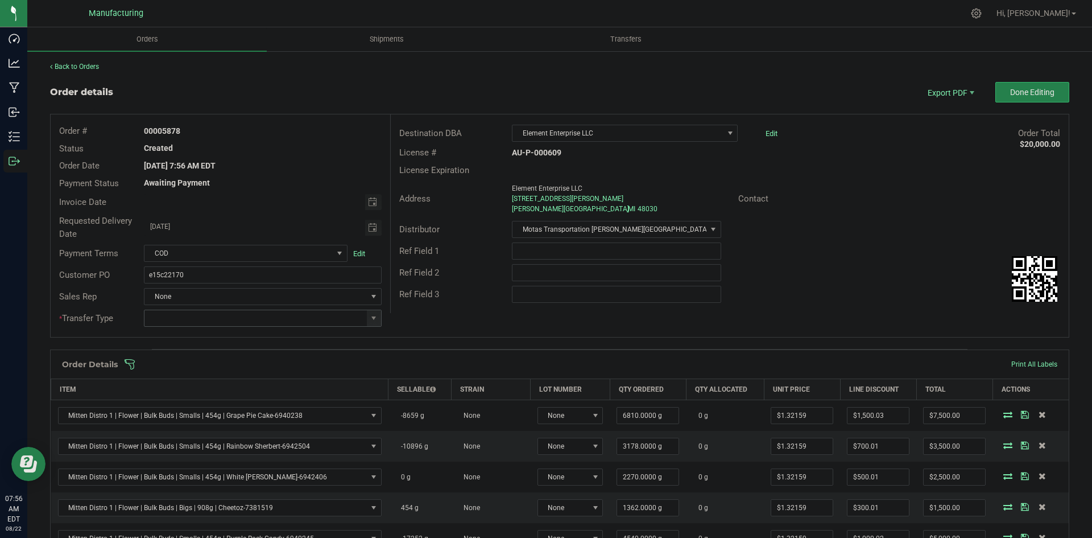
click at [372, 313] on span at bounding box center [374, 318] width 14 height 16
drag, startPoint x: 176, startPoint y: 418, endPoint x: 234, endPoint y: 370, distance: 75.2
click at [177, 416] on li "Wholesale Transfer" at bounding box center [261, 413] width 234 height 19
type input "Wholesale Transfer"
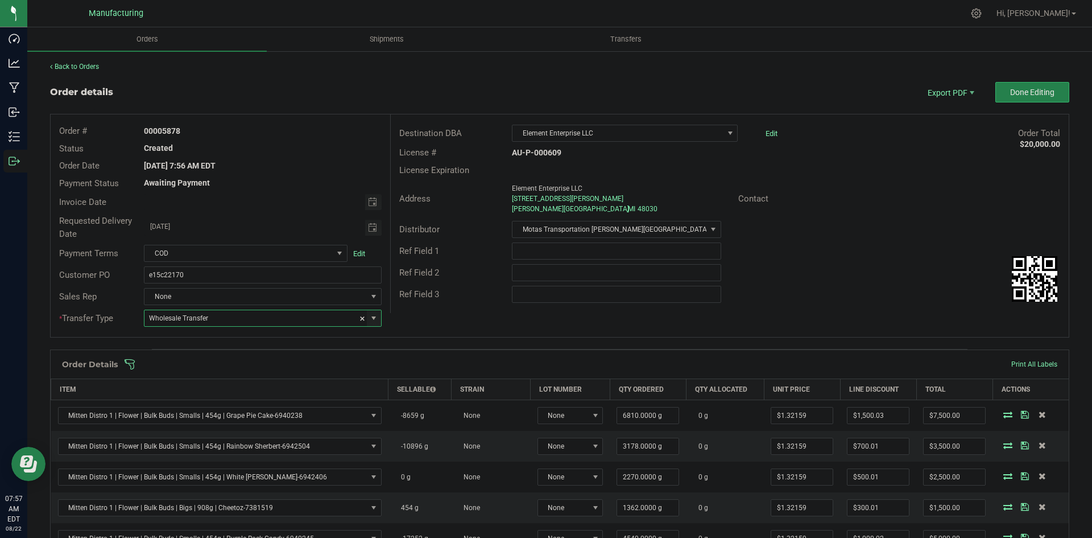
click at [457, 289] on div "Ref Field 3" at bounding box center [447, 294] width 113 height 13
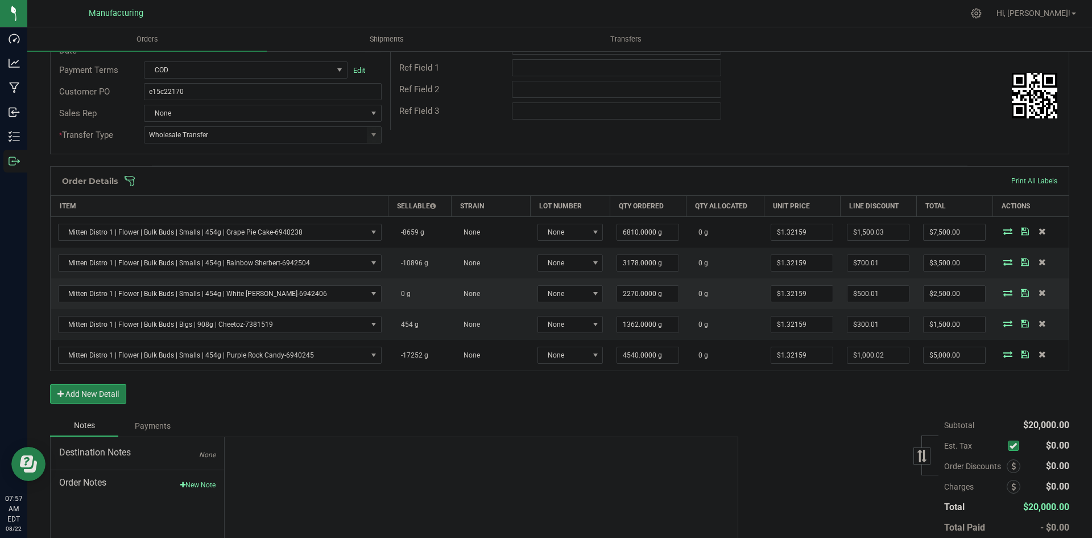
scroll to position [133, 0]
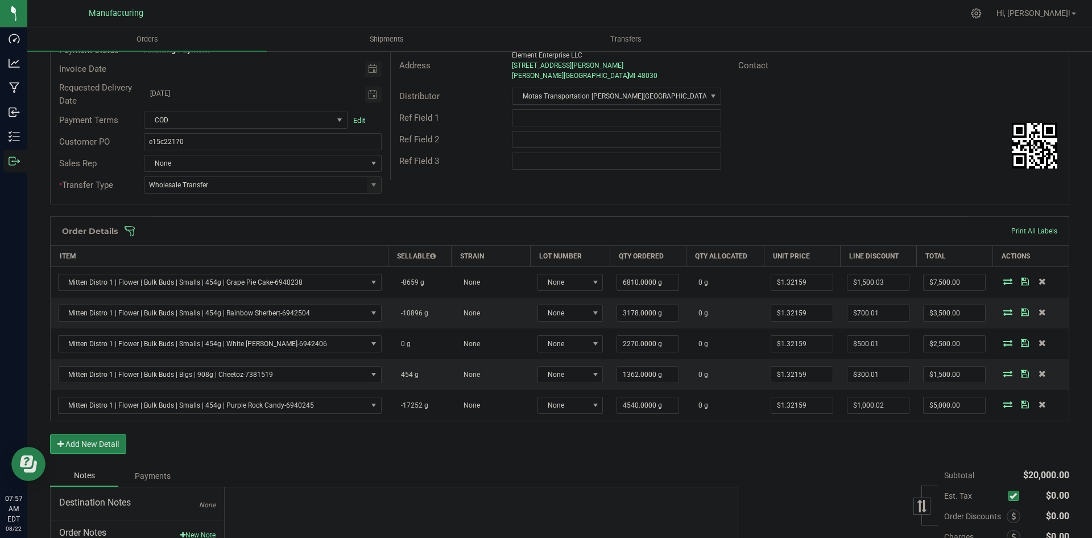
click at [456, 238] on div "Order Details Print All Labels" at bounding box center [560, 231] width 1018 height 28
click at [456, 232] on span at bounding box center [633, 230] width 1019 height 11
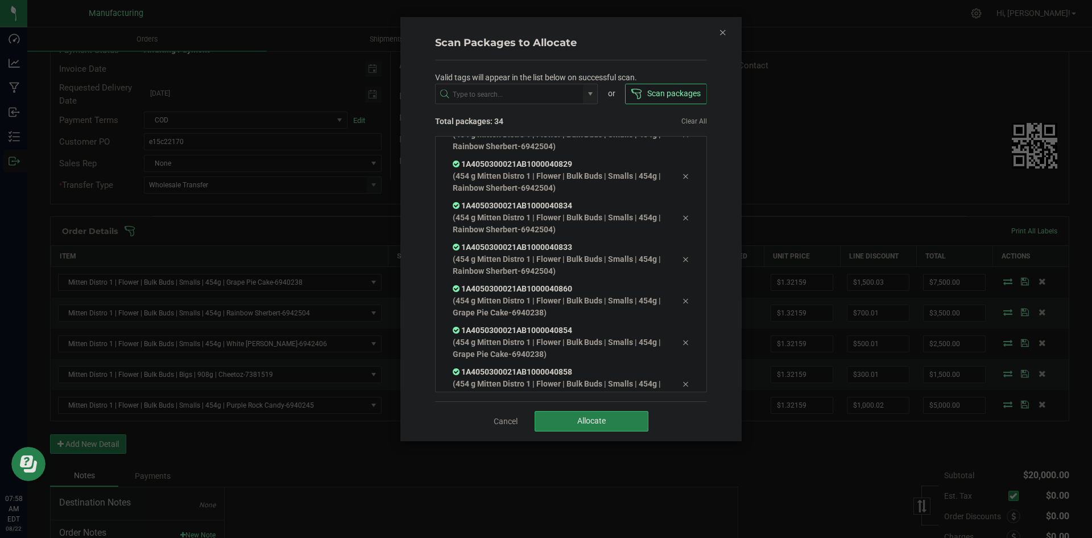
scroll to position [1144, 0]
drag, startPoint x: 592, startPoint y: 420, endPoint x: 598, endPoint y: 418, distance: 6.7
click at [594, 419] on span "Allocate" at bounding box center [591, 420] width 28 height 9
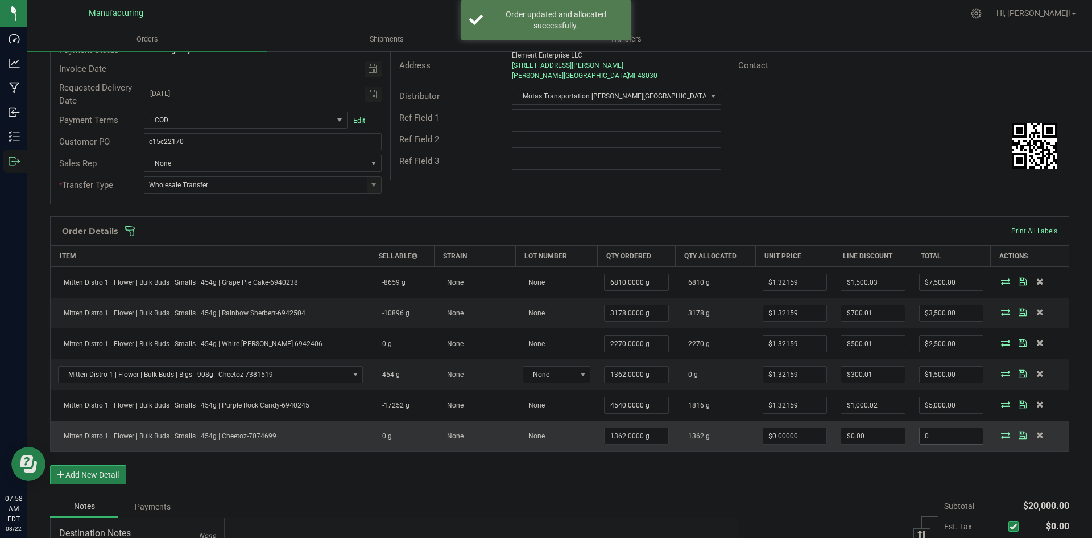
click at [936, 433] on input "0" at bounding box center [952, 436] width 64 height 16
type input "1500"
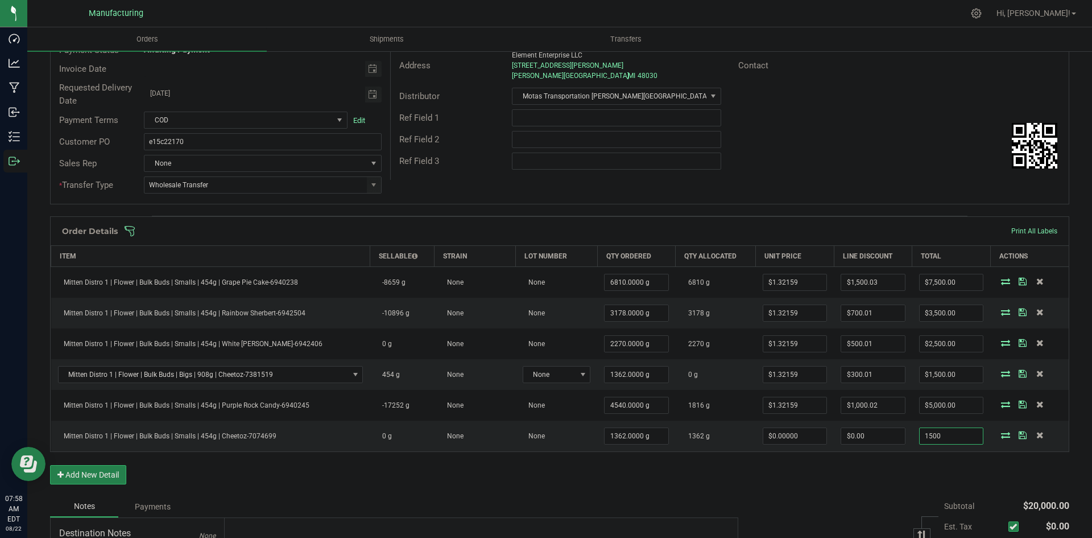
type input "$1.10132"
type input "$1,500.00"
click at [871, 462] on div "Order Details Print All Labels Item Sellable Strain Lot Number Qty Ordered Qty …" at bounding box center [559, 355] width 1019 height 279
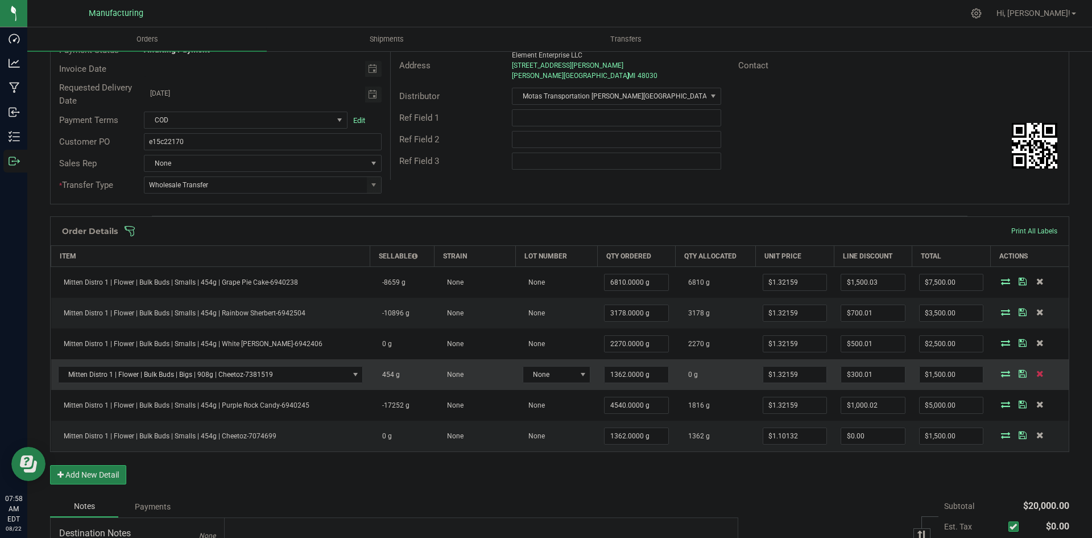
click at [1036, 375] on icon at bounding box center [1039, 373] width 7 height 7
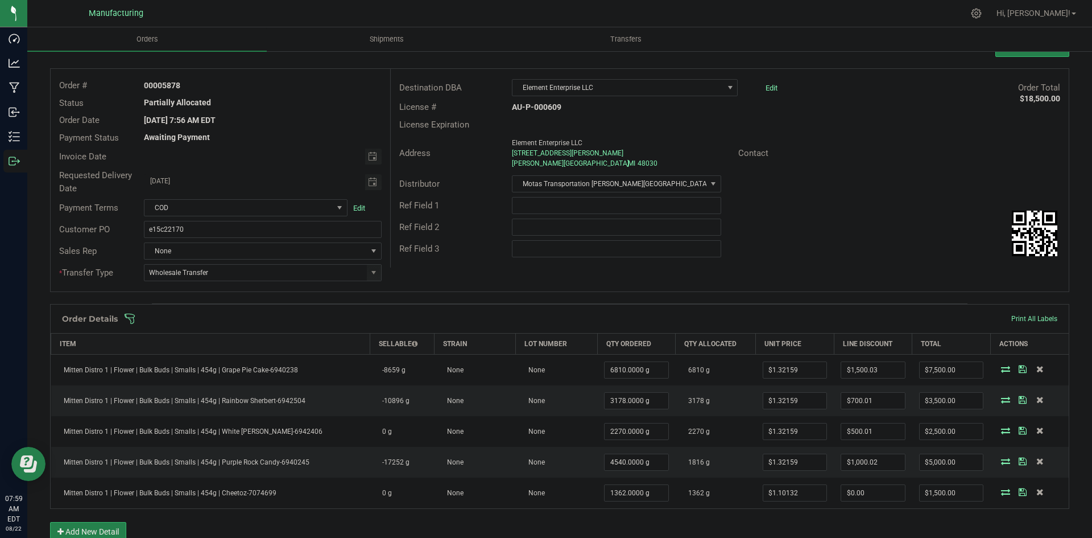
scroll to position [0, 0]
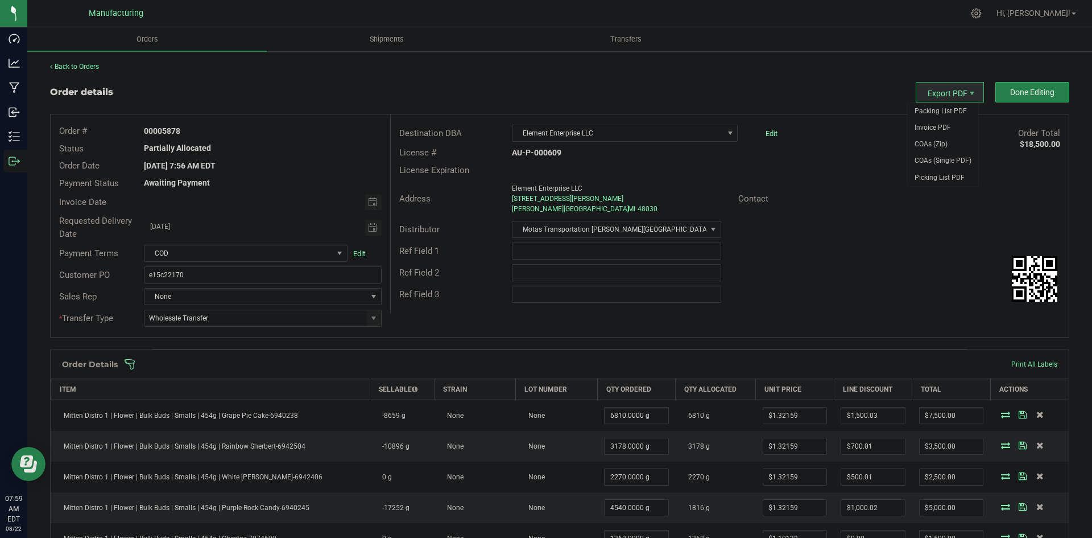
click at [952, 93] on span "Export PDF" at bounding box center [950, 92] width 68 height 20
click at [925, 118] on span "Packing List PDF" at bounding box center [943, 111] width 71 height 16
drag, startPoint x: 644, startPoint y: 343, endPoint x: 638, endPoint y: 330, distance: 14.3
click at [643, 342] on div "Order details Export PDF Done Editing Order # 00005878 Status Partially Allocat…" at bounding box center [559, 427] width 1019 height 691
click at [576, 359] on span at bounding box center [633, 363] width 1019 height 11
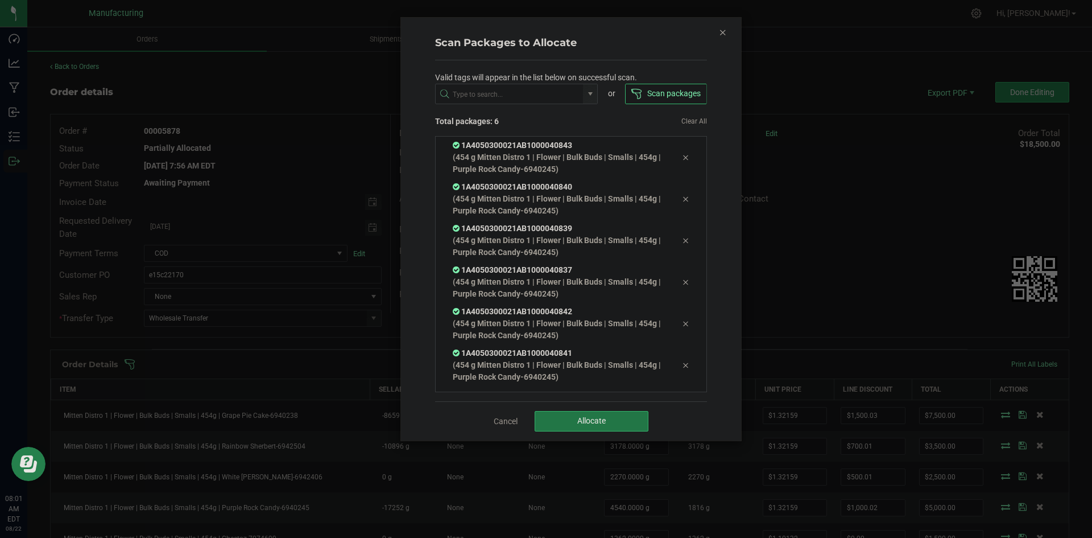
click at [606, 429] on button "Allocate" at bounding box center [592, 421] width 114 height 20
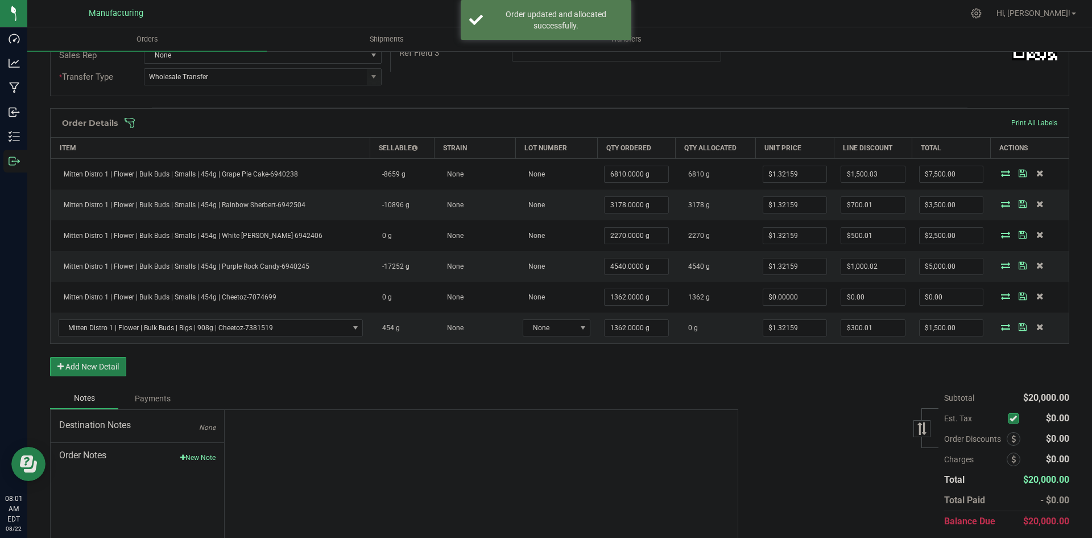
scroll to position [221, 0]
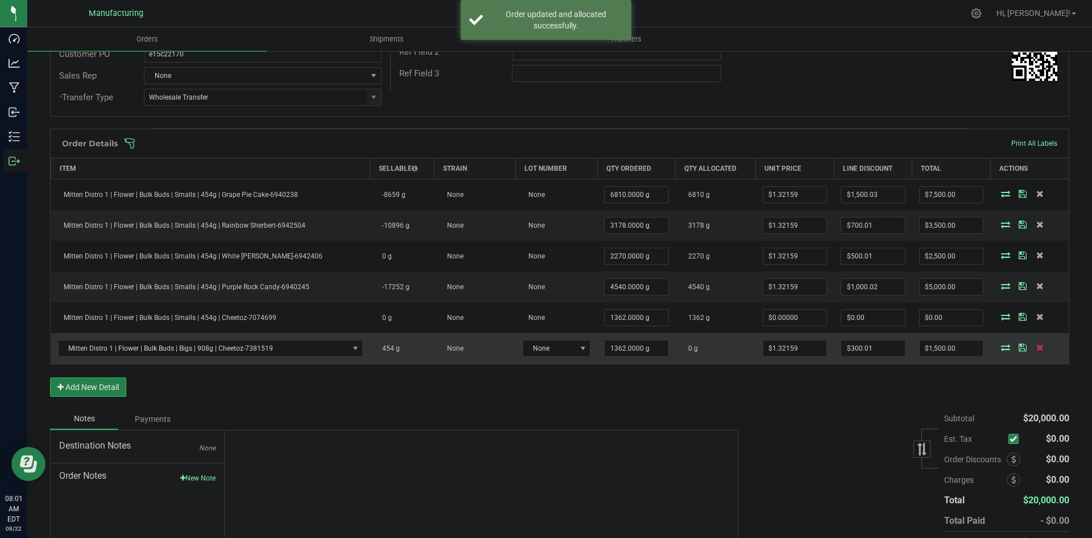
click at [1036, 347] on icon at bounding box center [1039, 347] width 7 height 7
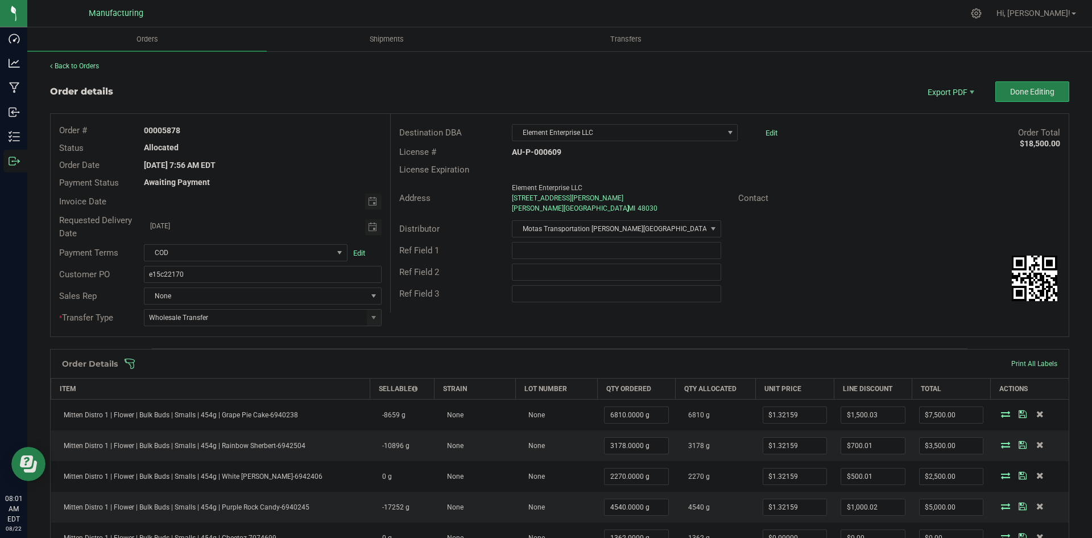
scroll to position [0, 0]
click at [1027, 93] on span "Done Editing" at bounding box center [1032, 92] width 44 height 9
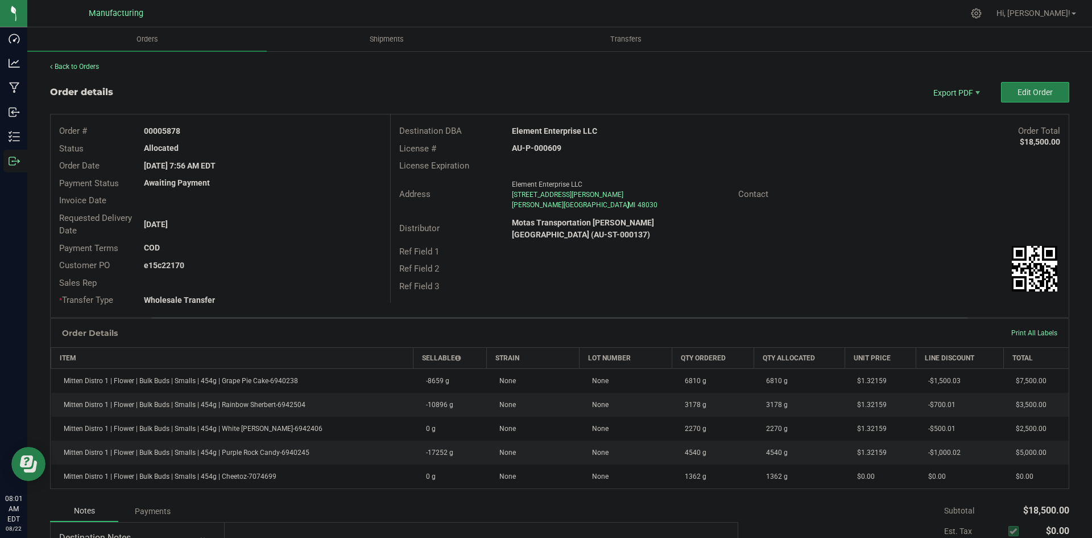
click at [552, 133] on strong "Element Enterprise LLC" at bounding box center [554, 130] width 85 height 9
click at [554, 135] on strong "Element Enterprise LLC" at bounding box center [554, 130] width 85 height 9
click at [556, 137] on div "Element Enterprise LLC" at bounding box center [644, 131] width 283 height 12
click at [558, 133] on strong "Element Enterprise LLC" at bounding box center [554, 130] width 85 height 9
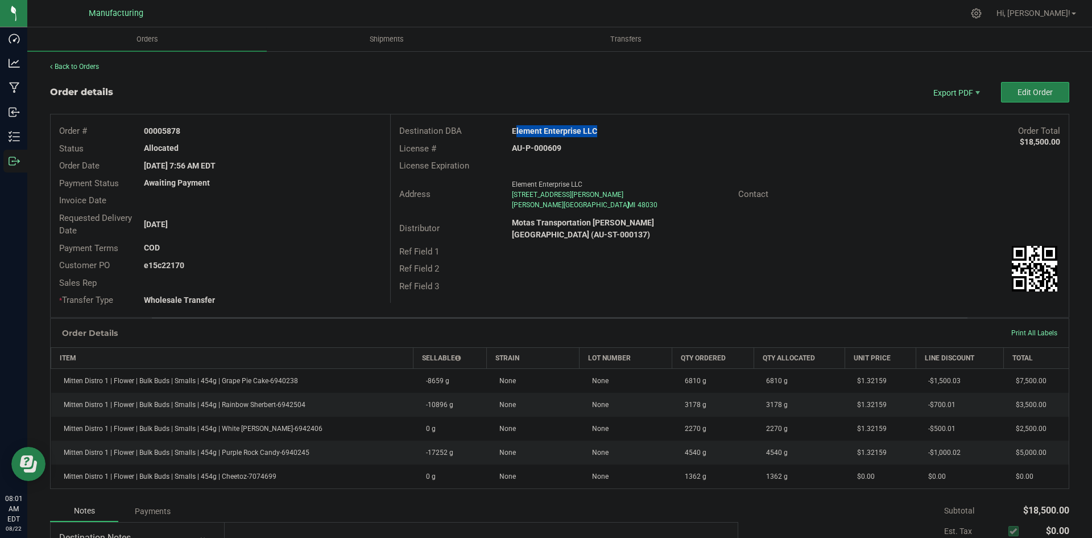
click at [558, 133] on strong "Element Enterprise LLC" at bounding box center [554, 130] width 85 height 9
click at [549, 149] on strong "AU-P-000609" at bounding box center [536, 147] width 49 height 9
copy strong "AU-P-000609"
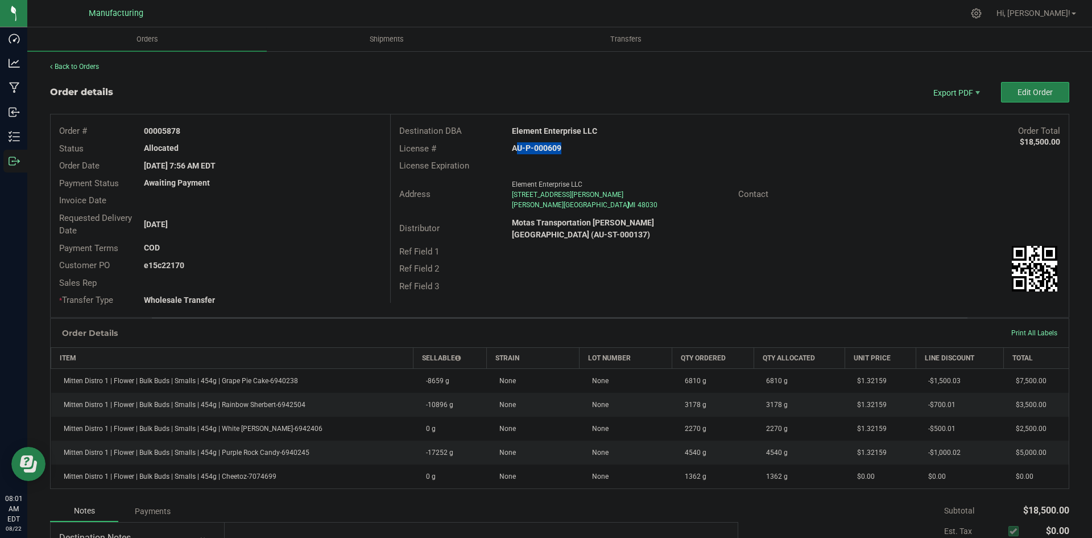
drag, startPoint x: 163, startPoint y: 130, endPoint x: 320, endPoint y: 126, distance: 157.6
click at [305, 125] on div "00005878" at bounding box center [262, 131] width 254 height 12
copy strong "5878"
drag, startPoint x: 162, startPoint y: 263, endPoint x: 391, endPoint y: 265, distance: 229.8
click at [369, 264] on div "e15c22170" at bounding box center [262, 265] width 254 height 12
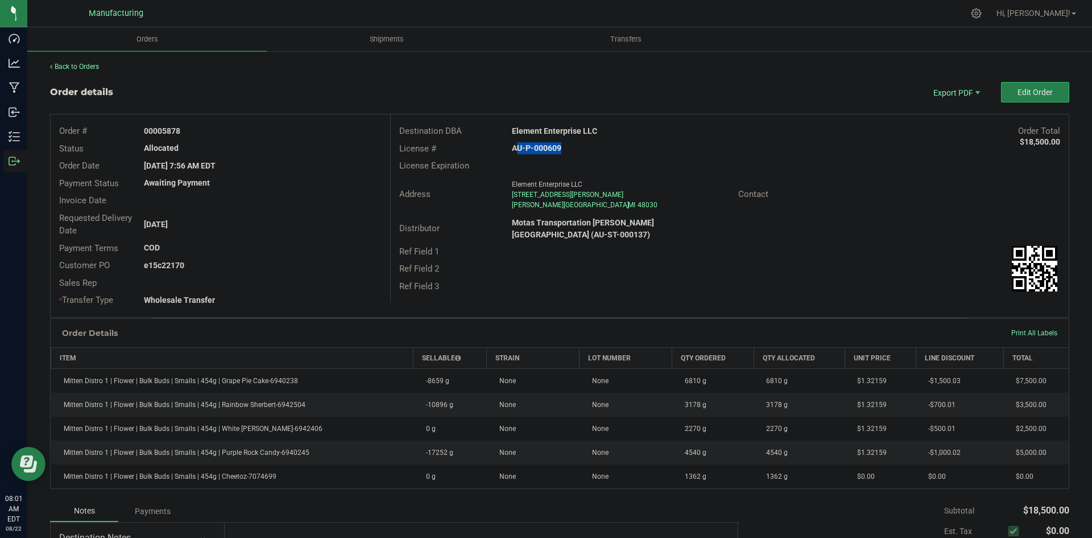
copy strong "22170"
click at [1014, 97] on button "Edit Order" at bounding box center [1035, 92] width 68 height 20
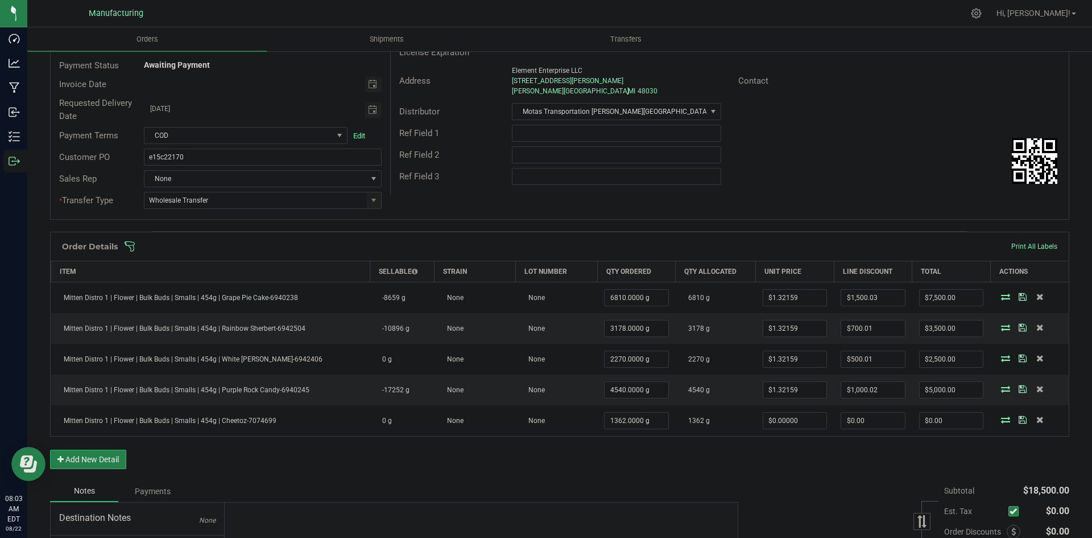
scroll to position [247, 0]
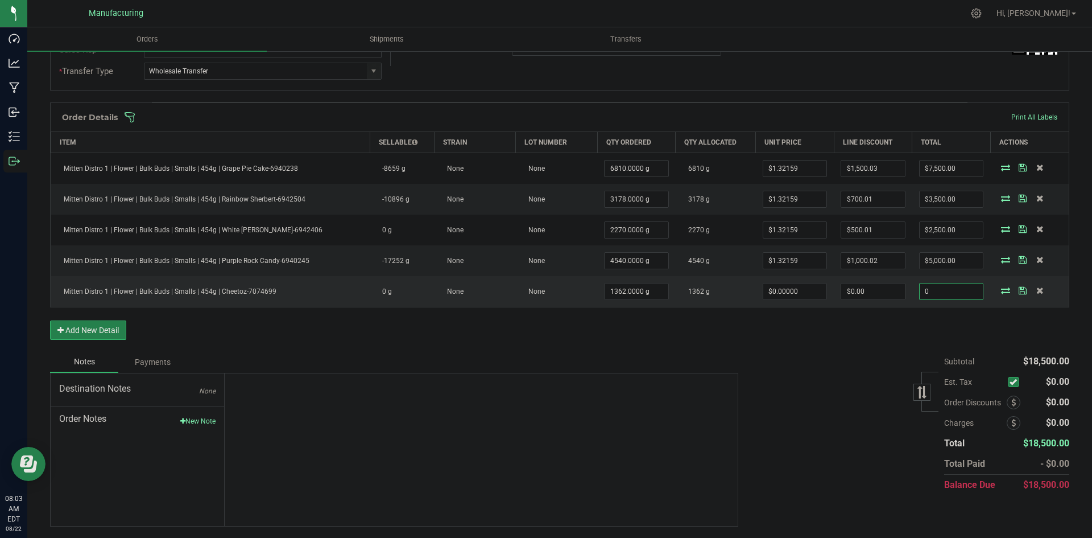
click at [932, 296] on input "0" at bounding box center [952, 291] width 64 height 16
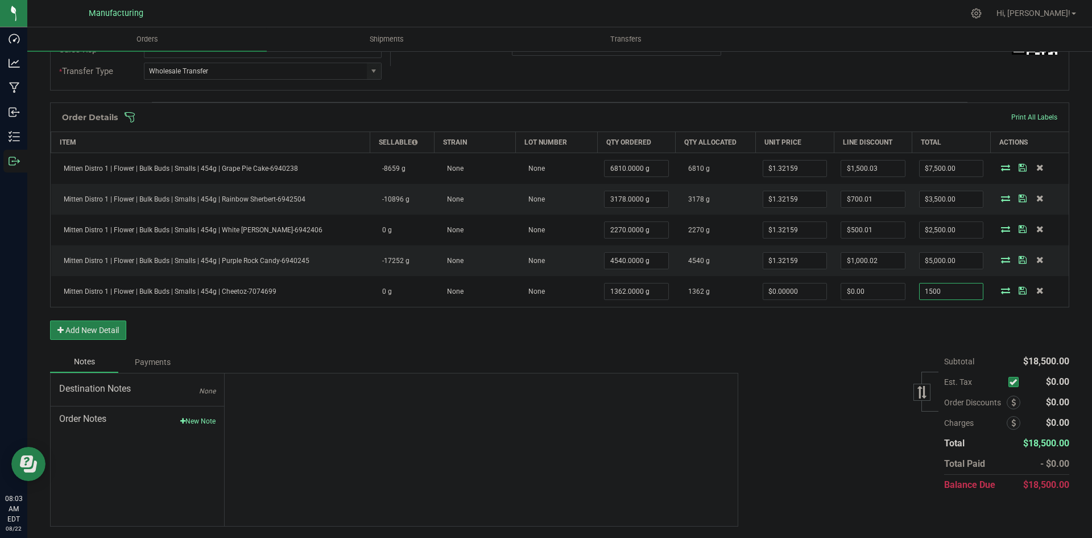
type input "1500"
type input "$1.10132"
type input "$1,500.00"
click at [868, 359] on div "Subtotal $18,500.00 Est. Tax" at bounding box center [900, 423] width 340 height 144
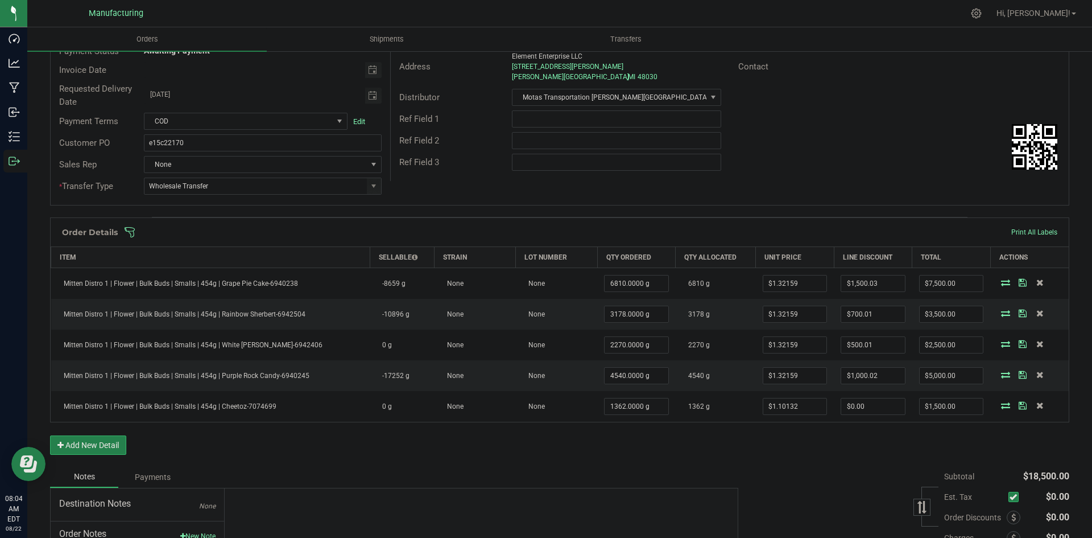
scroll to position [0, 0]
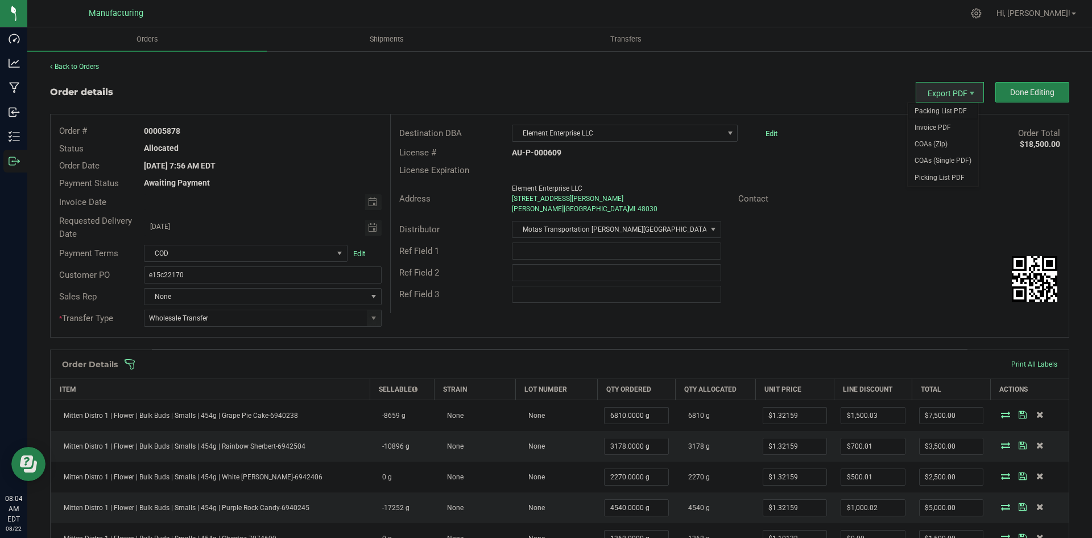
click at [936, 108] on span "Packing List PDF" at bounding box center [943, 111] width 71 height 16
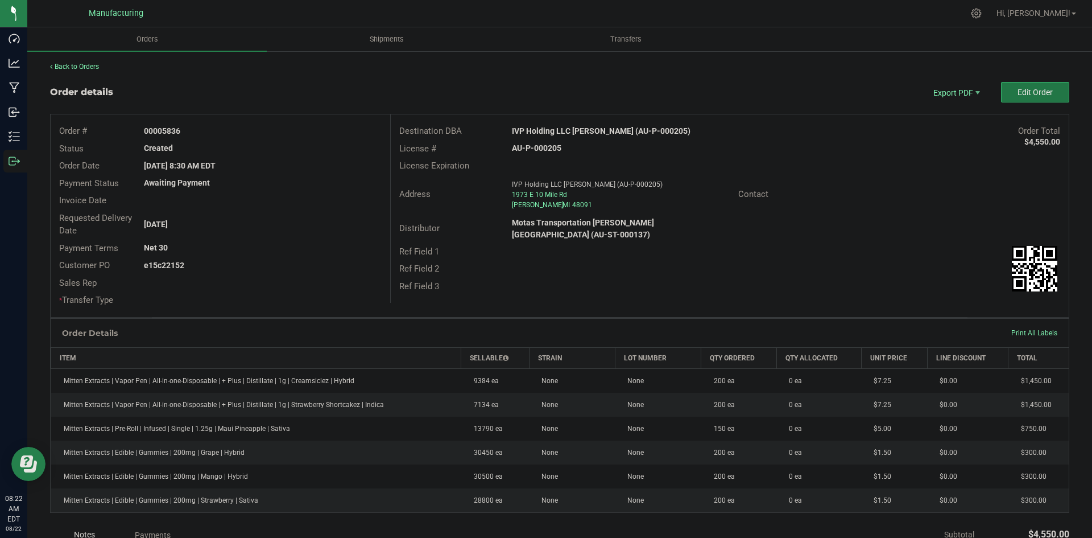
click at [1024, 97] on span "Edit Order" at bounding box center [1035, 92] width 35 height 9
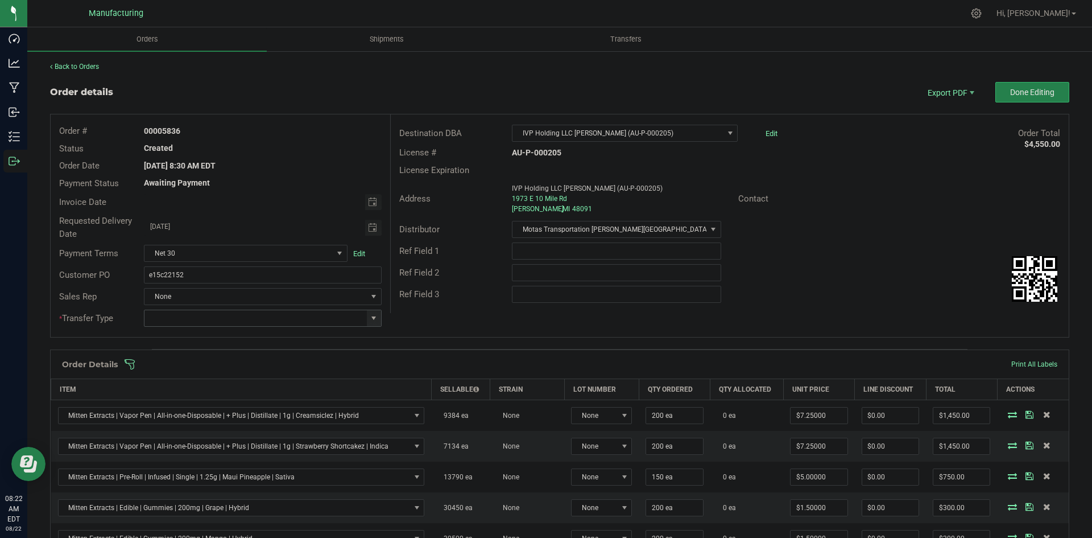
click at [369, 315] on span at bounding box center [373, 317] width 9 height 9
click at [203, 411] on li "Wholesale Transfer" at bounding box center [261, 413] width 234 height 19
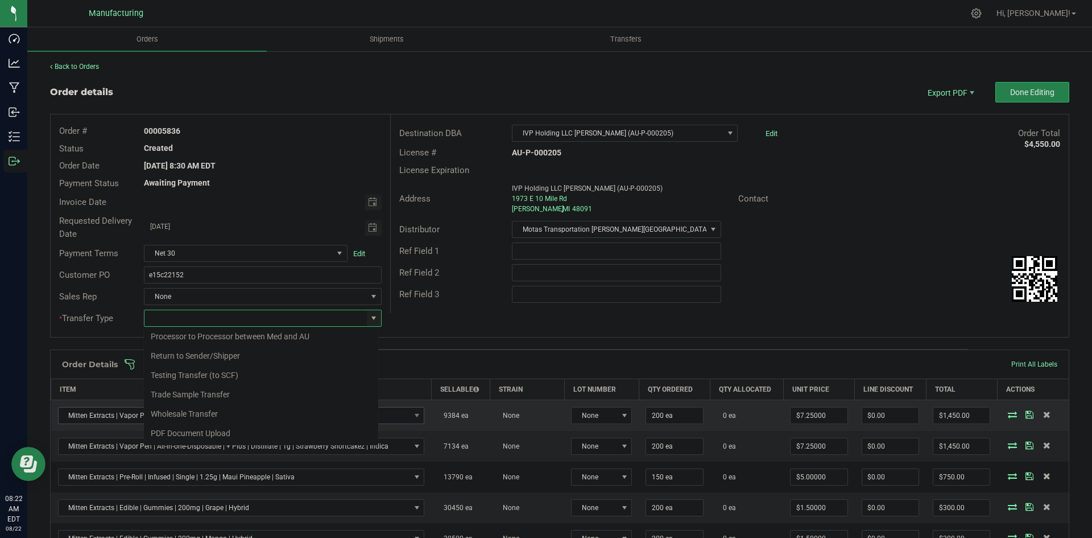
type input "Wholesale Transfer"
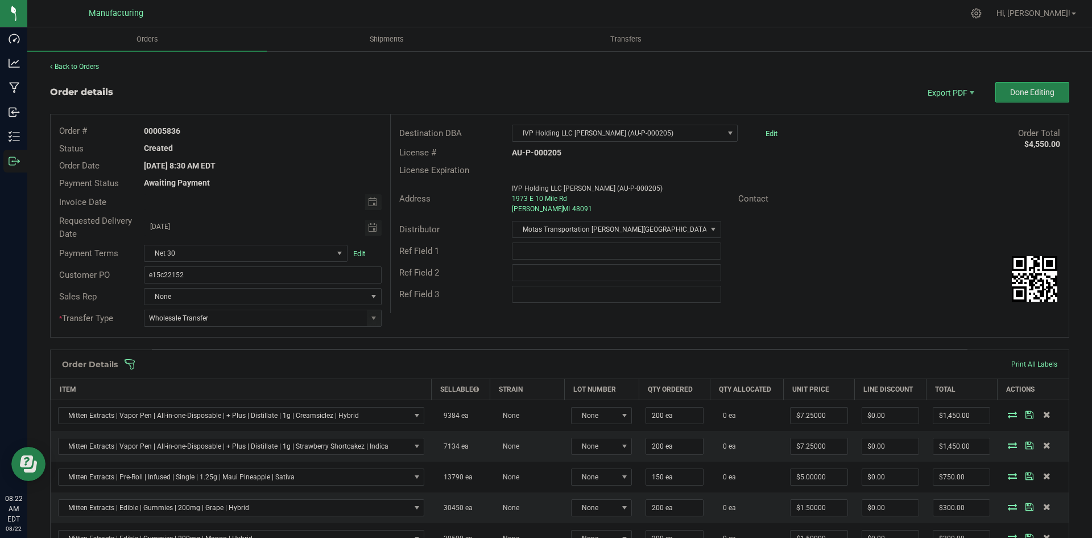
click at [411, 320] on div "Order # 00005836 Status Created Order Date Aug 21, 2025 8:30 AM EDT Payment Sta…" at bounding box center [560, 225] width 1018 height 222
click at [383, 368] on span at bounding box center [633, 363] width 1019 height 11
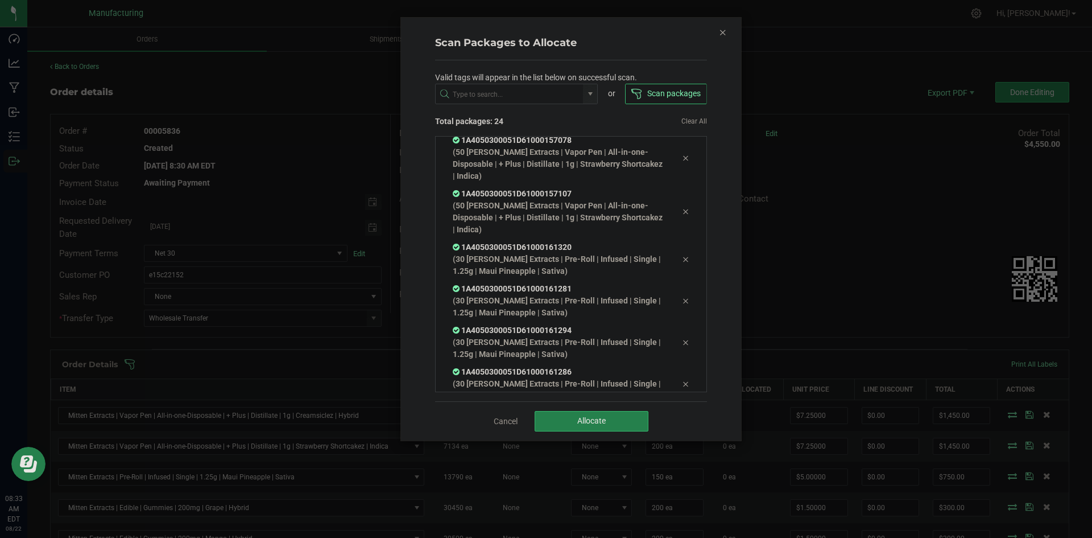
scroll to position [818, 0]
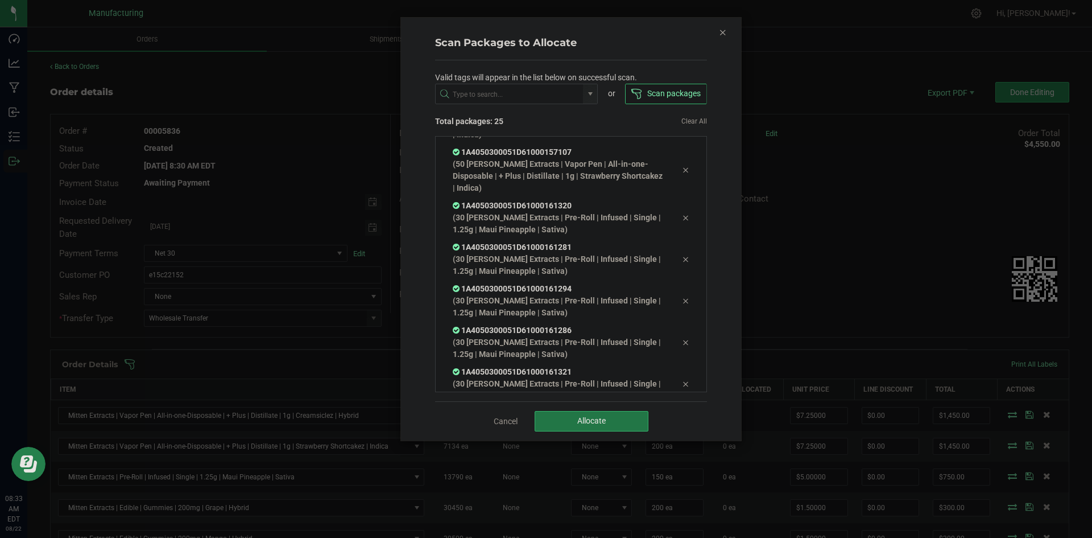
click at [576, 421] on button "Allocate" at bounding box center [592, 421] width 114 height 20
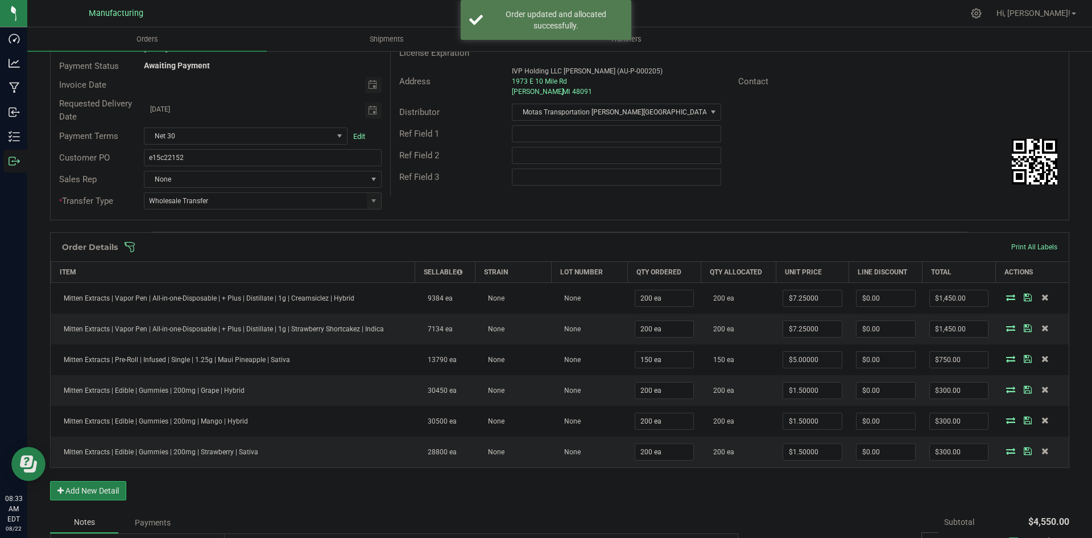
scroll to position [0, 0]
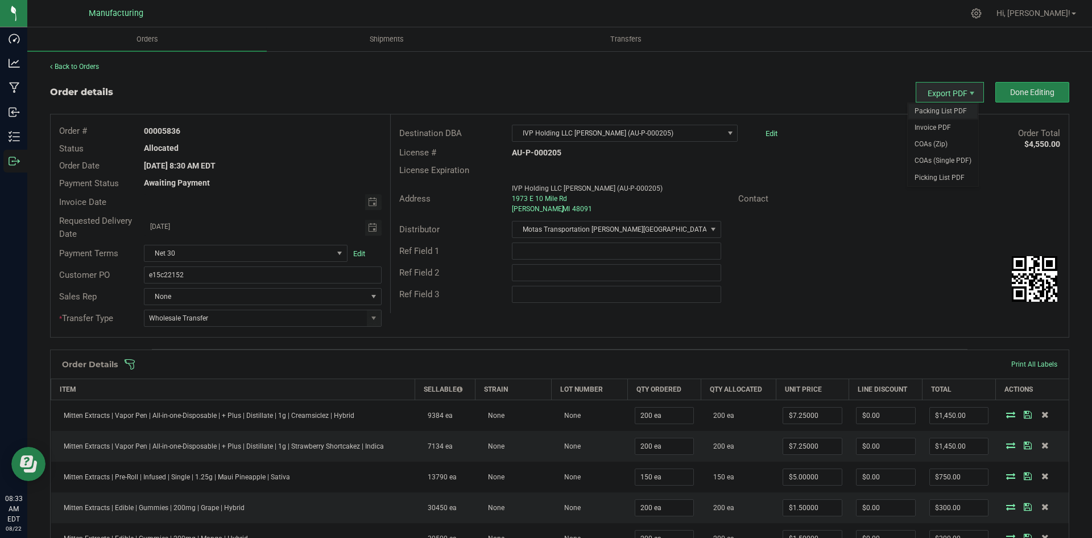
click at [941, 110] on span "Packing List PDF" at bounding box center [943, 111] width 71 height 16
click at [1000, 92] on button "Done Editing" at bounding box center [1032, 92] width 74 height 20
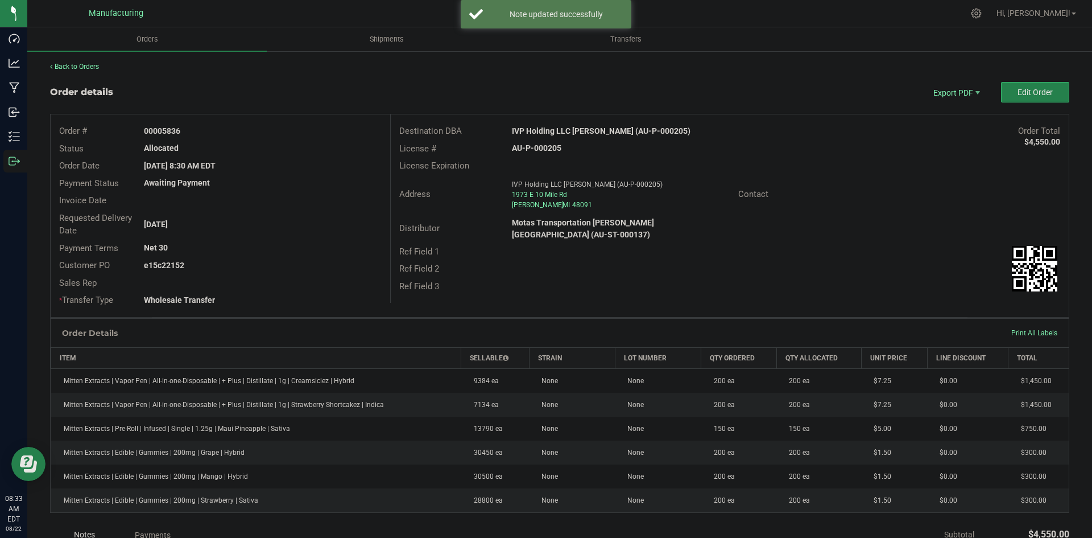
click at [584, 131] on strong "IVP Holding LLC Warren (AU-P-000205)" at bounding box center [601, 130] width 179 height 9
copy strong "IVP Holding LLC Warren (AU-P-000205)"
click at [548, 150] on strong "AU-P-000205" at bounding box center [536, 147] width 49 height 9
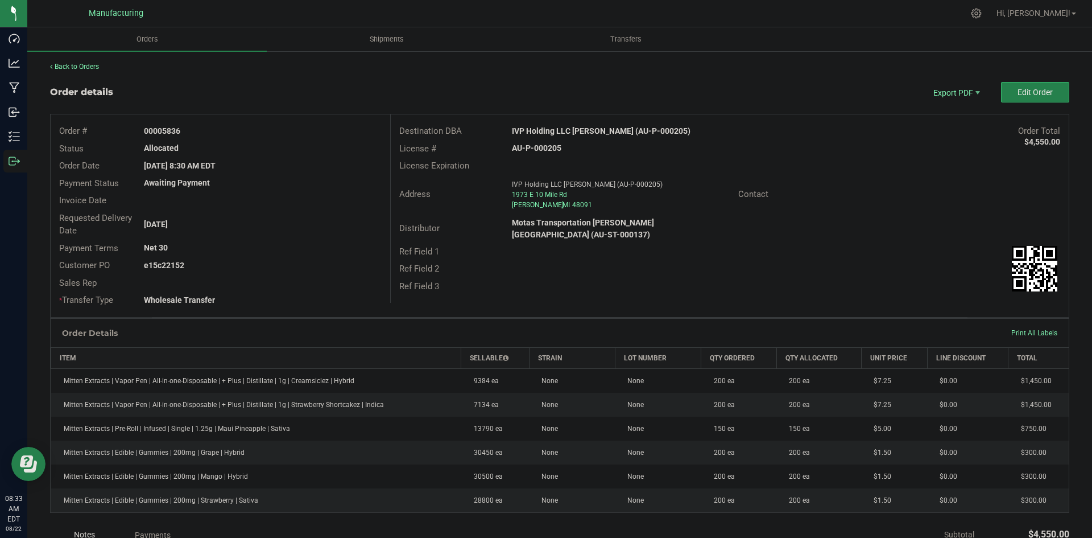
click at [548, 150] on strong "AU-P-000205" at bounding box center [536, 147] width 49 height 9
copy strong "AU-P-000205"
drag, startPoint x: 161, startPoint y: 129, endPoint x: 229, endPoint y: 131, distance: 67.7
click at [229, 131] on div "00005836" at bounding box center [262, 131] width 254 height 12
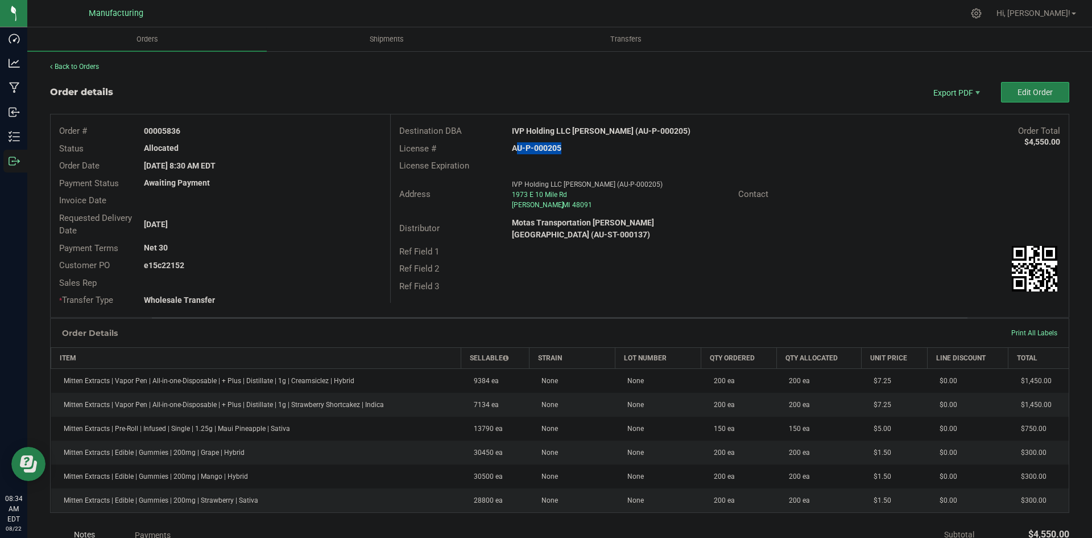
copy strong "5836"
drag, startPoint x: 160, startPoint y: 263, endPoint x: 305, endPoint y: 261, distance: 145.1
click at [290, 261] on div "e15c22152" at bounding box center [262, 265] width 254 height 12
copy strong "22152"
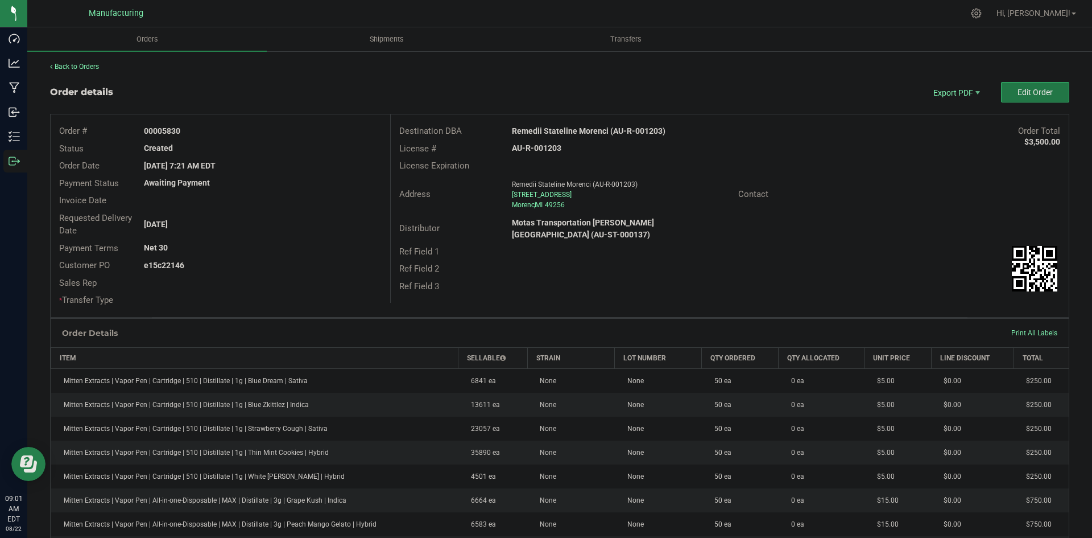
click at [1044, 95] on button "Edit Order" at bounding box center [1035, 92] width 68 height 20
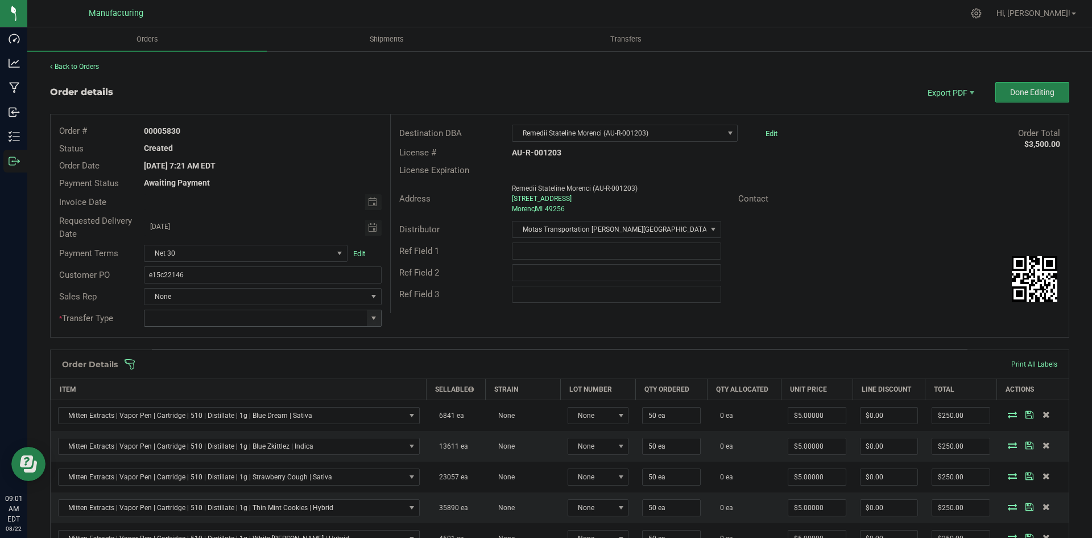
click at [369, 318] on span at bounding box center [373, 317] width 9 height 9
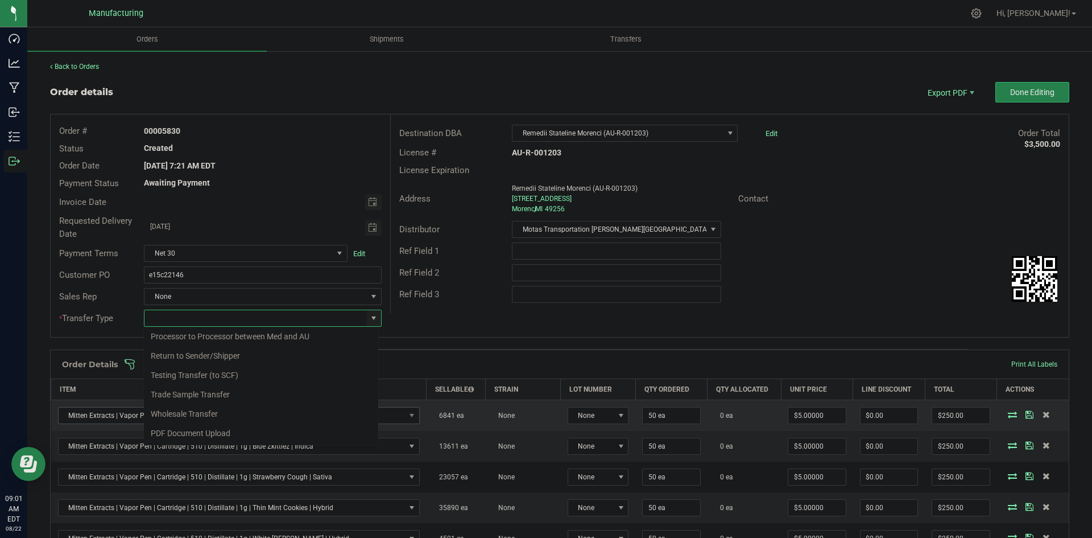
click at [195, 412] on li "Wholesale Transfer" at bounding box center [261, 413] width 234 height 19
type input "Wholesale Transfer"
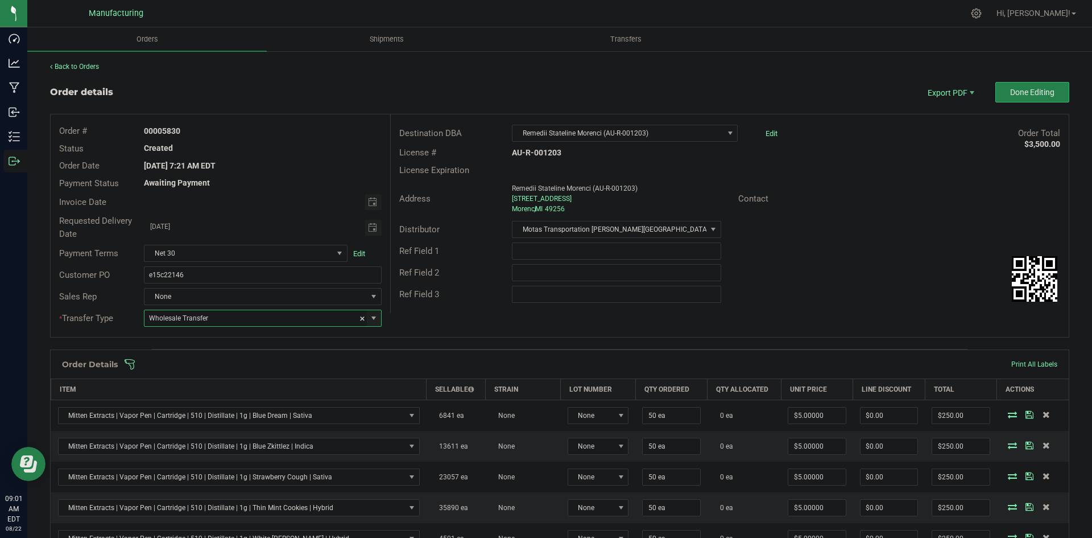
click at [449, 319] on div "Order # 00005830 Status Created Order Date [DATE] 7:21 AM EDT Payment Status Aw…" at bounding box center [560, 225] width 1018 height 222
click at [440, 359] on span at bounding box center [633, 363] width 1019 height 11
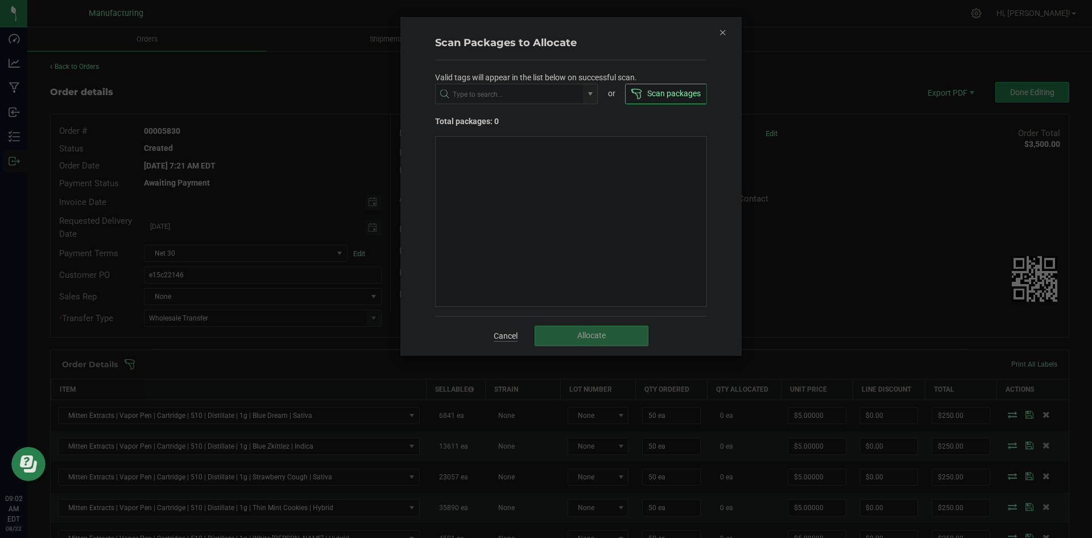
click at [514, 336] on link "Cancel" at bounding box center [506, 335] width 24 height 11
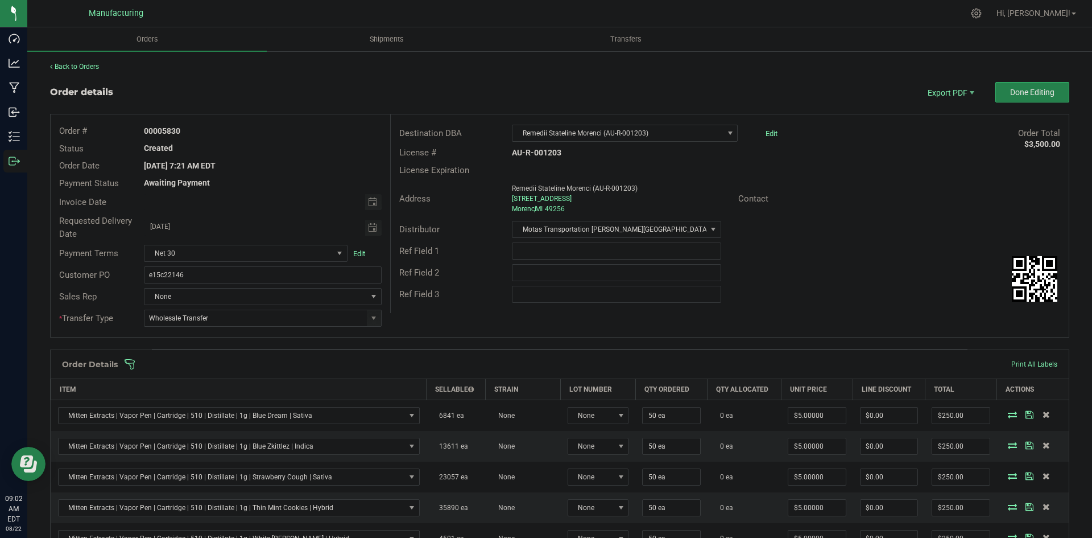
click at [519, 366] on span at bounding box center [633, 363] width 1019 height 11
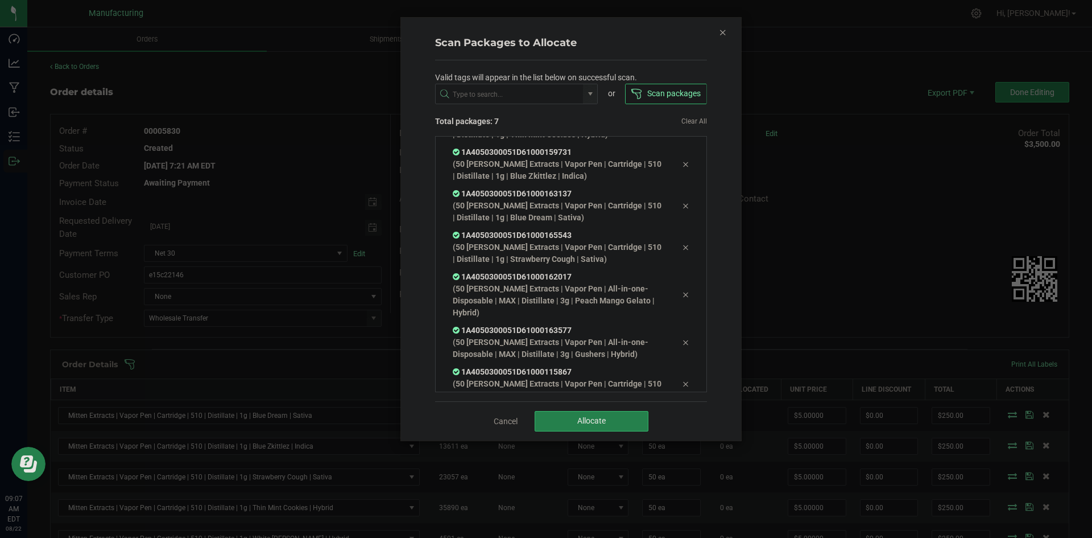
scroll to position [76, 0]
click at [572, 415] on button "Allocate" at bounding box center [592, 421] width 114 height 20
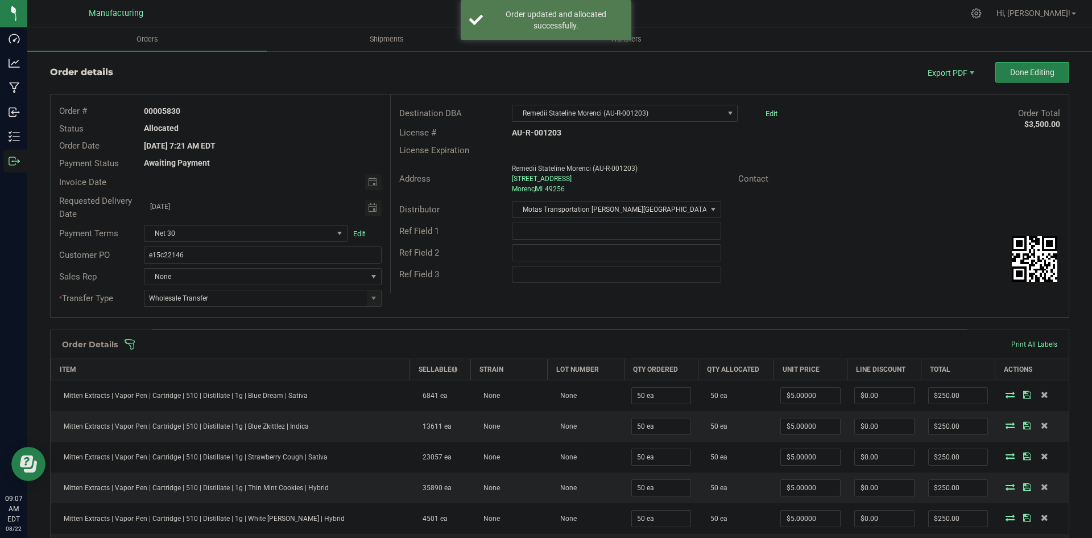
scroll to position [0, 0]
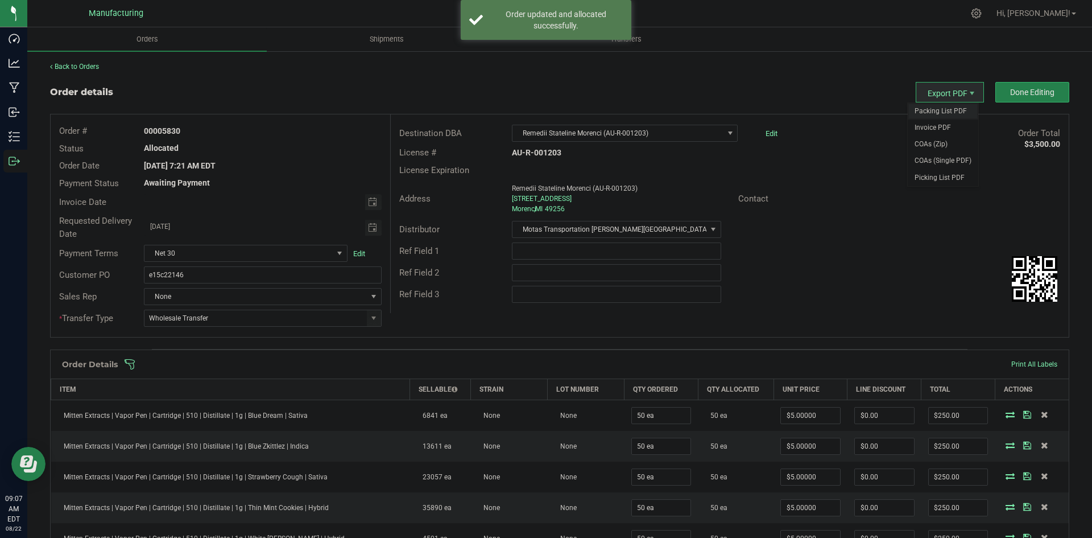
click at [936, 110] on span "Packing List PDF" at bounding box center [943, 111] width 71 height 16
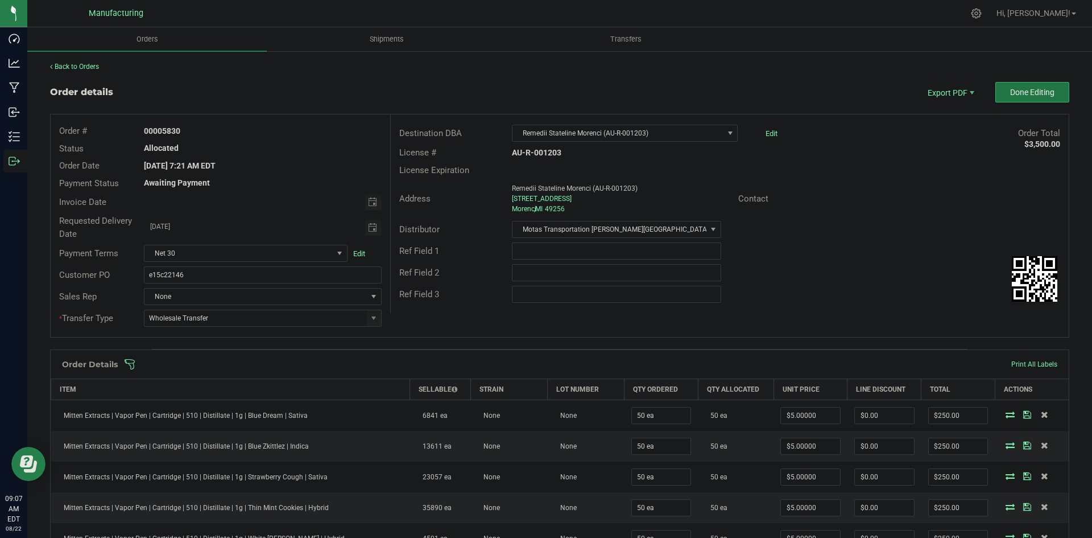
click at [1012, 86] on button "Done Editing" at bounding box center [1032, 92] width 74 height 20
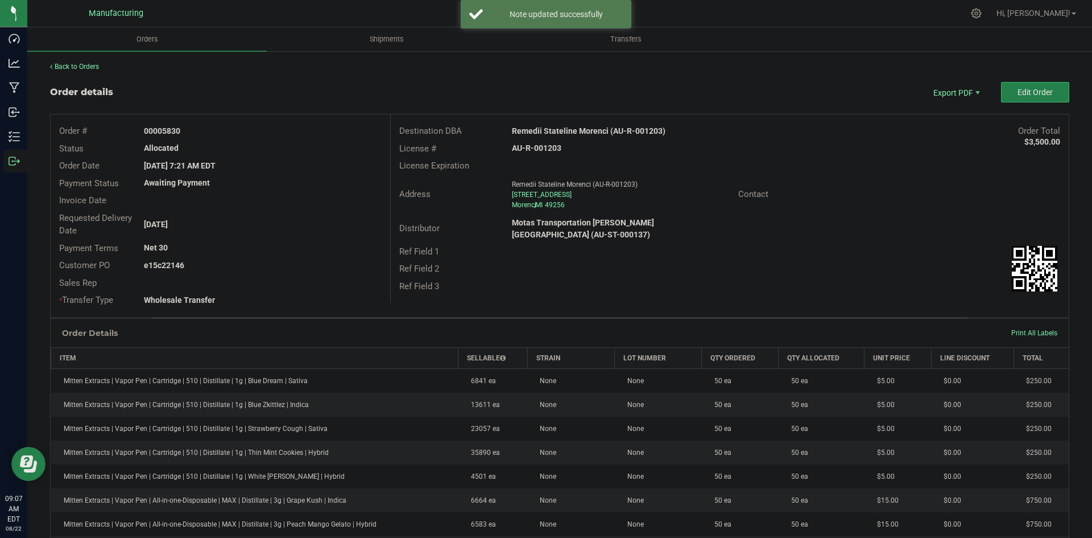
click at [590, 131] on strong "Remedii Stateline Morenci (AU-R-001203)" at bounding box center [589, 130] width 154 height 9
copy strong "Remedii Stateline Morenci (AU-R-001203)"
click at [527, 146] on strong "AU-R-001203" at bounding box center [536, 147] width 49 height 9
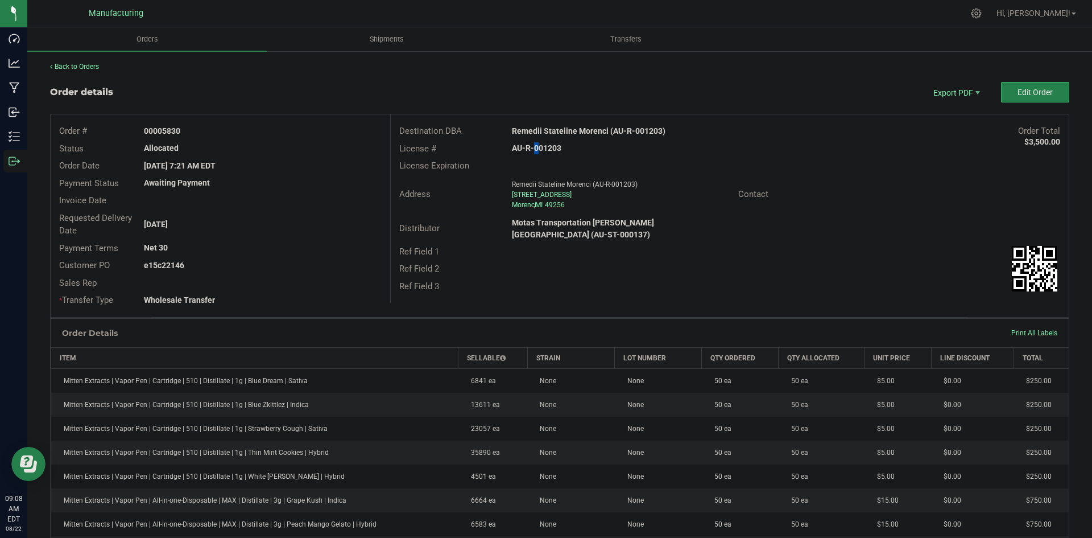
click at [527, 146] on strong "AU-R-001203" at bounding box center [536, 147] width 49 height 9
copy strong "AU-R-001203"
drag, startPoint x: 162, startPoint y: 129, endPoint x: 273, endPoint y: 132, distance: 111.5
click at [251, 129] on div "00005830" at bounding box center [262, 131] width 254 height 12
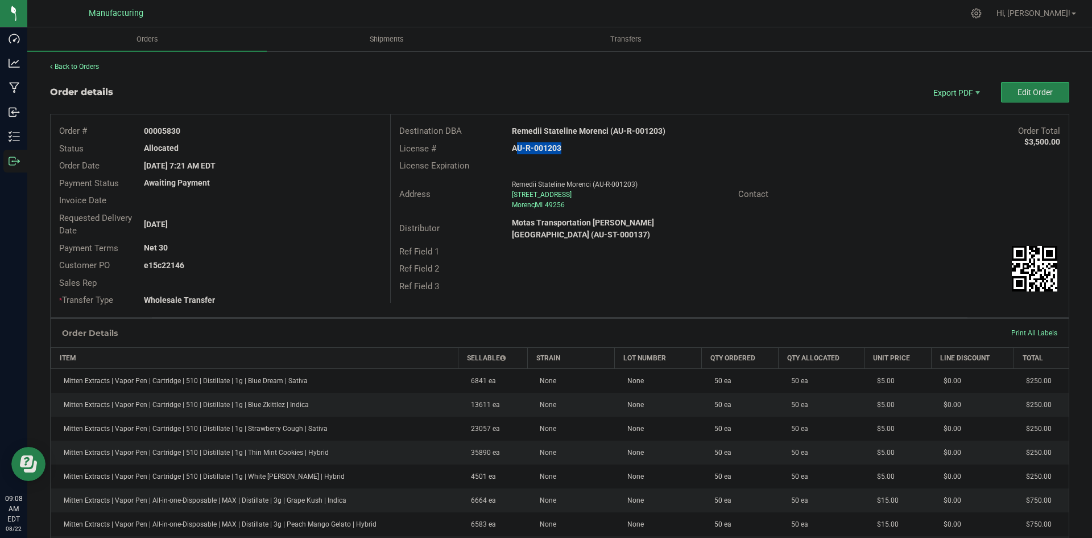
copy strong "5830"
drag, startPoint x: 162, startPoint y: 265, endPoint x: 330, endPoint y: 267, distance: 169.0
click at [311, 266] on div "e15c22146" at bounding box center [262, 265] width 254 height 12
copy strong "22146"
